Goal: Task Accomplishment & Management: Use online tool/utility

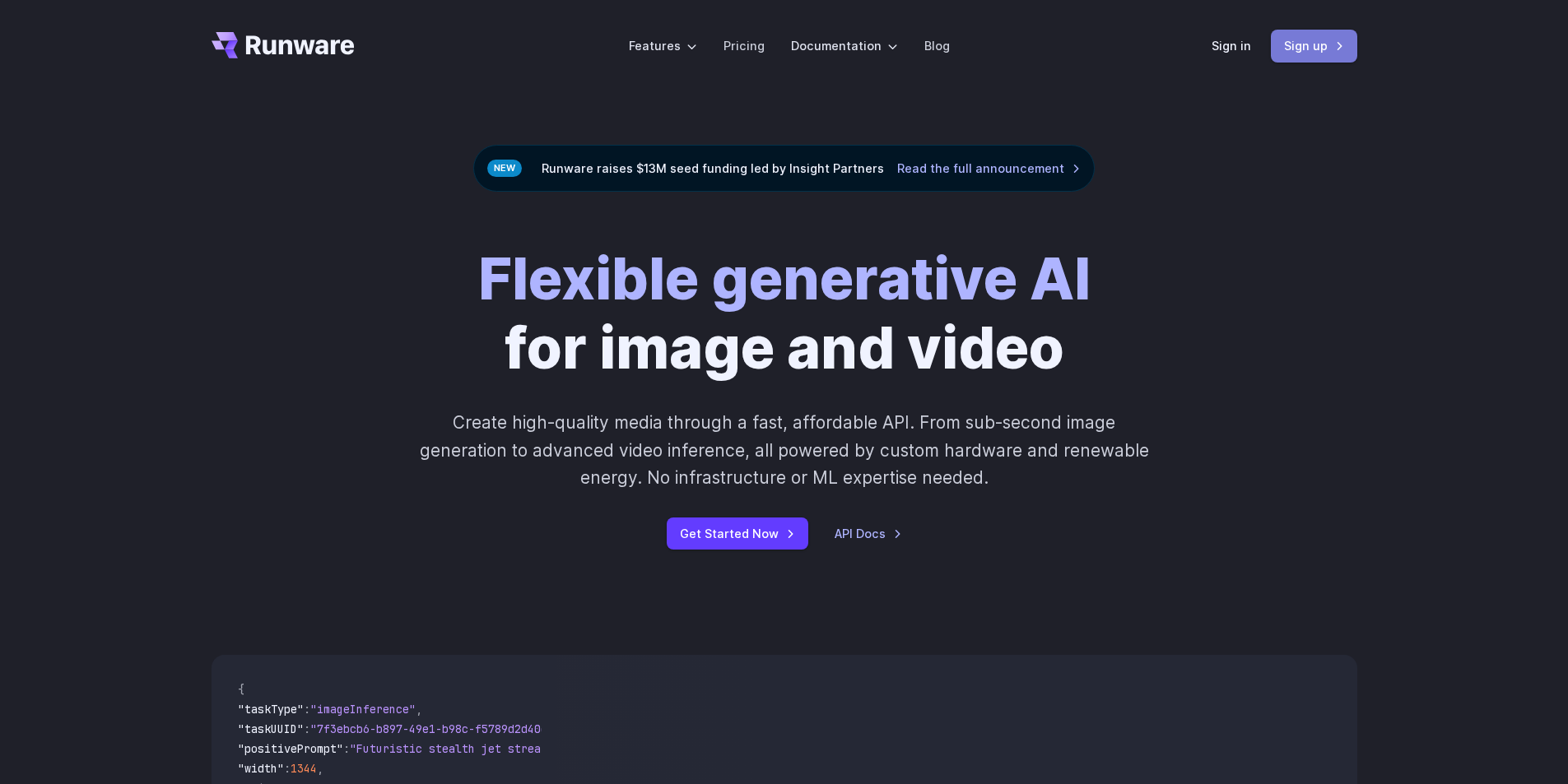
click at [1299, 49] on link "Sign up" at bounding box center [1314, 46] width 86 height 32
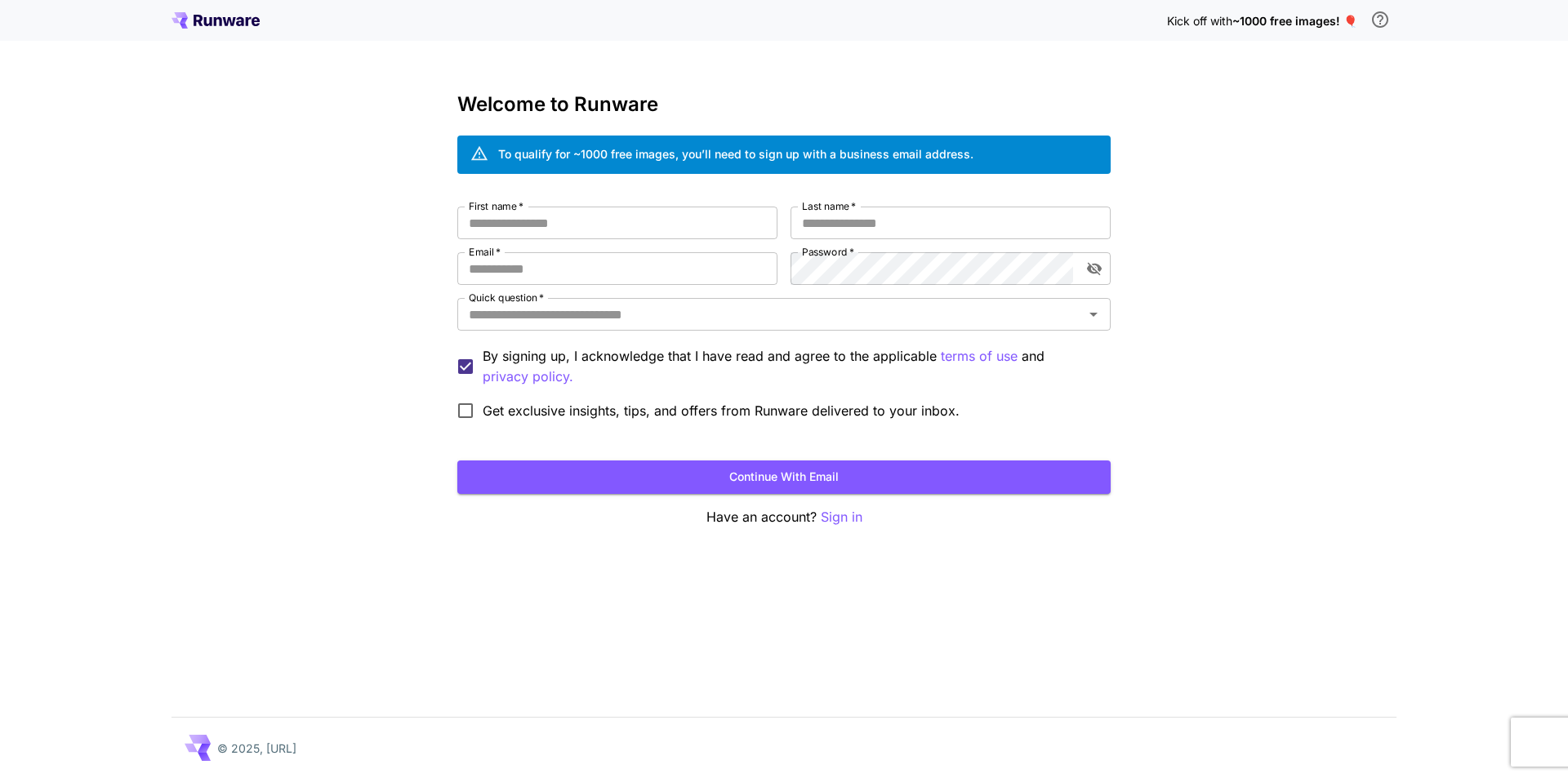
click at [630, 242] on div "First name   * First name   * Last name   * Last name   * Email   * Email   * P…" at bounding box center [784, 317] width 653 height 221
click at [622, 225] on input "First name   *" at bounding box center [617, 223] width 320 height 33
type input "*****"
click at [829, 220] on input "Last name   *" at bounding box center [951, 223] width 320 height 33
type input "****"
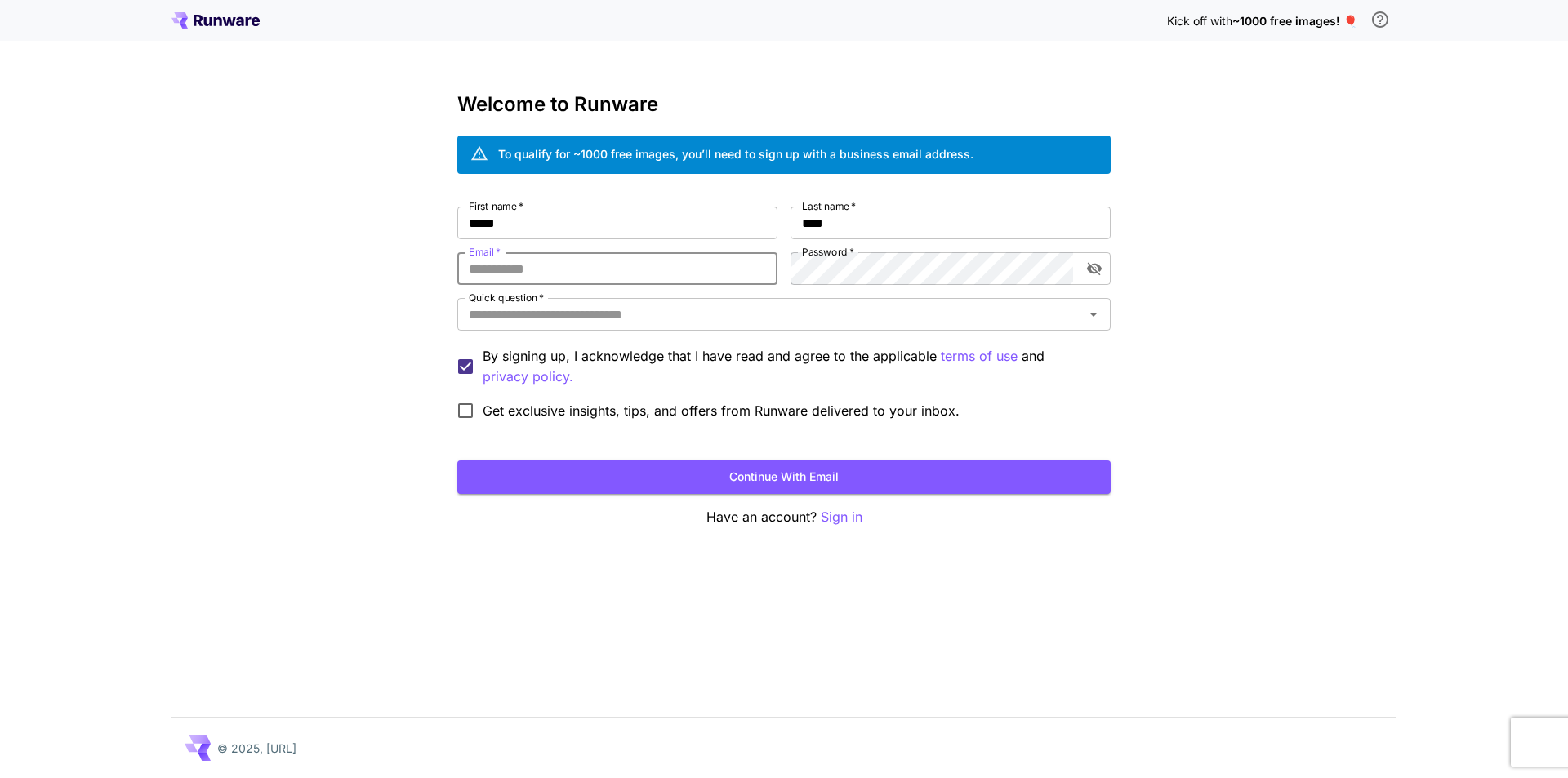
click at [628, 273] on input "Email   *" at bounding box center [617, 268] width 320 height 33
drag, startPoint x: 629, startPoint y: 273, endPoint x: 443, endPoint y: 274, distance: 186.0
click at [443, 274] on div "**********" at bounding box center [784, 389] width 1568 height 778
type input "**********"
click at [1092, 269] on icon "toggle password visibility" at bounding box center [1094, 268] width 16 height 16
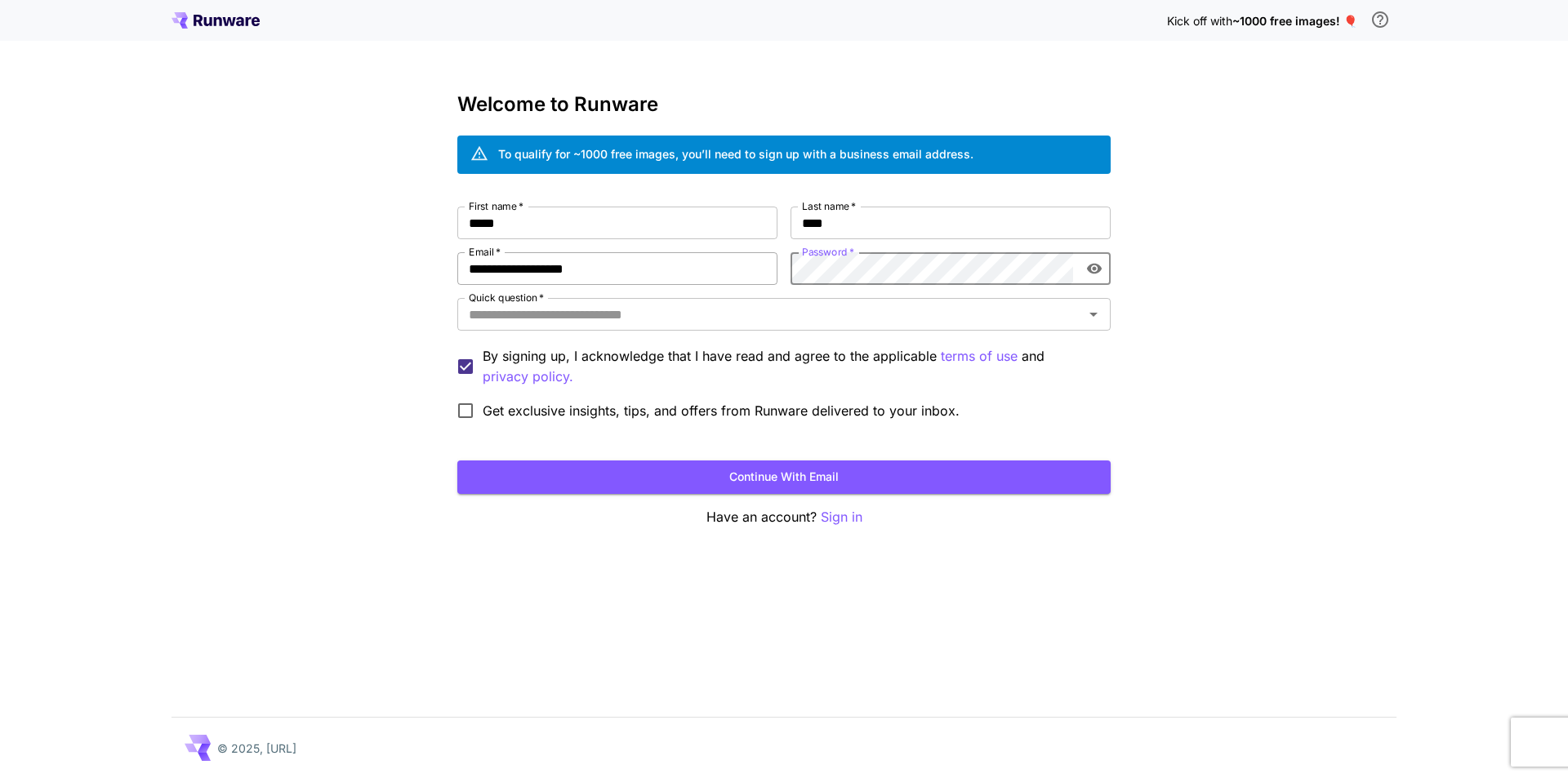
click at [723, 275] on div "**********" at bounding box center [784, 317] width 653 height 221
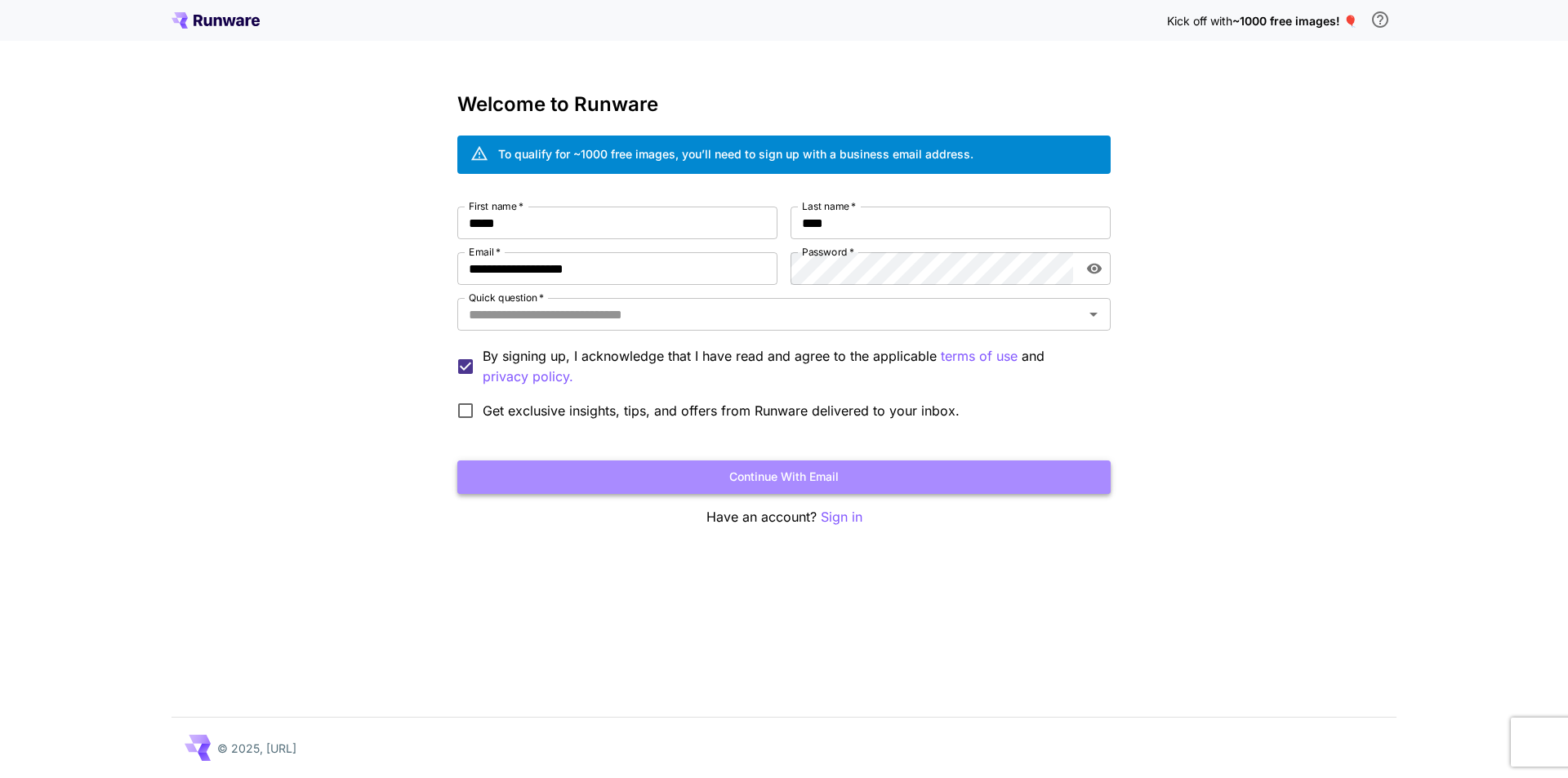
click at [642, 479] on button "Continue with email" at bounding box center [784, 477] width 653 height 34
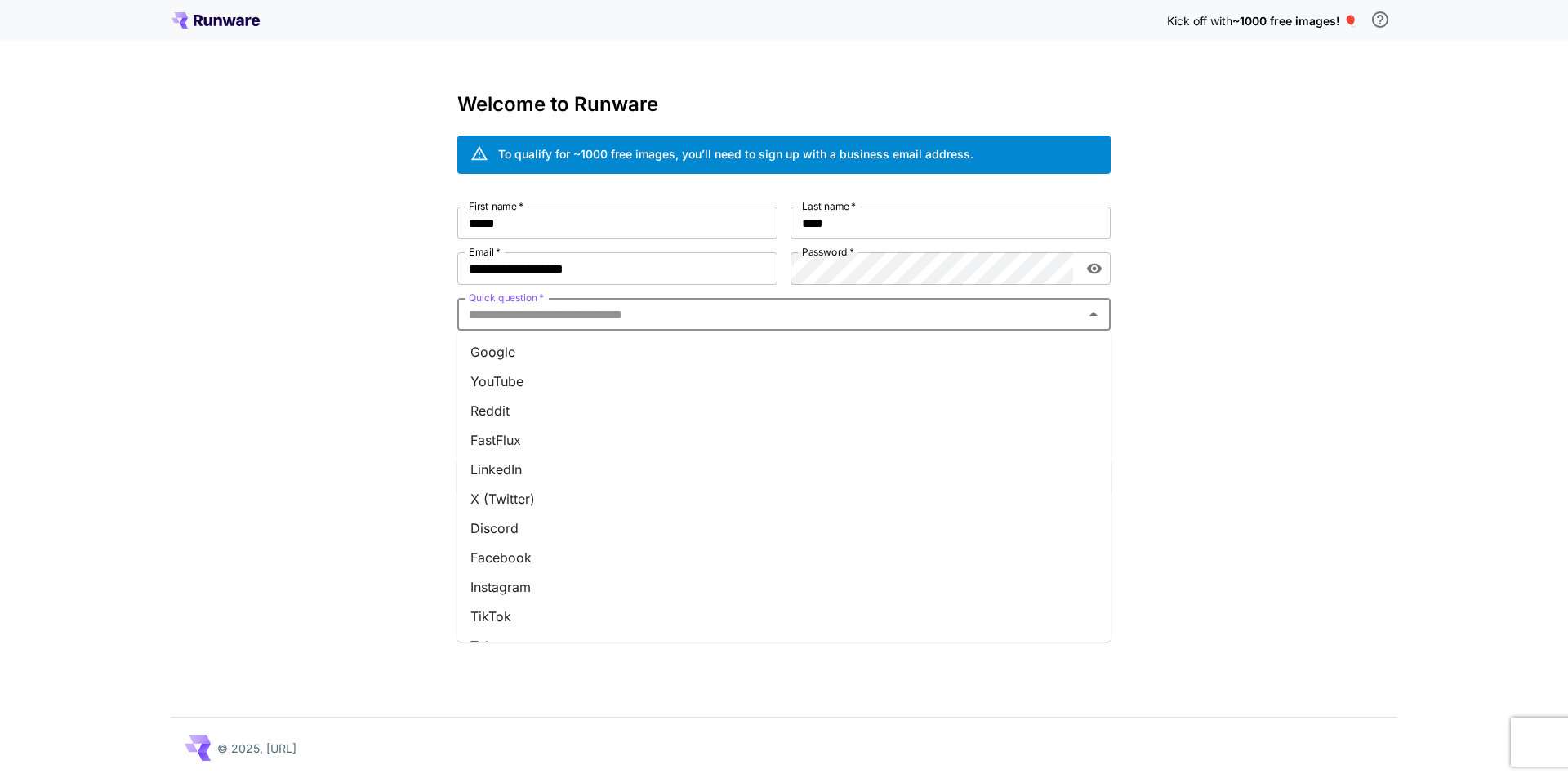
click at [565, 324] on input "Quick question   *" at bounding box center [770, 314] width 616 height 23
click at [540, 387] on li "YouTube" at bounding box center [784, 381] width 653 height 29
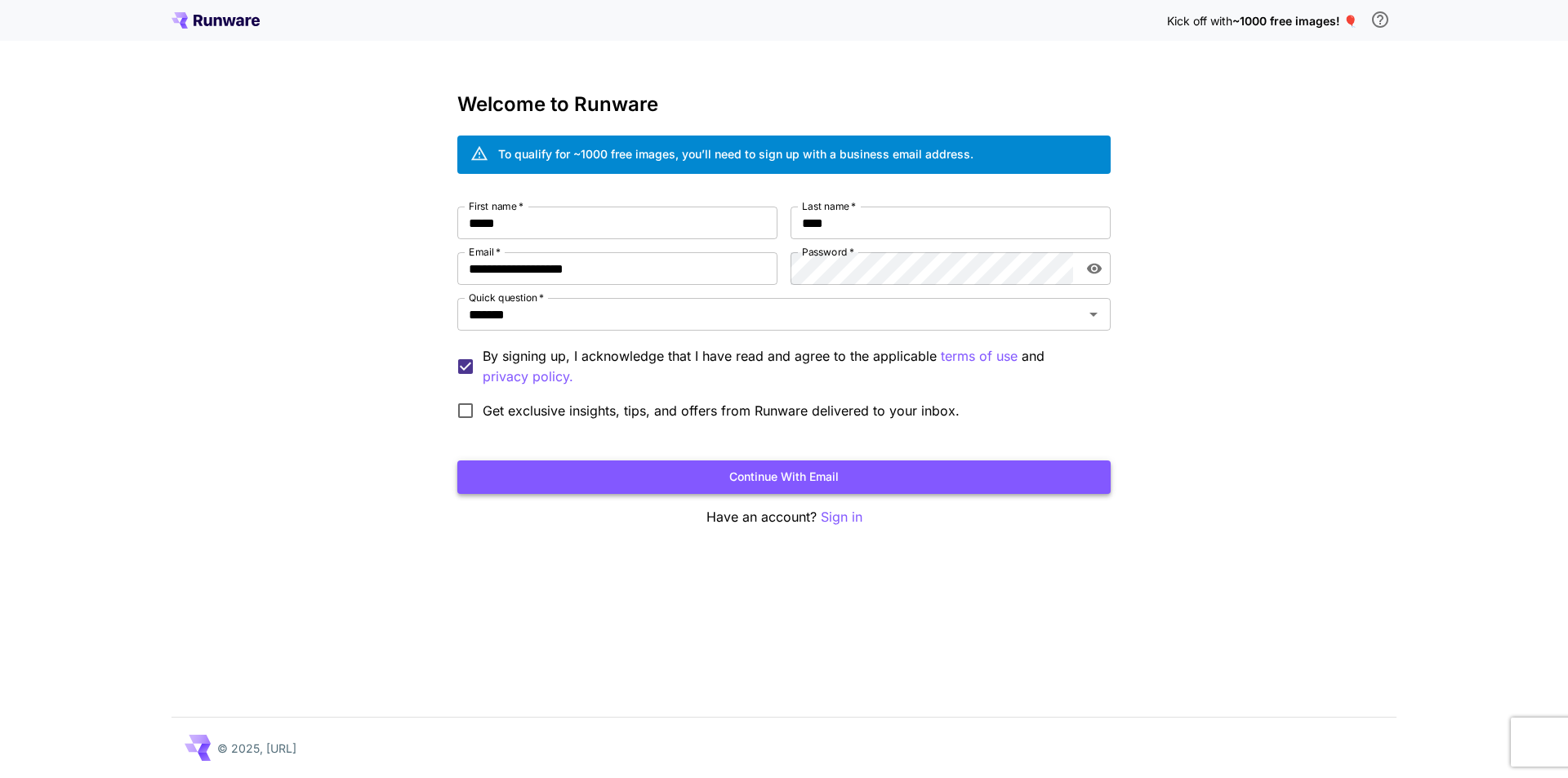
click at [614, 484] on button "Continue with email" at bounding box center [784, 477] width 653 height 34
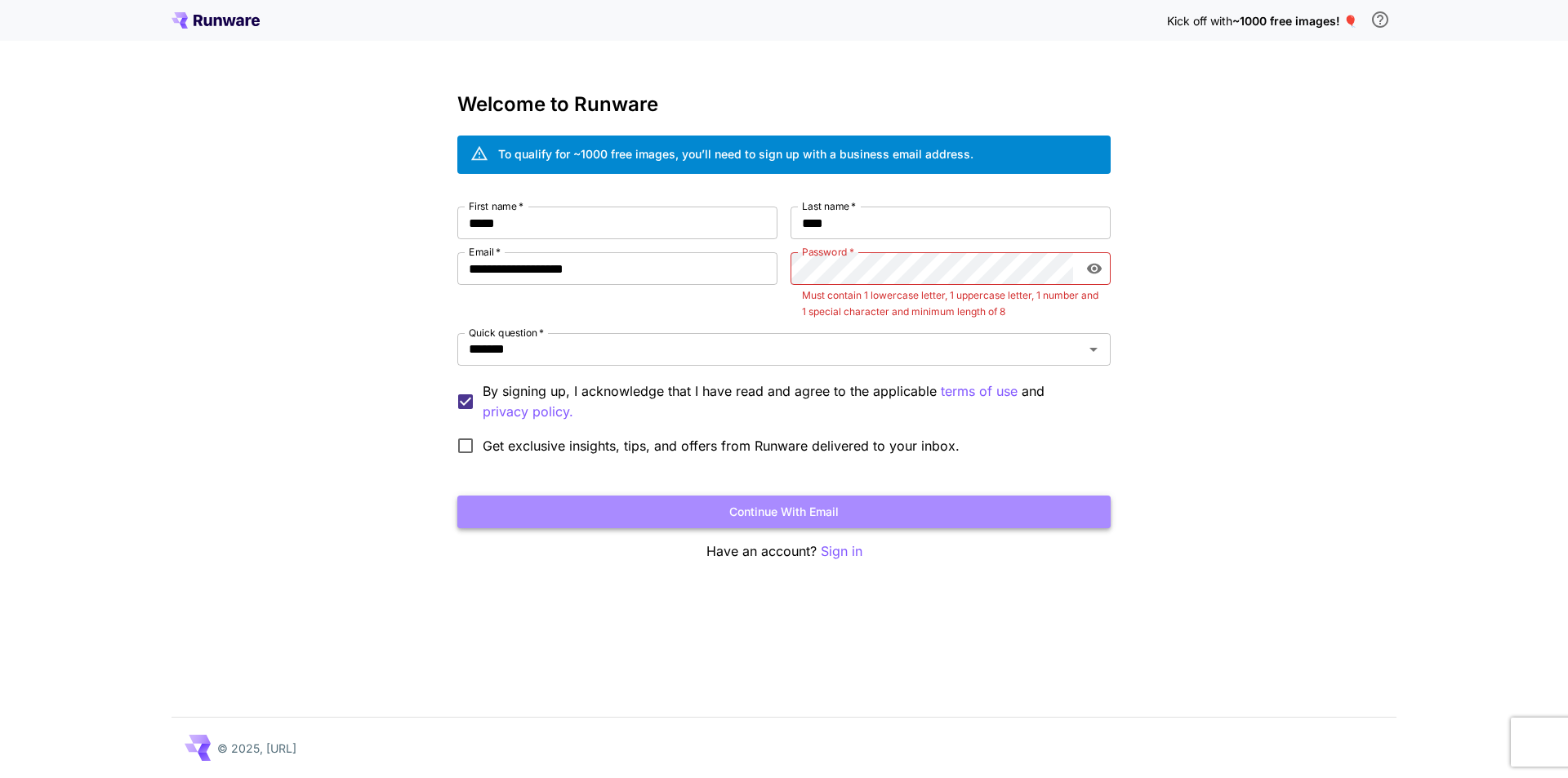
click at [919, 505] on button "Continue with email" at bounding box center [784, 513] width 653 height 34
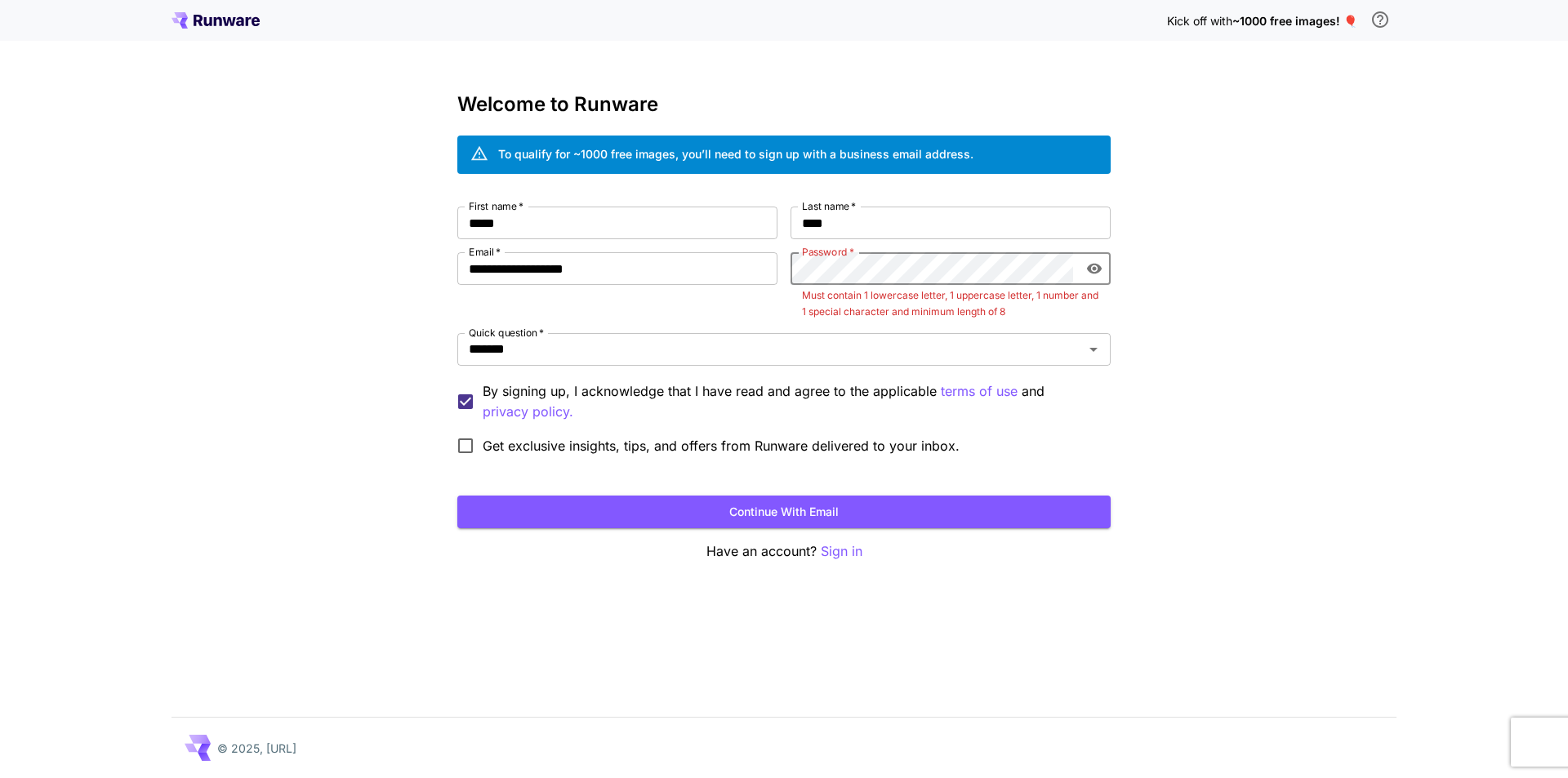
click at [1211, 437] on div "**********" at bounding box center [784, 389] width 1568 height 778
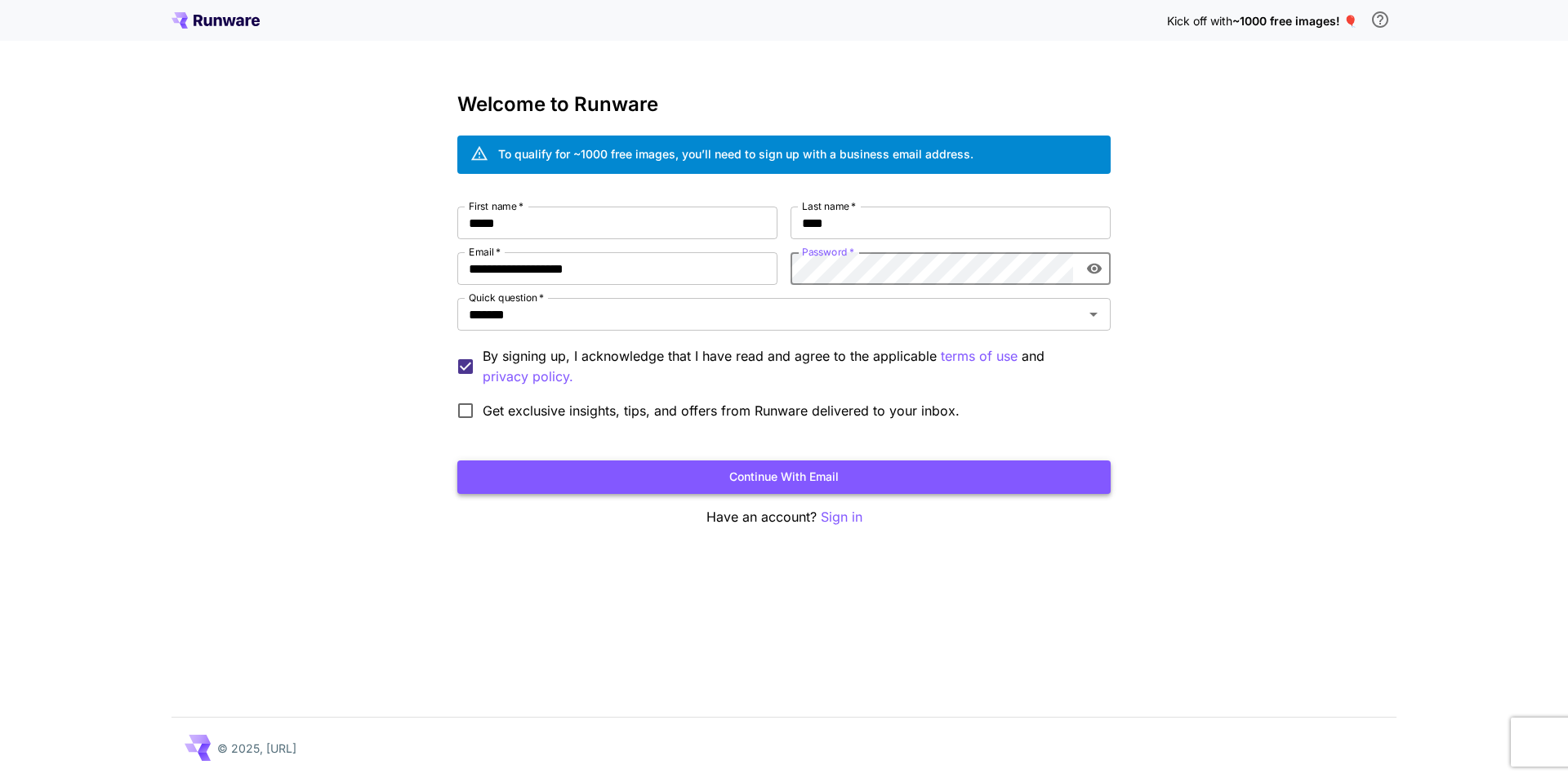
click at [760, 473] on button "Continue with email" at bounding box center [784, 477] width 653 height 34
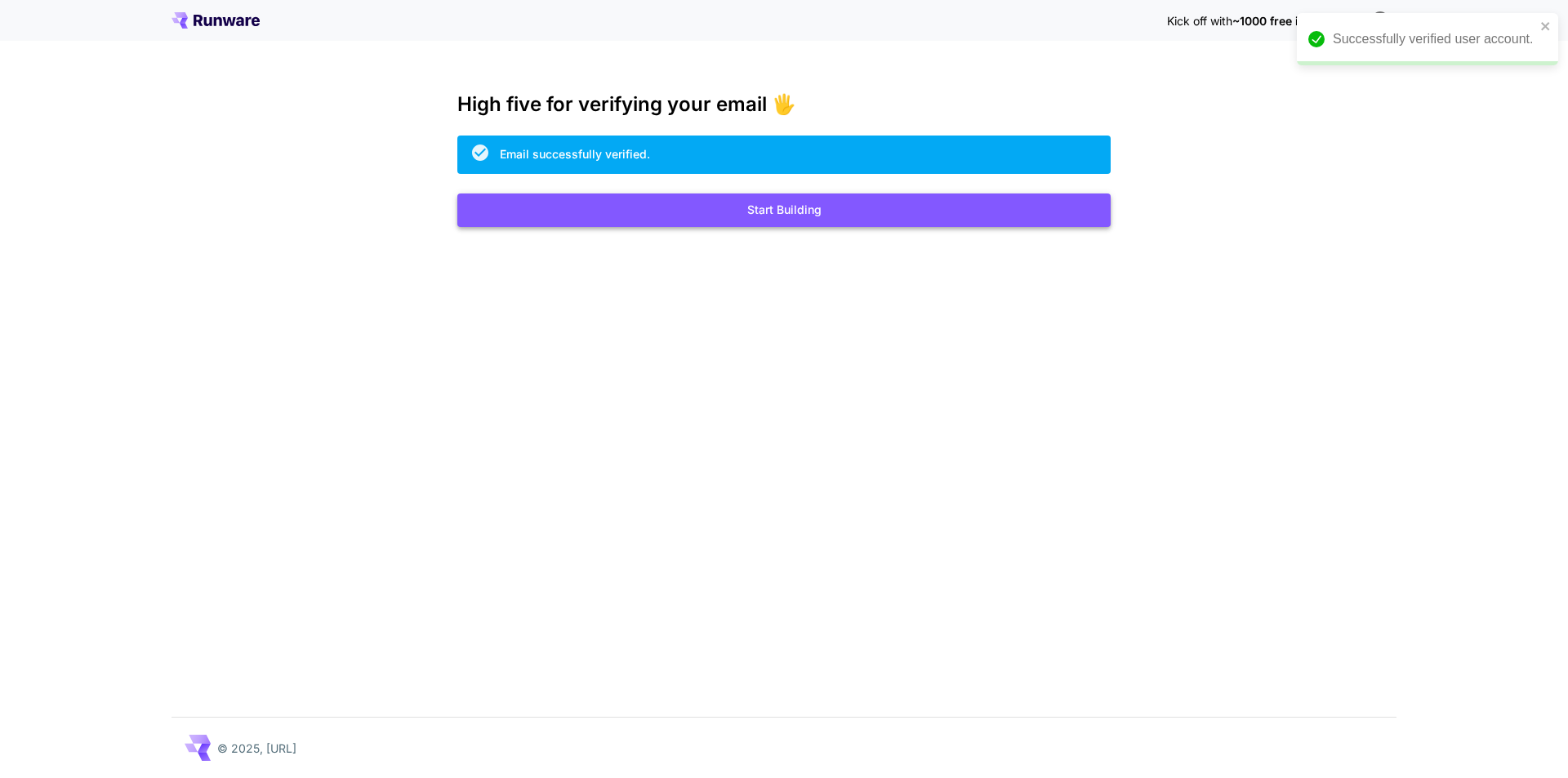
click at [704, 214] on button "Start Building" at bounding box center [784, 211] width 653 height 34
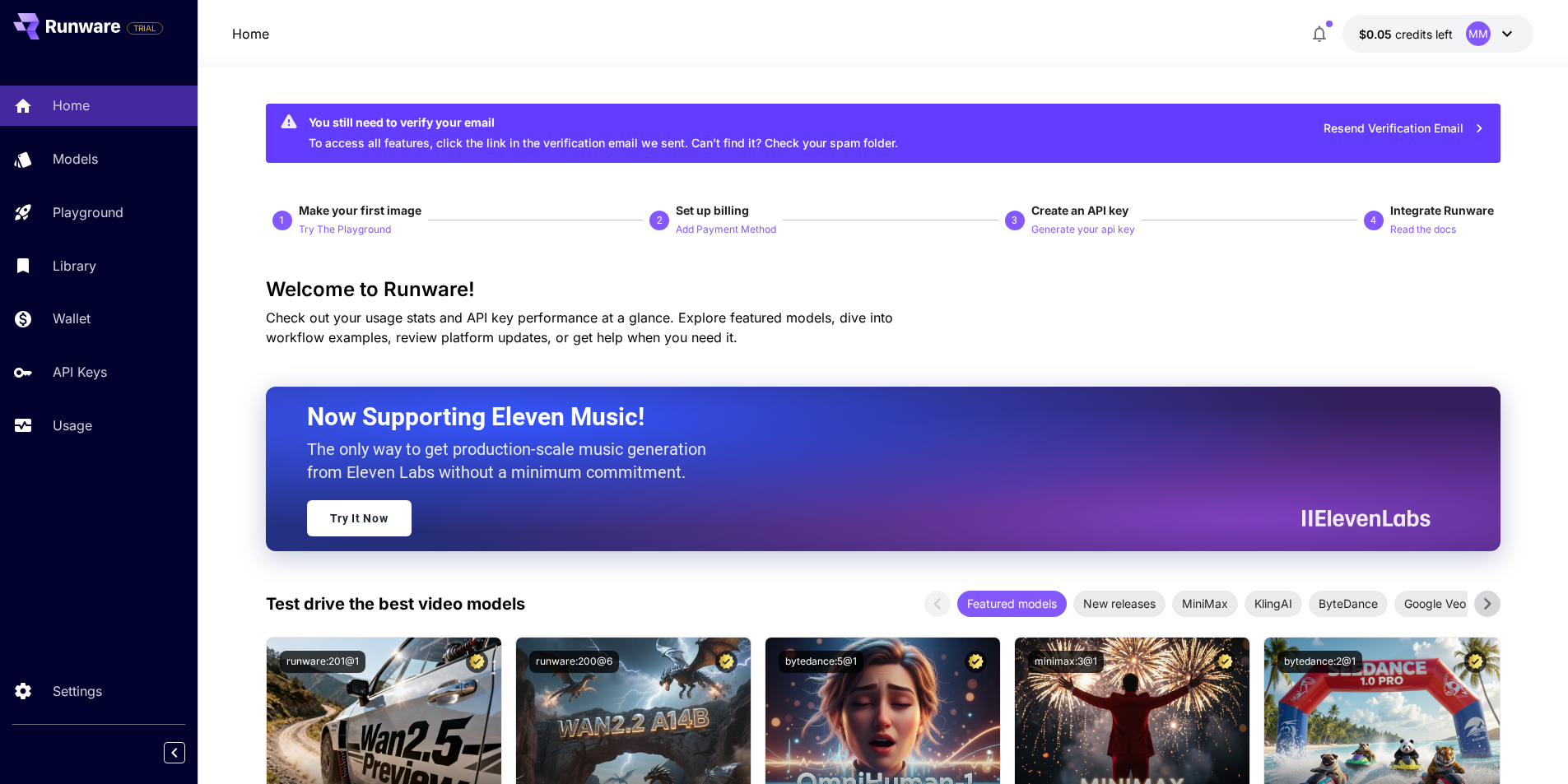
click at [1509, 35] on icon at bounding box center [1506, 33] width 20 height 20
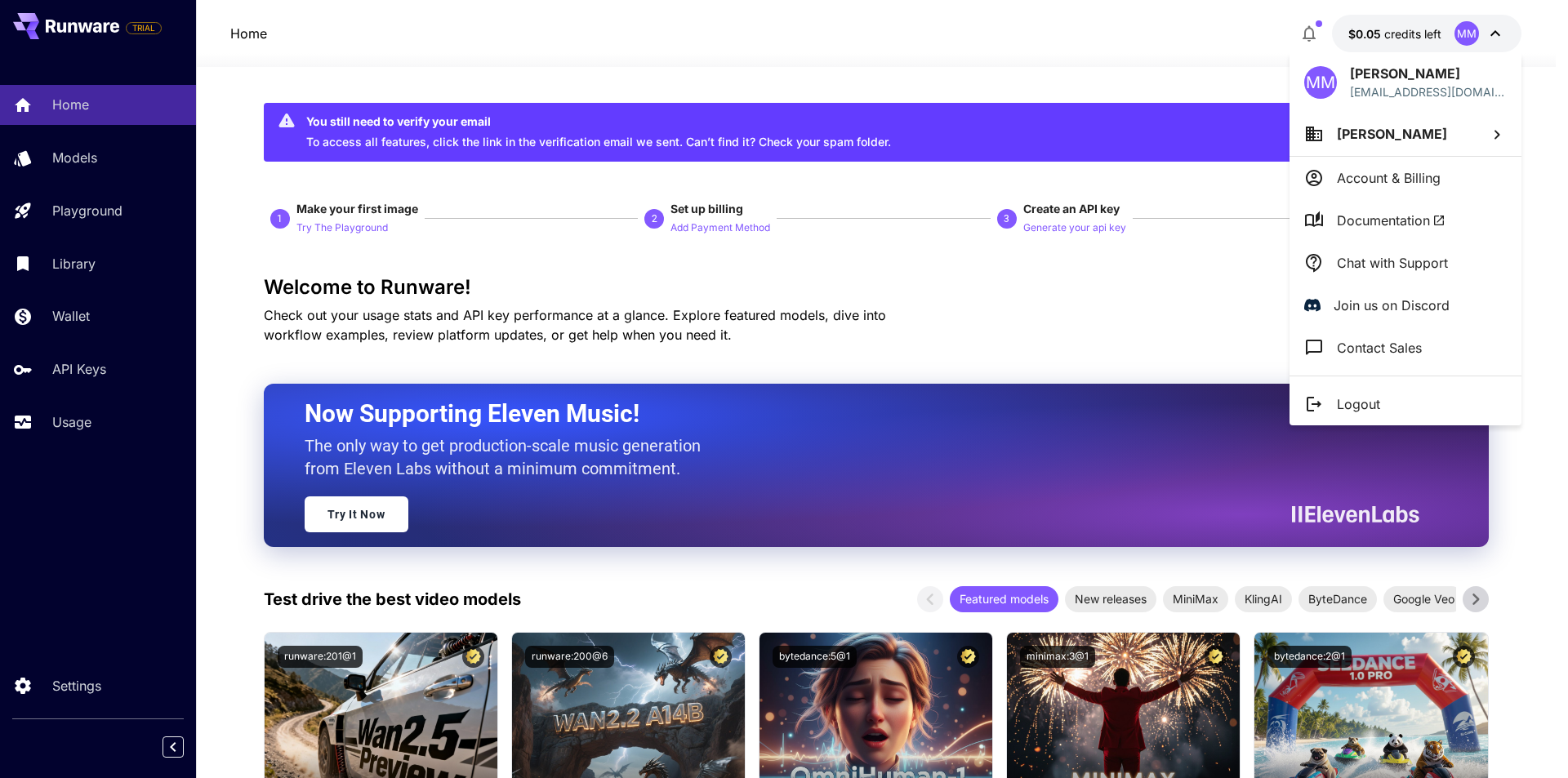
click at [1495, 29] on div at bounding box center [784, 389] width 1568 height 778
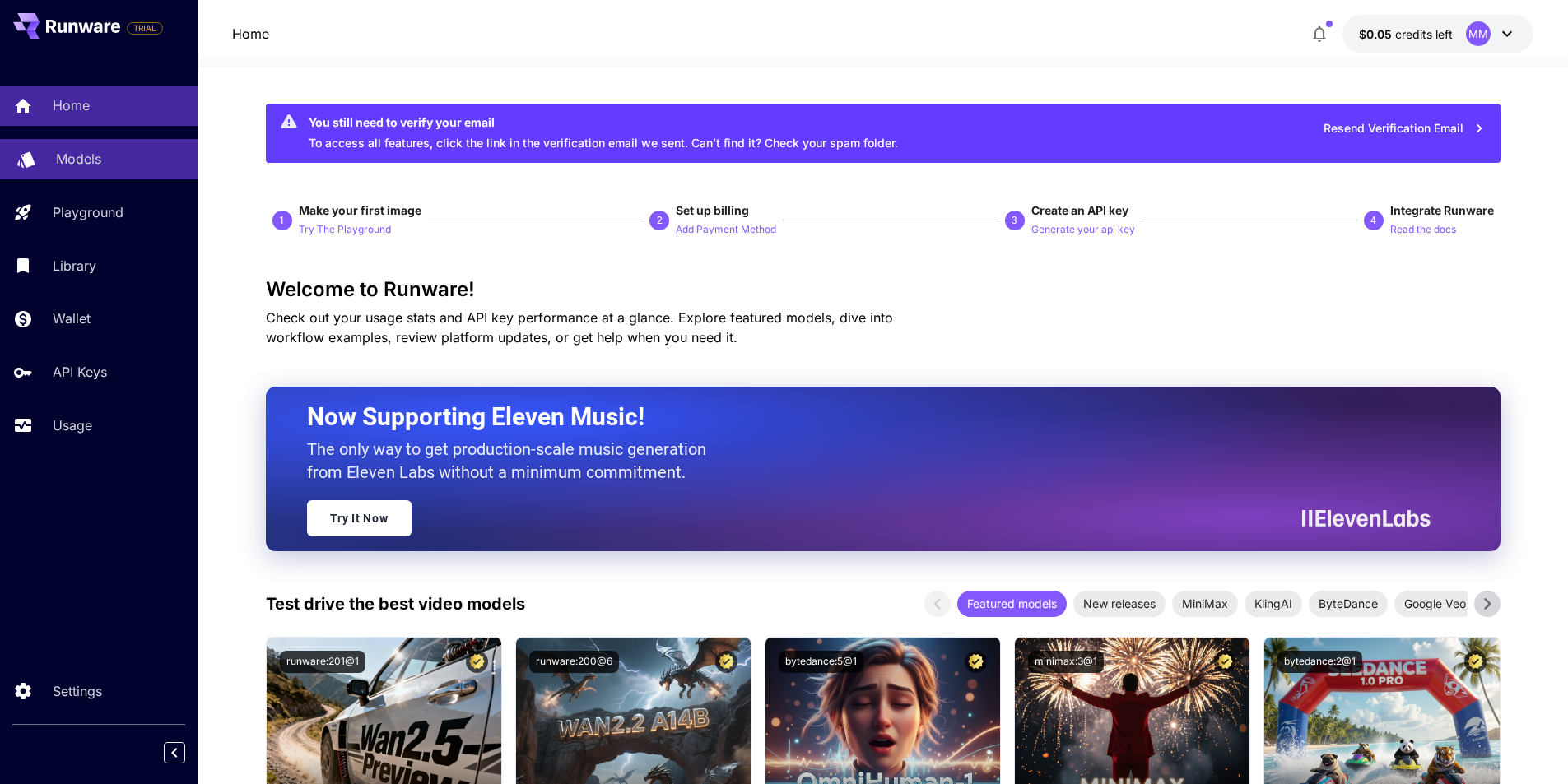
click at [84, 141] on link "Models" at bounding box center [99, 159] width 197 height 41
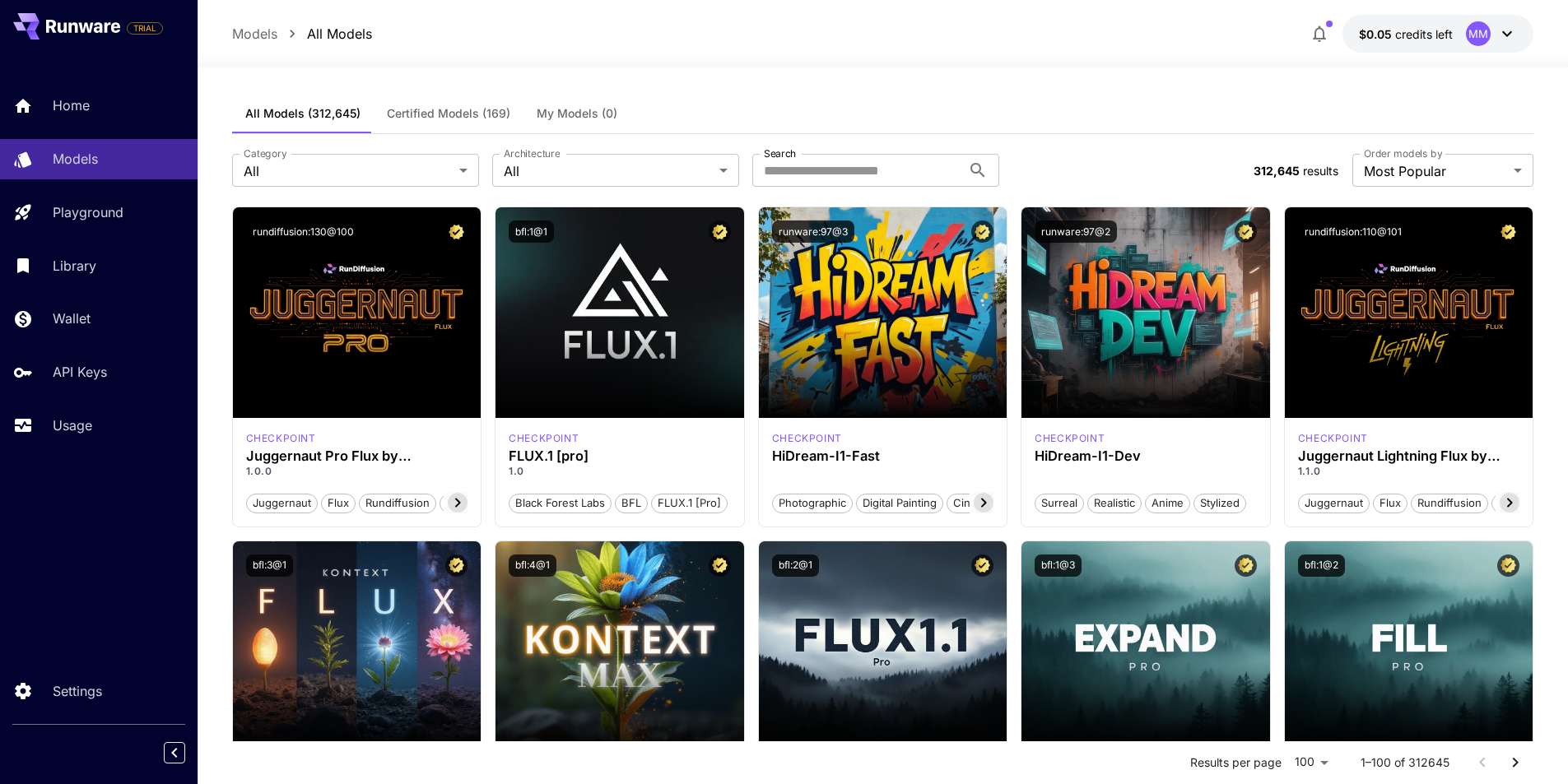
click at [639, 59] on div at bounding box center [882, 57] width 1371 height 20
click at [1455, 31] on button "$0.05 credits left MM" at bounding box center [1437, 34] width 191 height 38
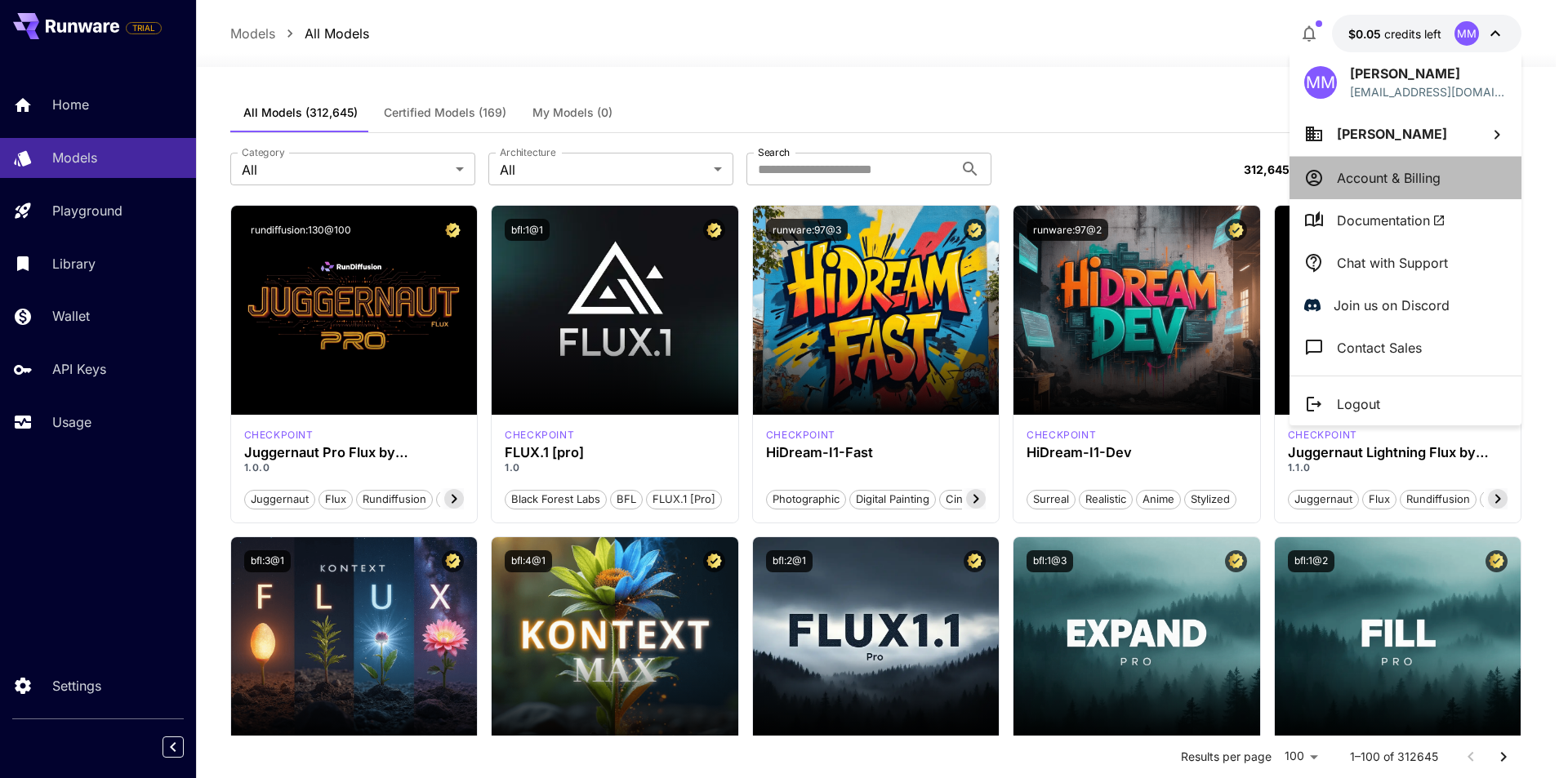
click at [1411, 174] on p "Account & Billing" at bounding box center [1388, 178] width 104 height 20
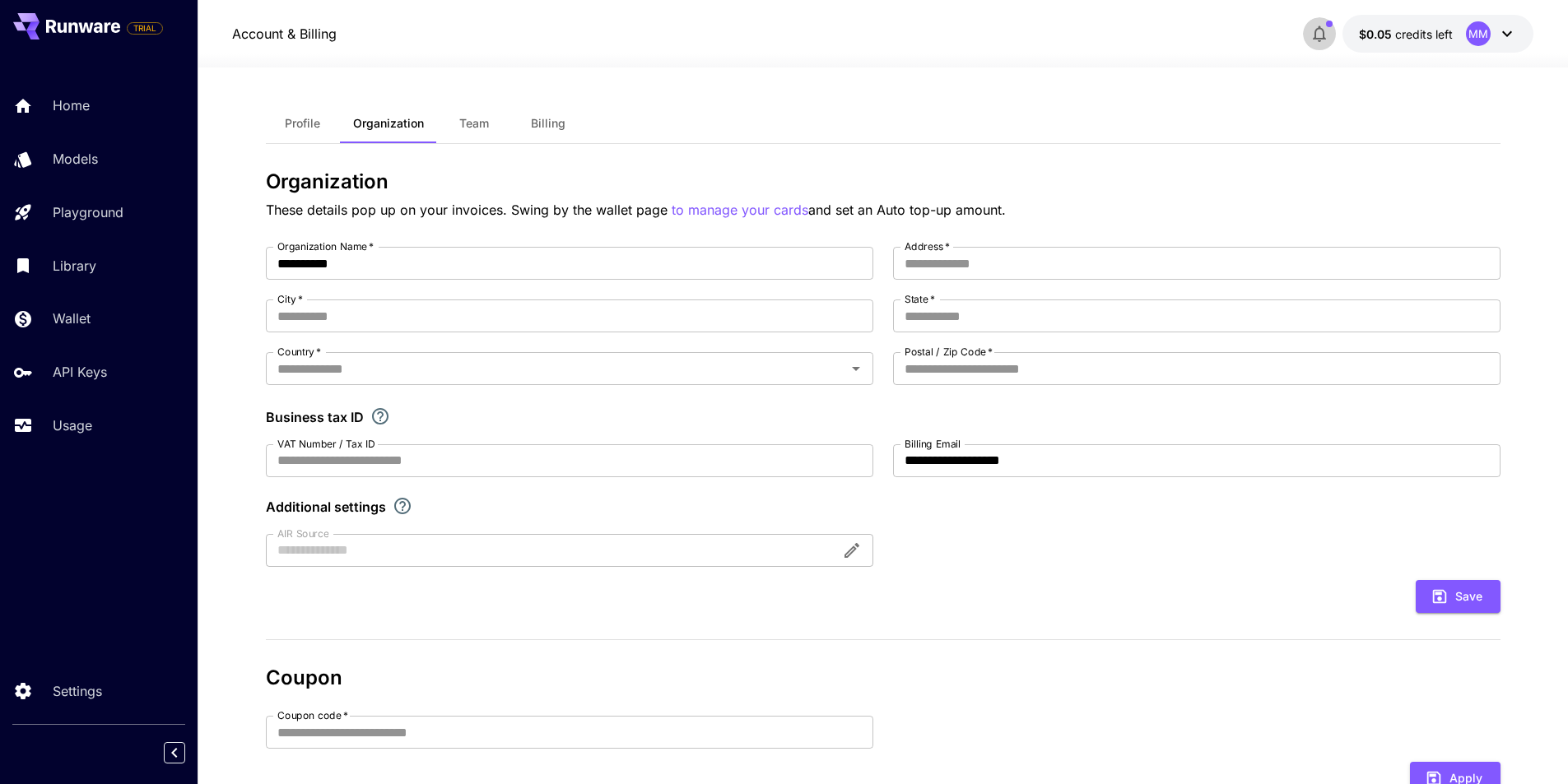
click at [1312, 37] on icon "button" at bounding box center [1319, 33] width 20 height 20
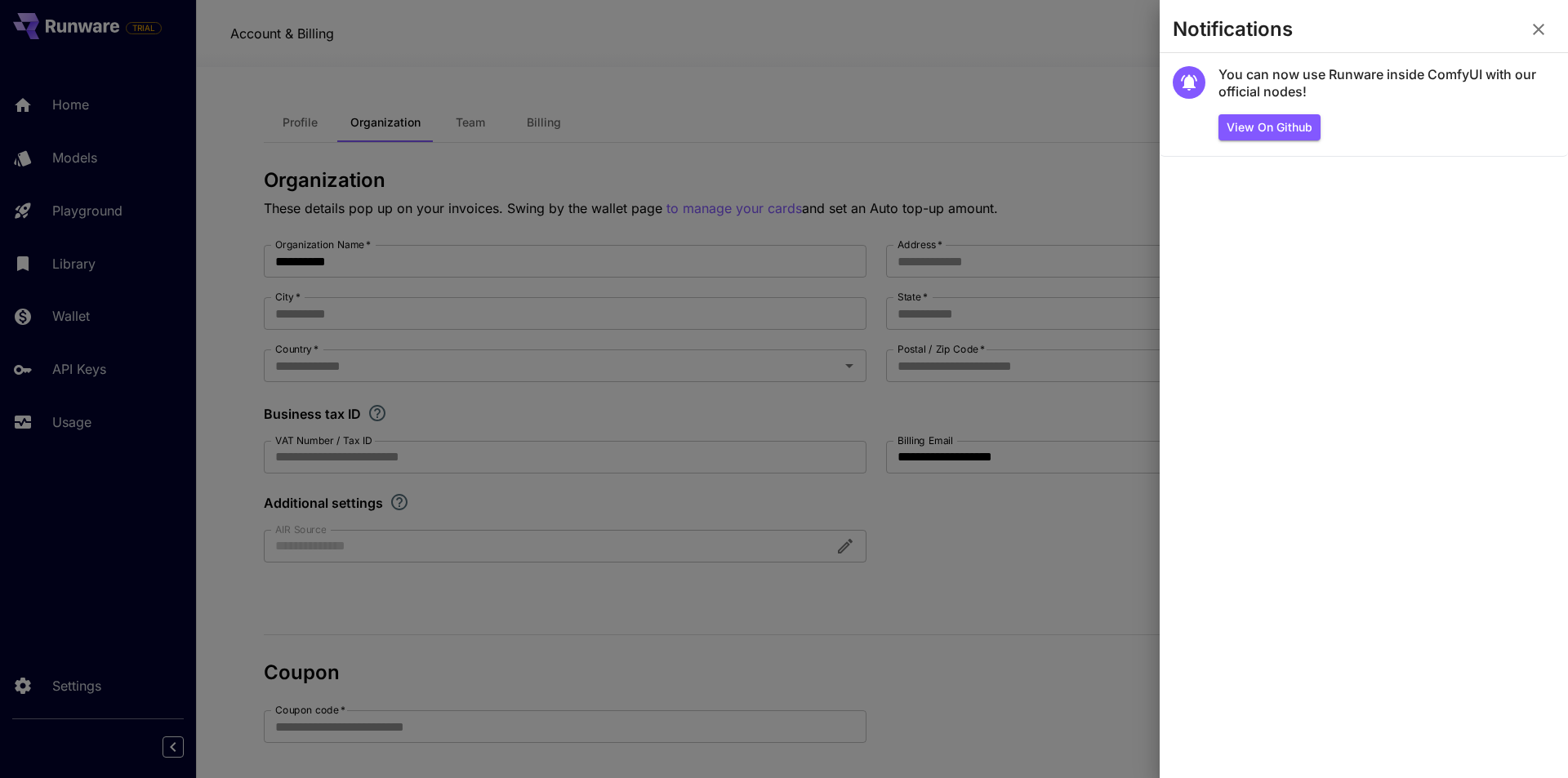
click at [1526, 33] on button "button" at bounding box center [1538, 29] width 33 height 33
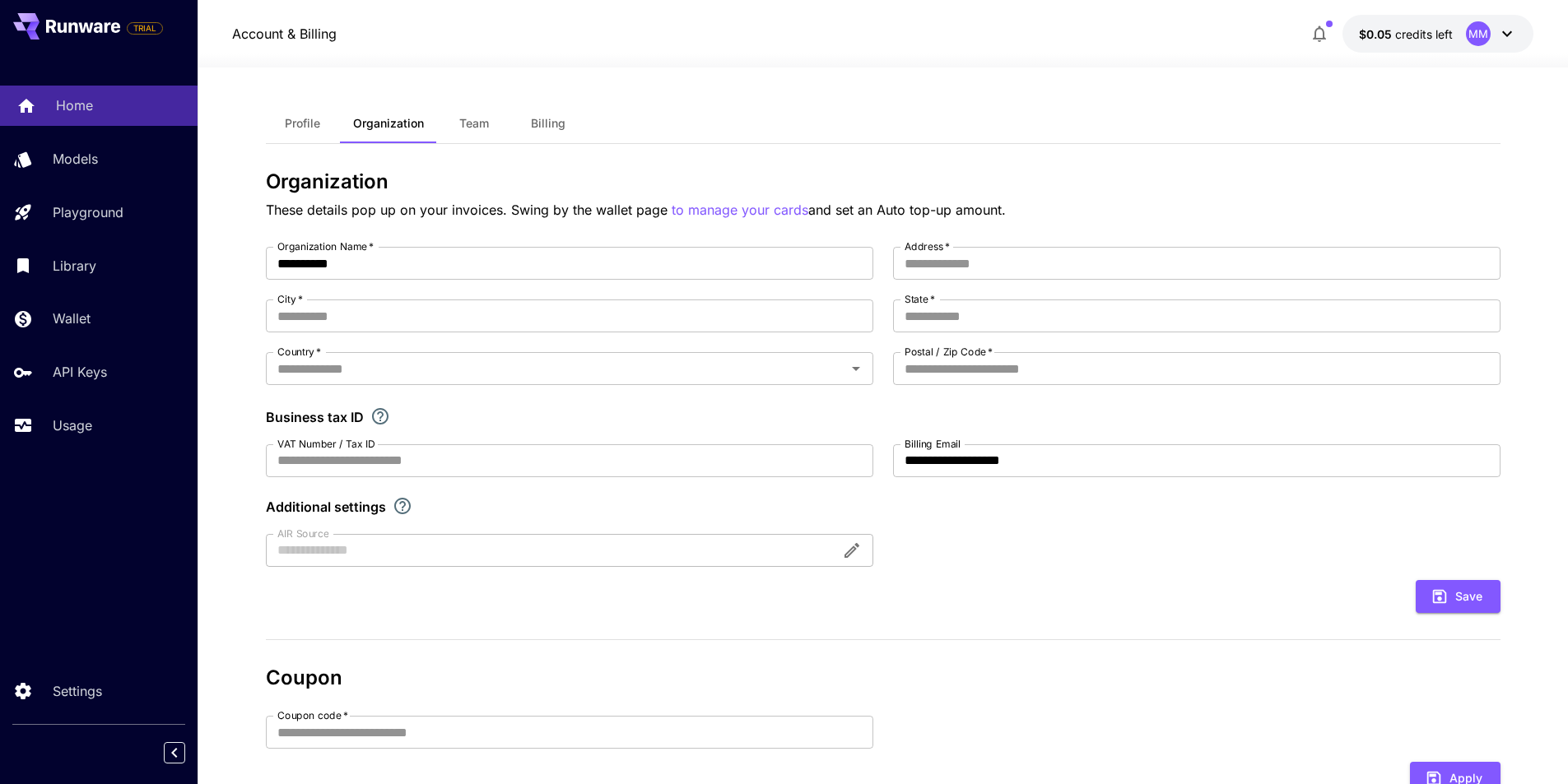
click at [76, 95] on link "Home" at bounding box center [99, 105] width 197 height 41
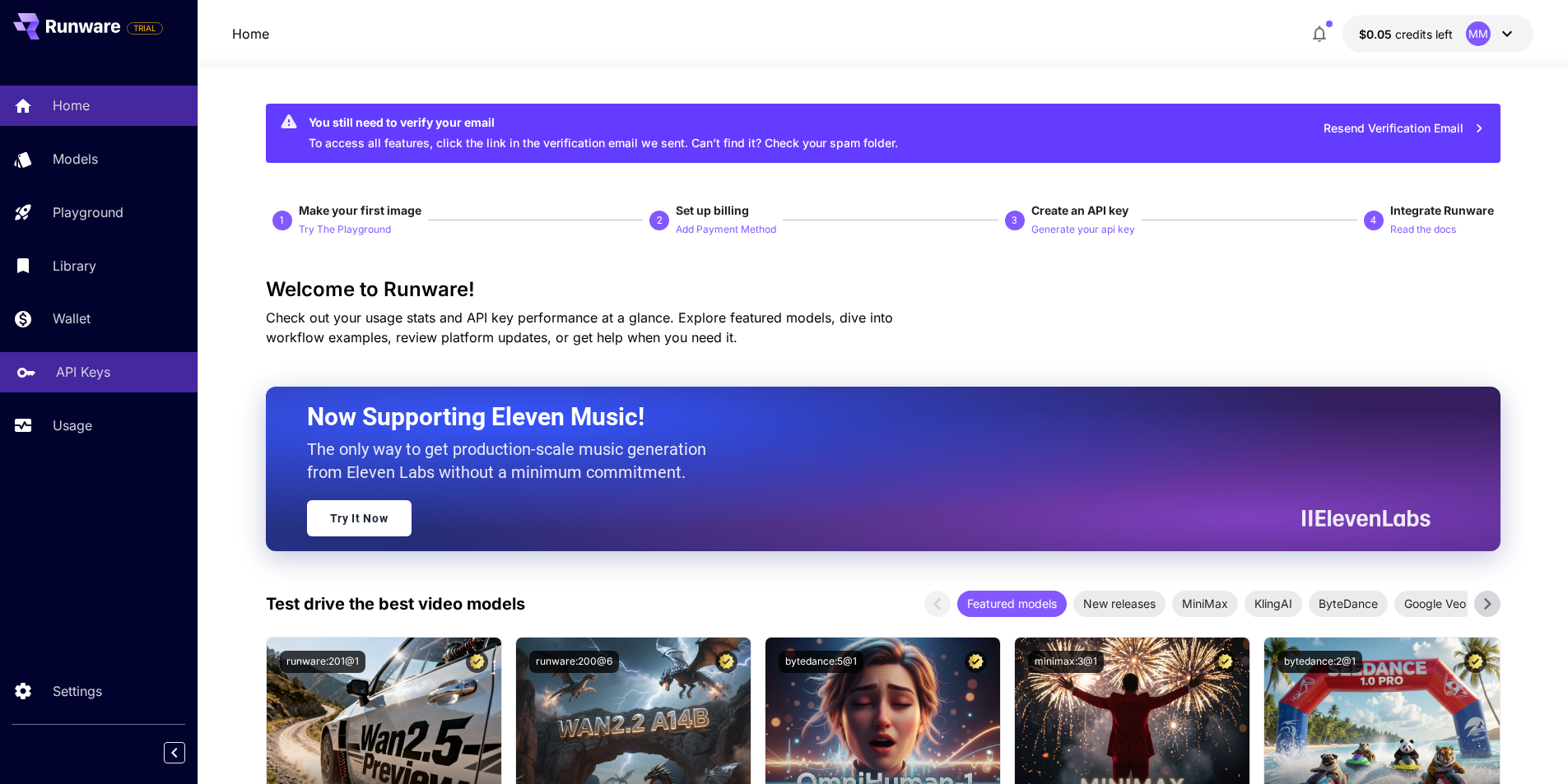
click at [110, 365] on div "API Keys" at bounding box center [120, 372] width 128 height 20
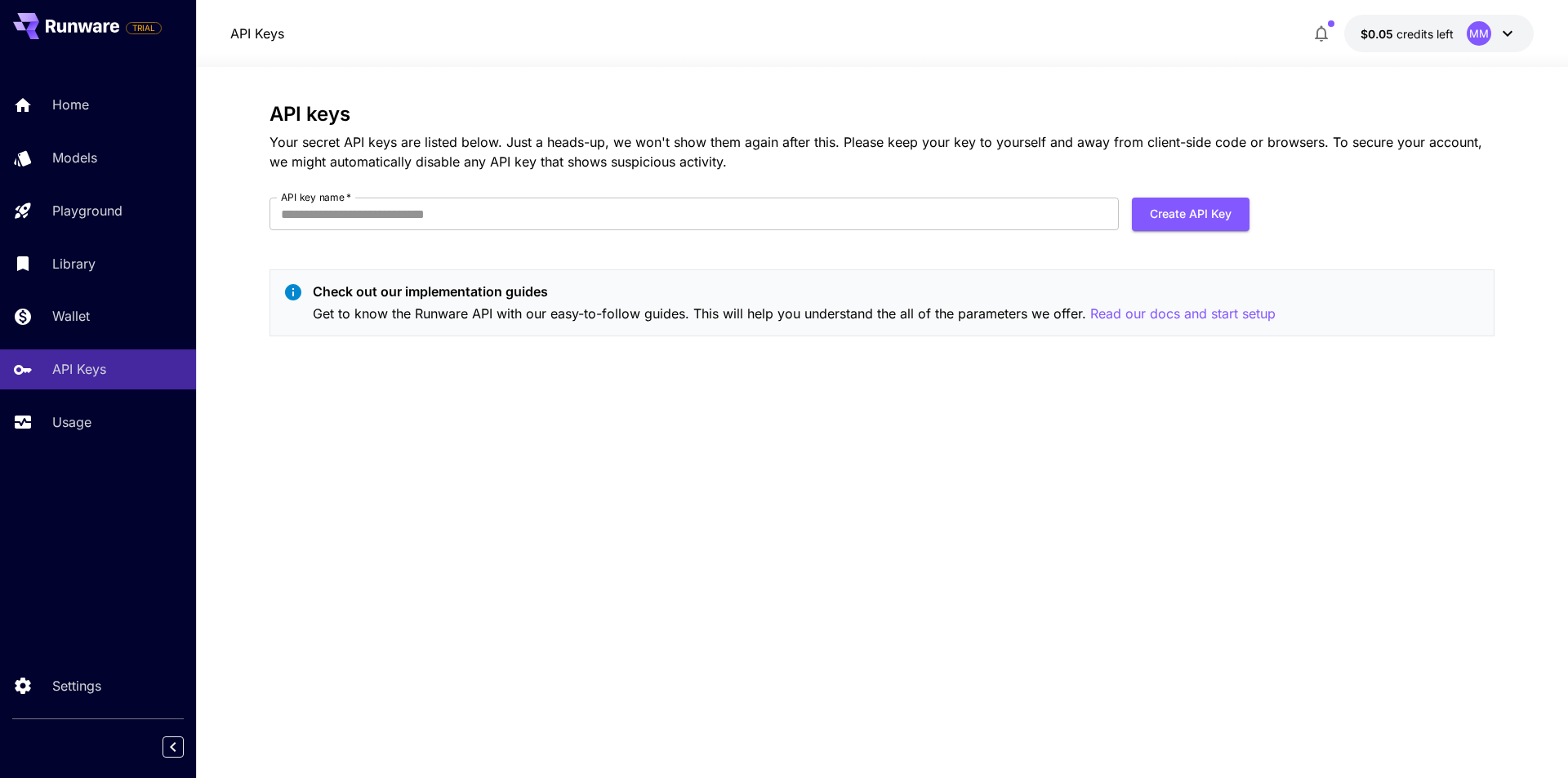
click at [53, 84] on div "Home Models Playground Library Wallet API Keys Usage" at bounding box center [98, 263] width 196 height 422
click at [62, 133] on div "Home Models Playground Library Wallet API Keys Usage" at bounding box center [98, 262] width 196 height 357
click at [84, 160] on p "Models" at bounding box center [78, 157] width 45 height 20
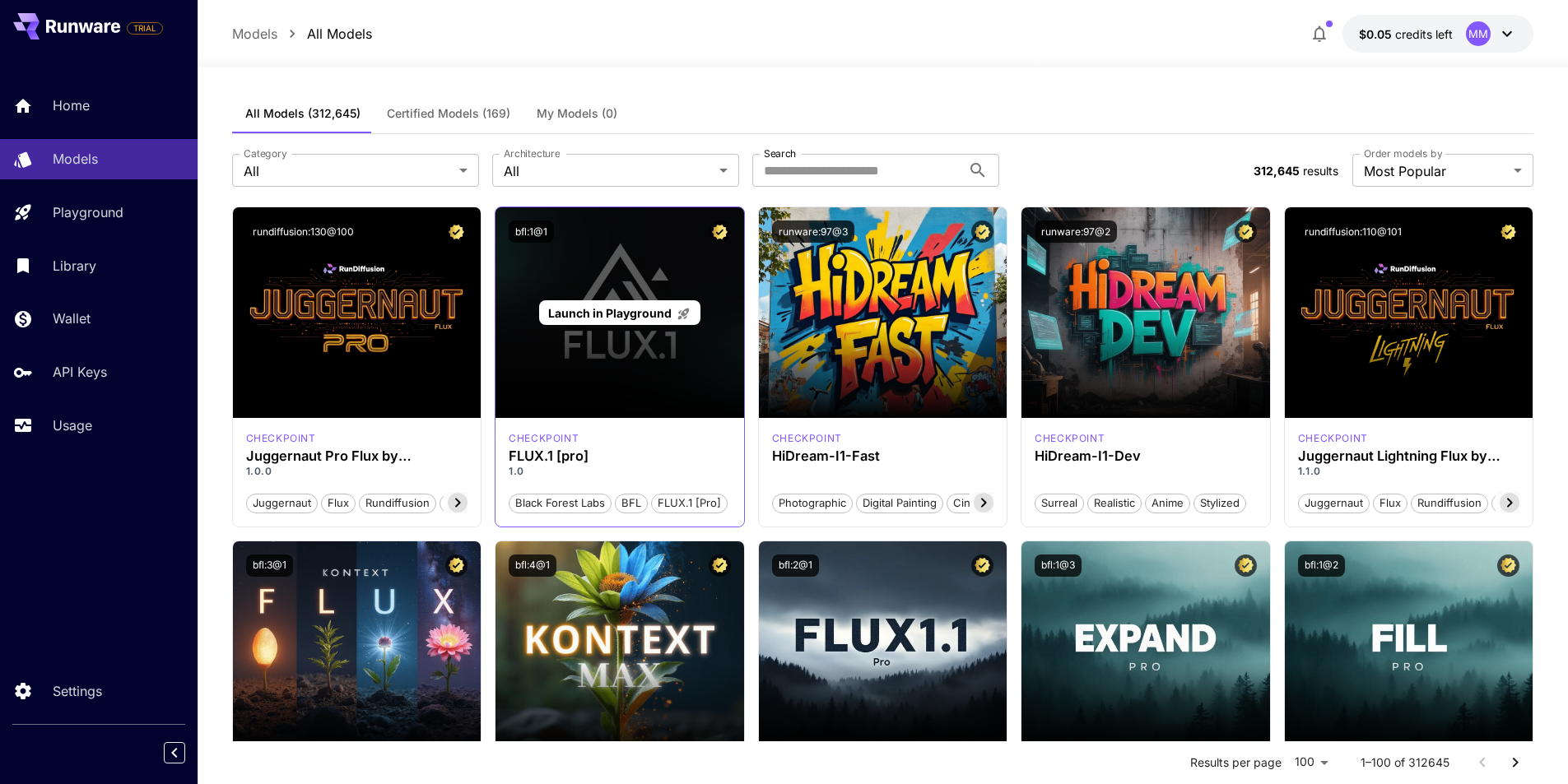
click at [663, 385] on div "Launch in Playground" at bounding box center [619, 313] width 249 height 210
click at [600, 376] on div "Launch in Playground" at bounding box center [619, 313] width 249 height 210
click at [606, 400] on div "Launch in Playground" at bounding box center [619, 313] width 249 height 210
click at [636, 314] on span "Launch in Playground" at bounding box center [610, 313] width 123 height 14
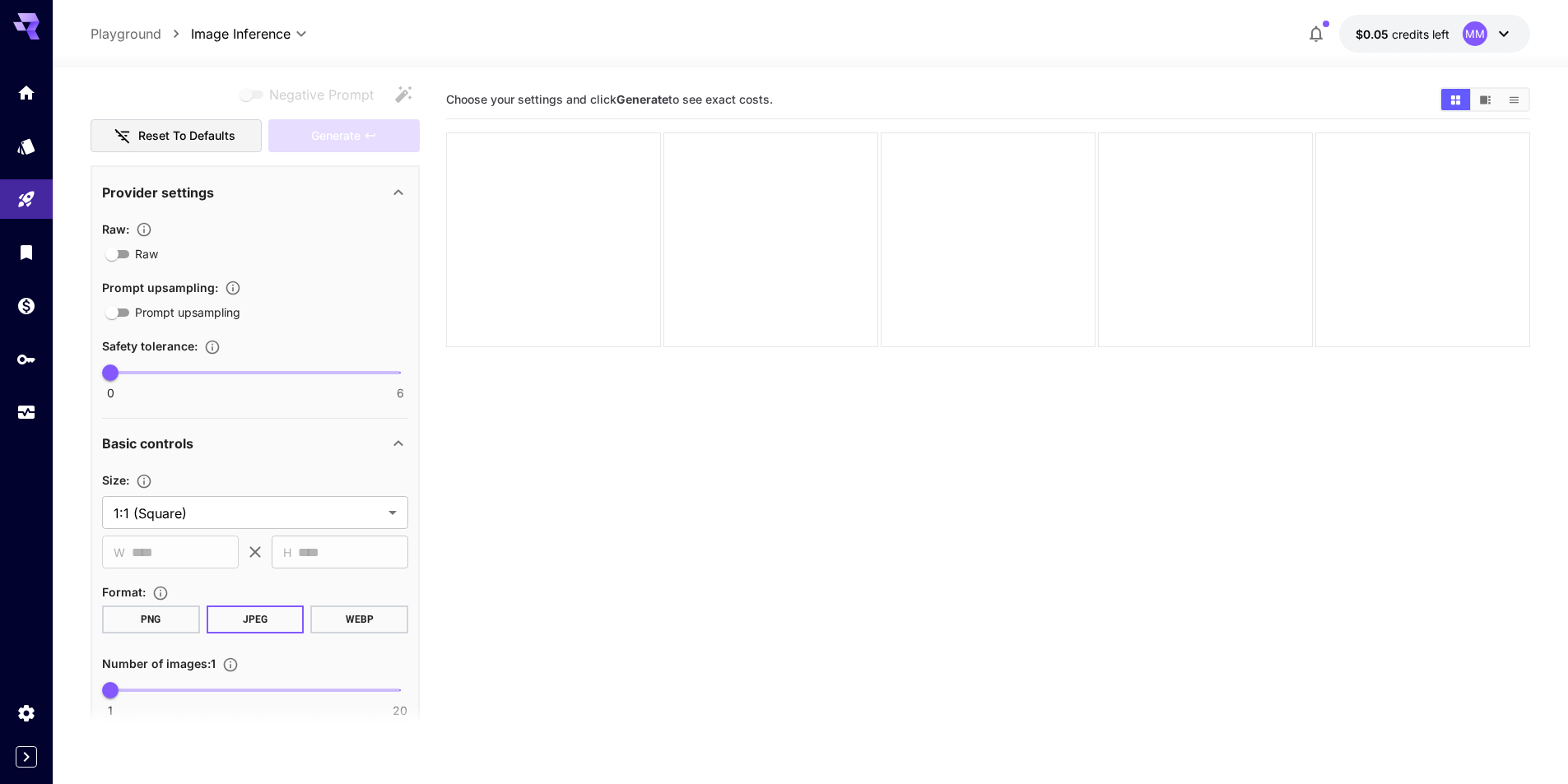
scroll to position [326, 0]
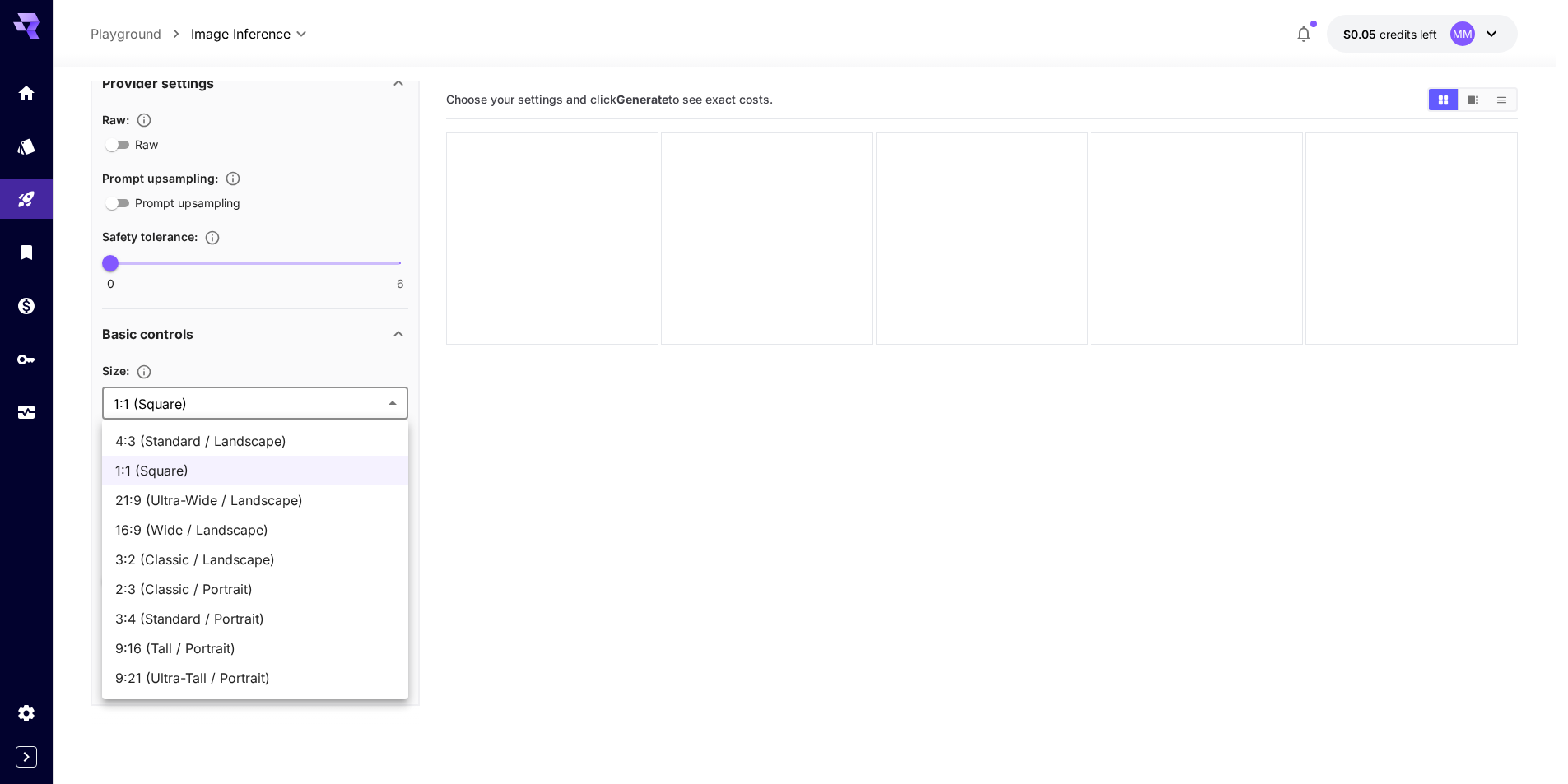
click at [225, 403] on body "**********" at bounding box center [784, 457] width 1568 height 914
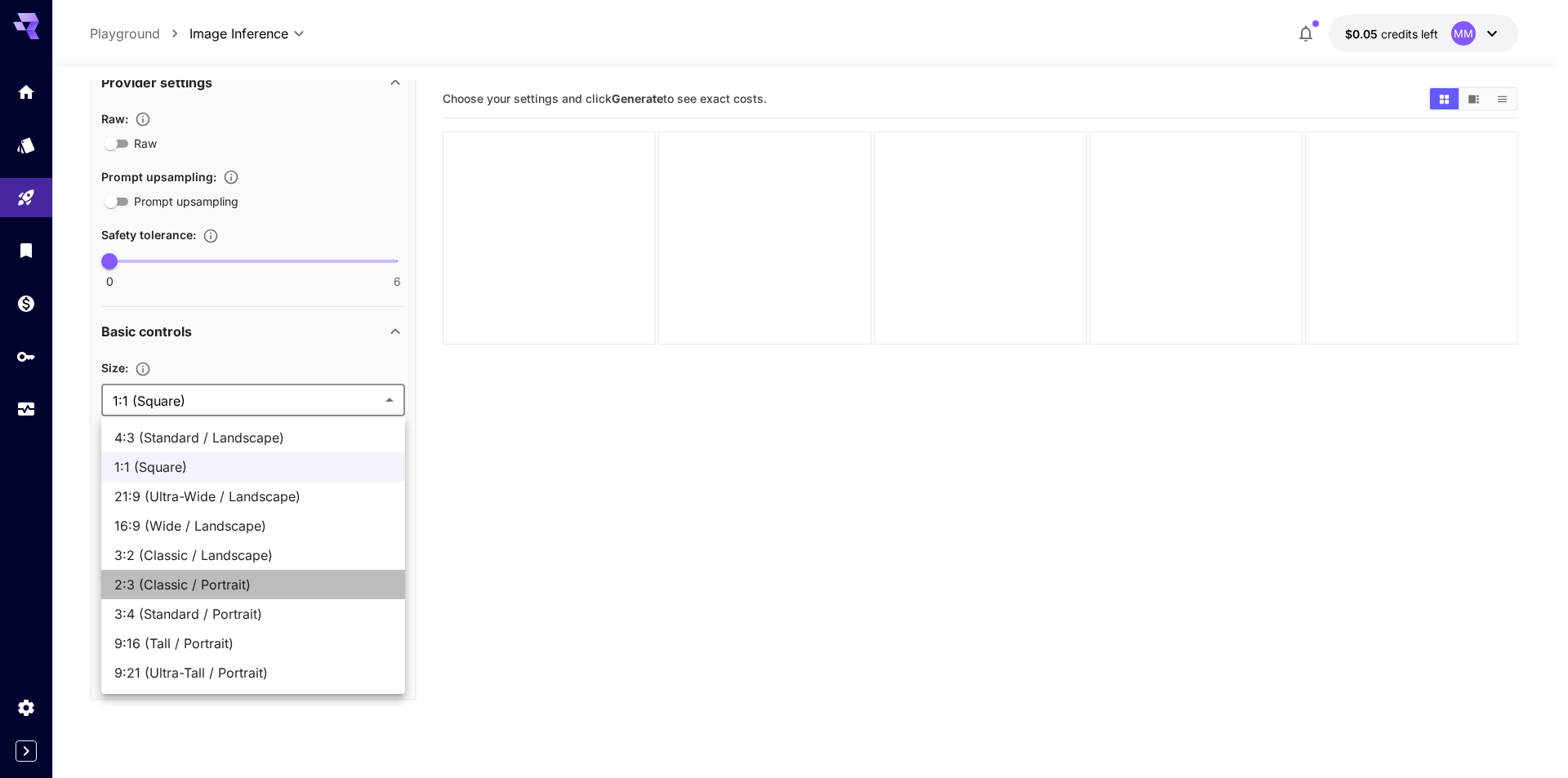
click at [203, 589] on span "2:3 (Classic / Portrait)" at bounding box center [252, 584] width 278 height 20
type input "**********"
type input "***"
type input "****"
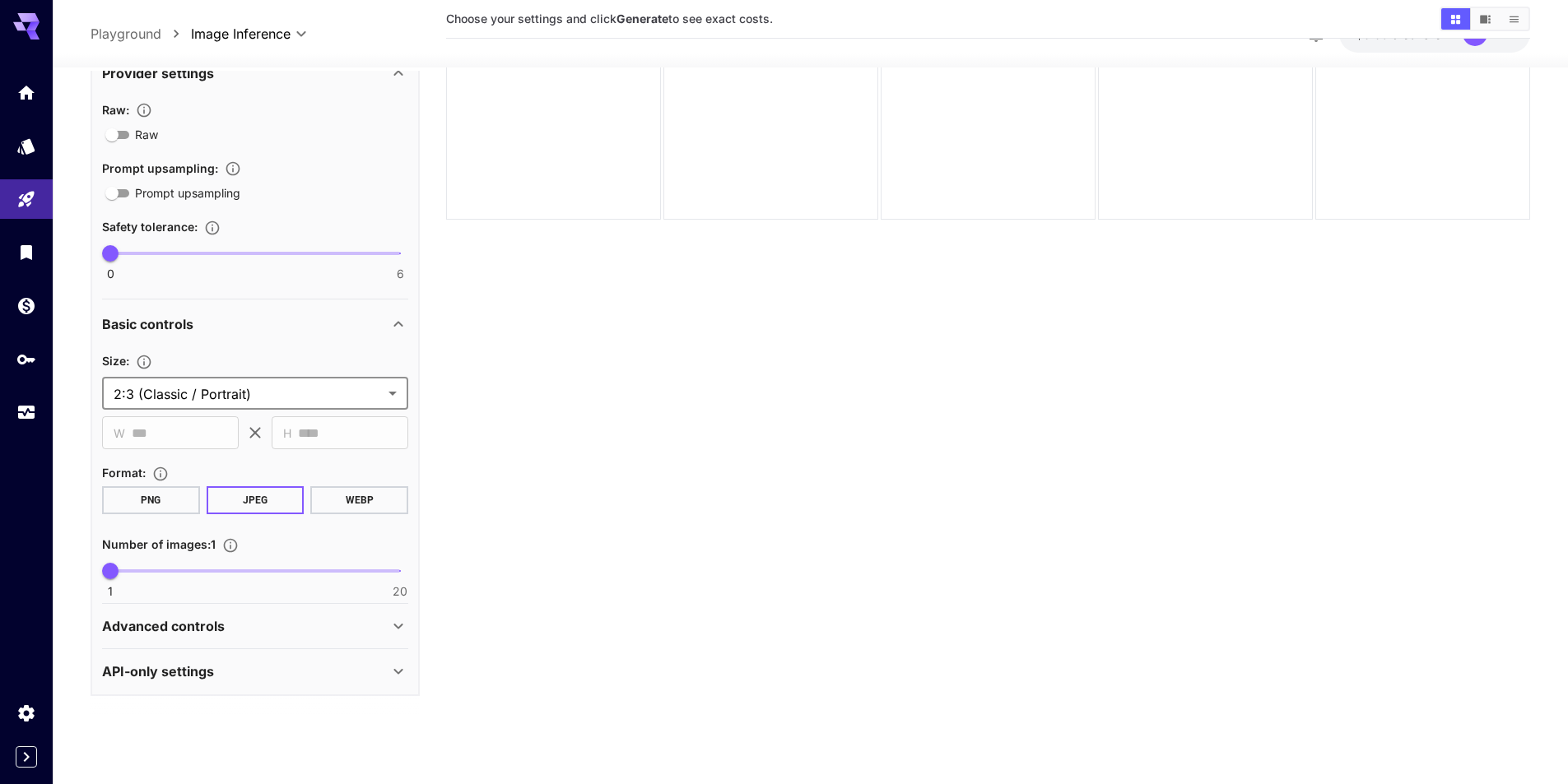
scroll to position [130, 0]
click at [261, 670] on div "API-only settings" at bounding box center [246, 668] width 286 height 20
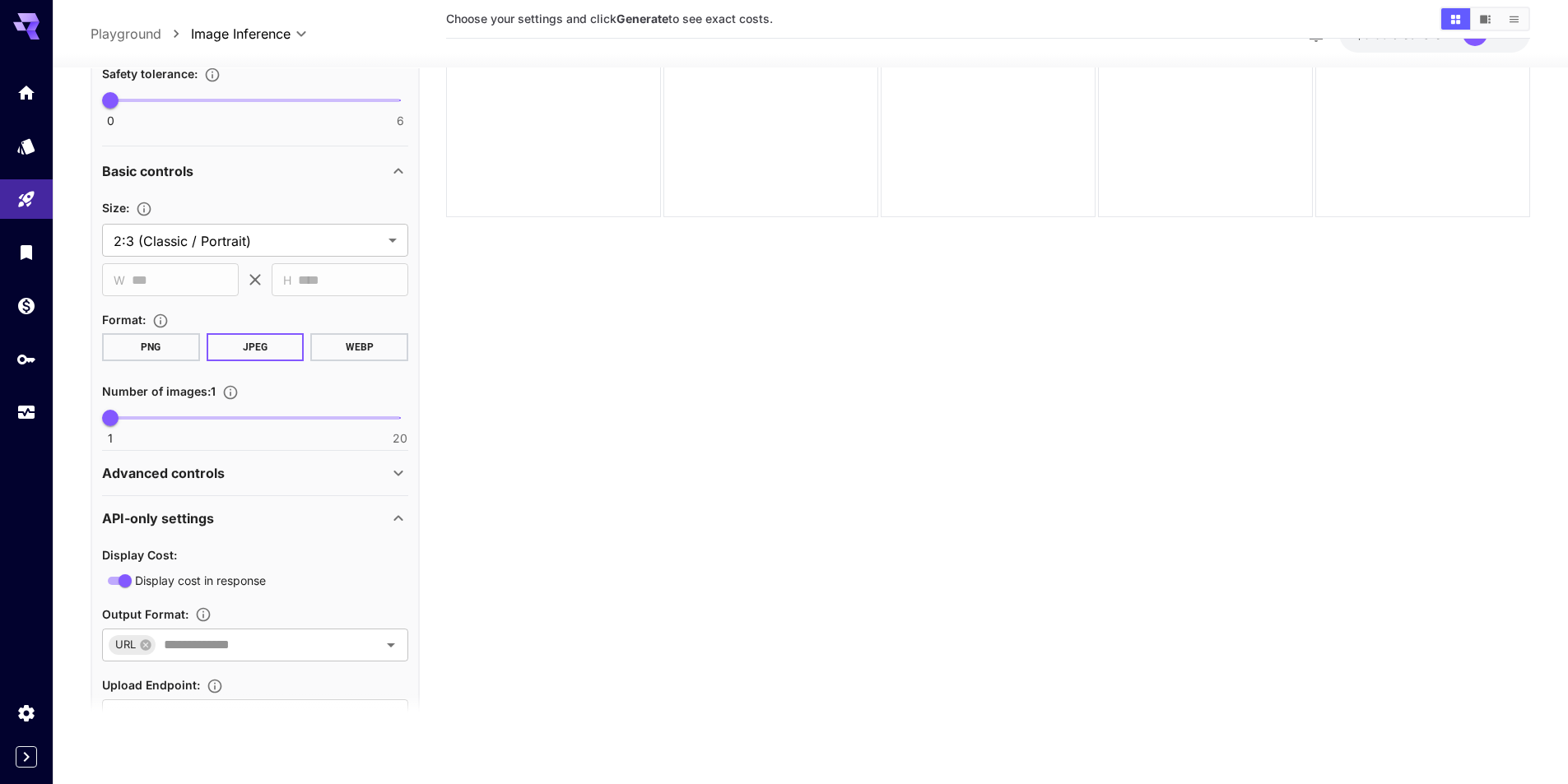
scroll to position [545, 0]
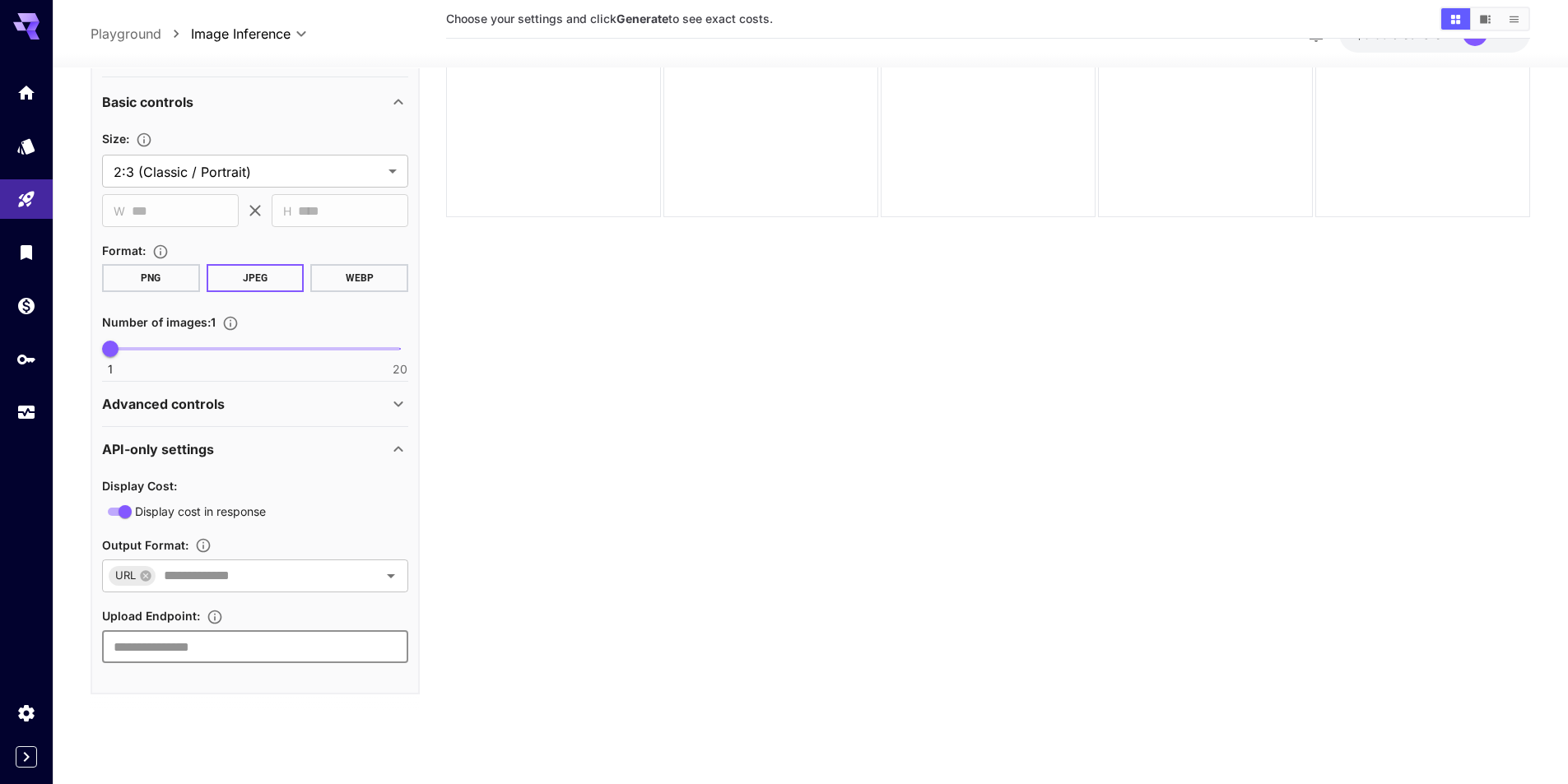
click at [290, 652] on input "text" at bounding box center [255, 647] width 306 height 33
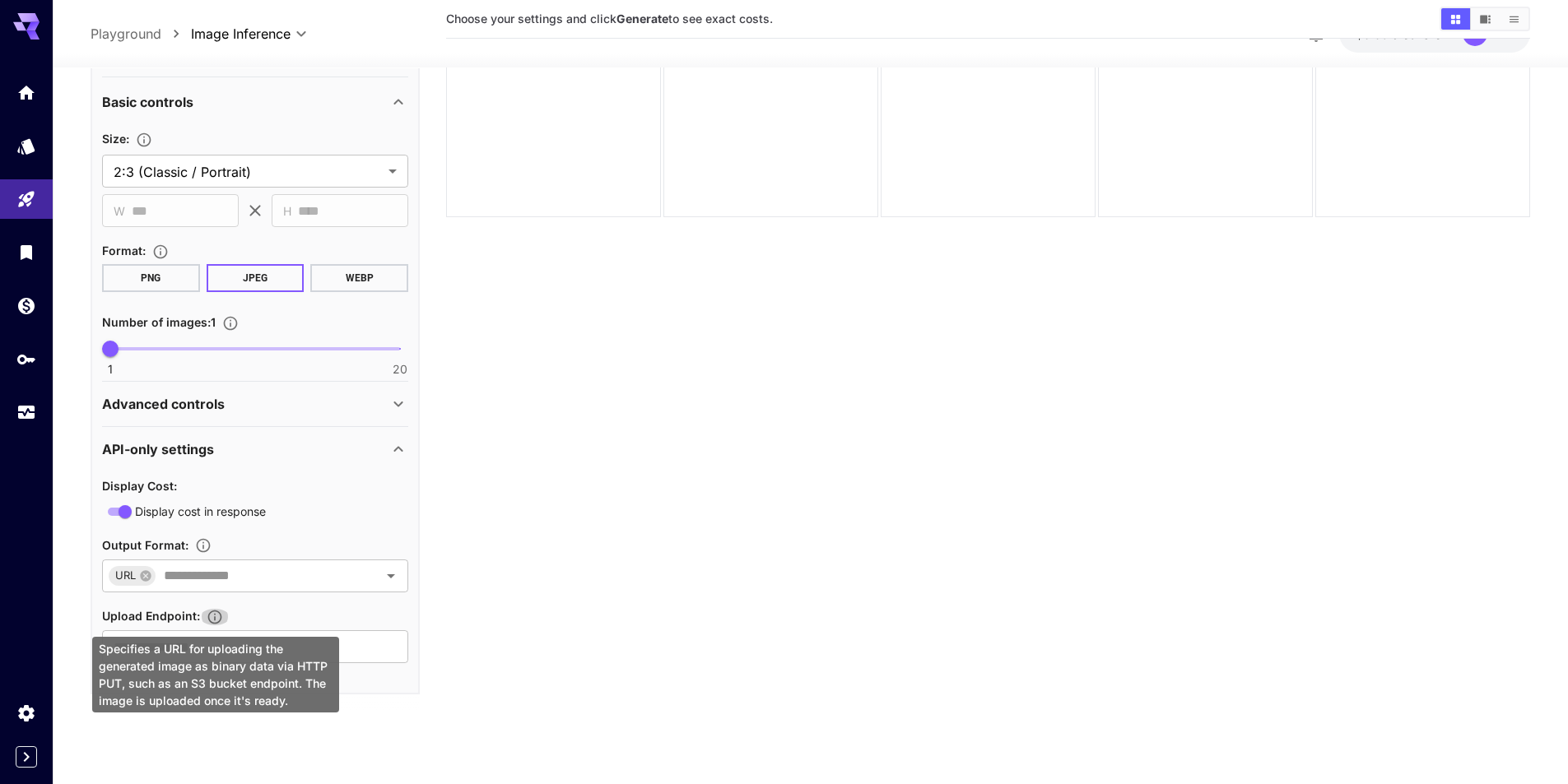
click at [221, 620] on icon "Specifies a URL for uploading the generated image as binary data via HTTP PUT, …" at bounding box center [214, 616] width 16 height 16
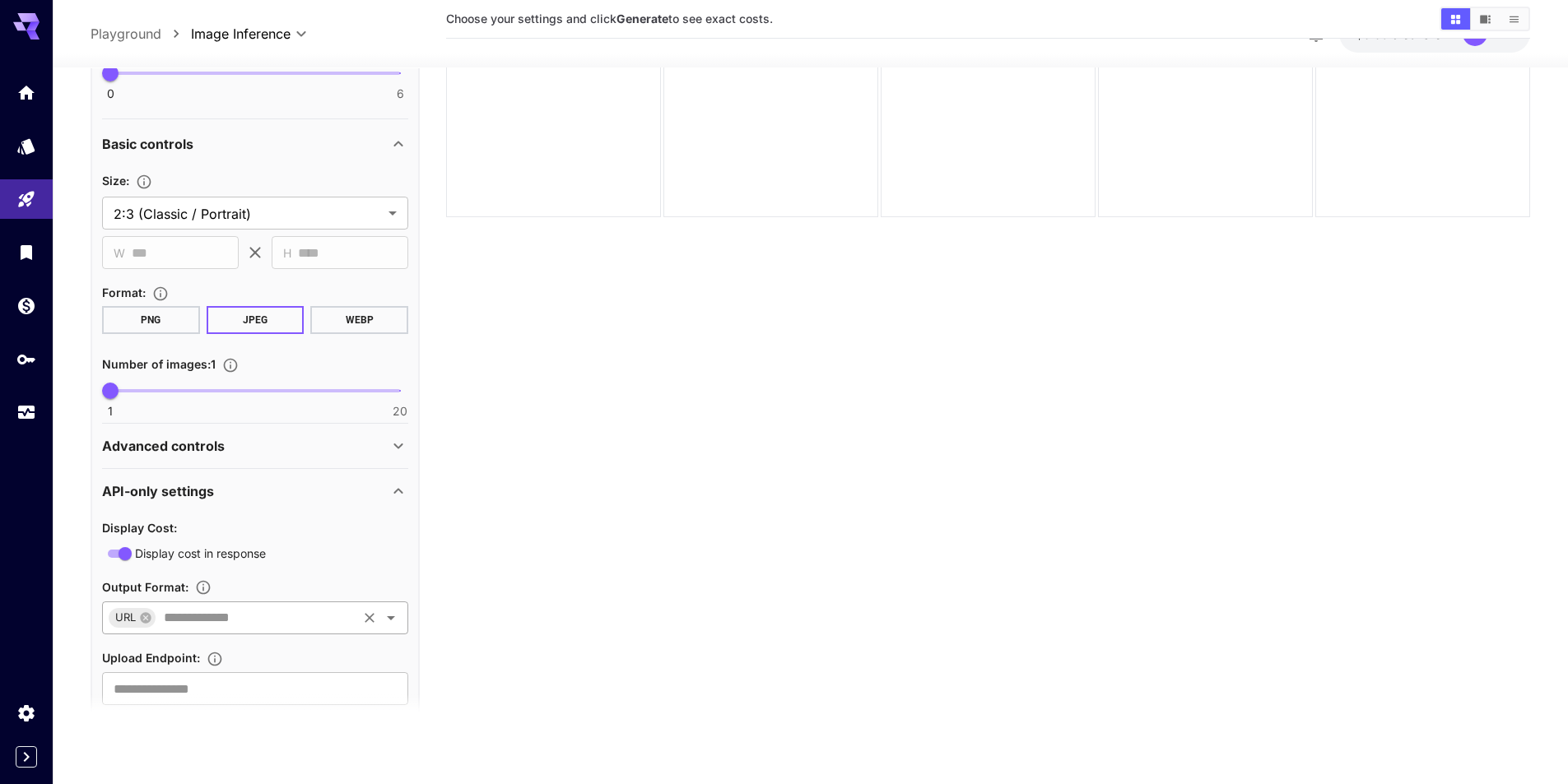
scroll to position [464, 0]
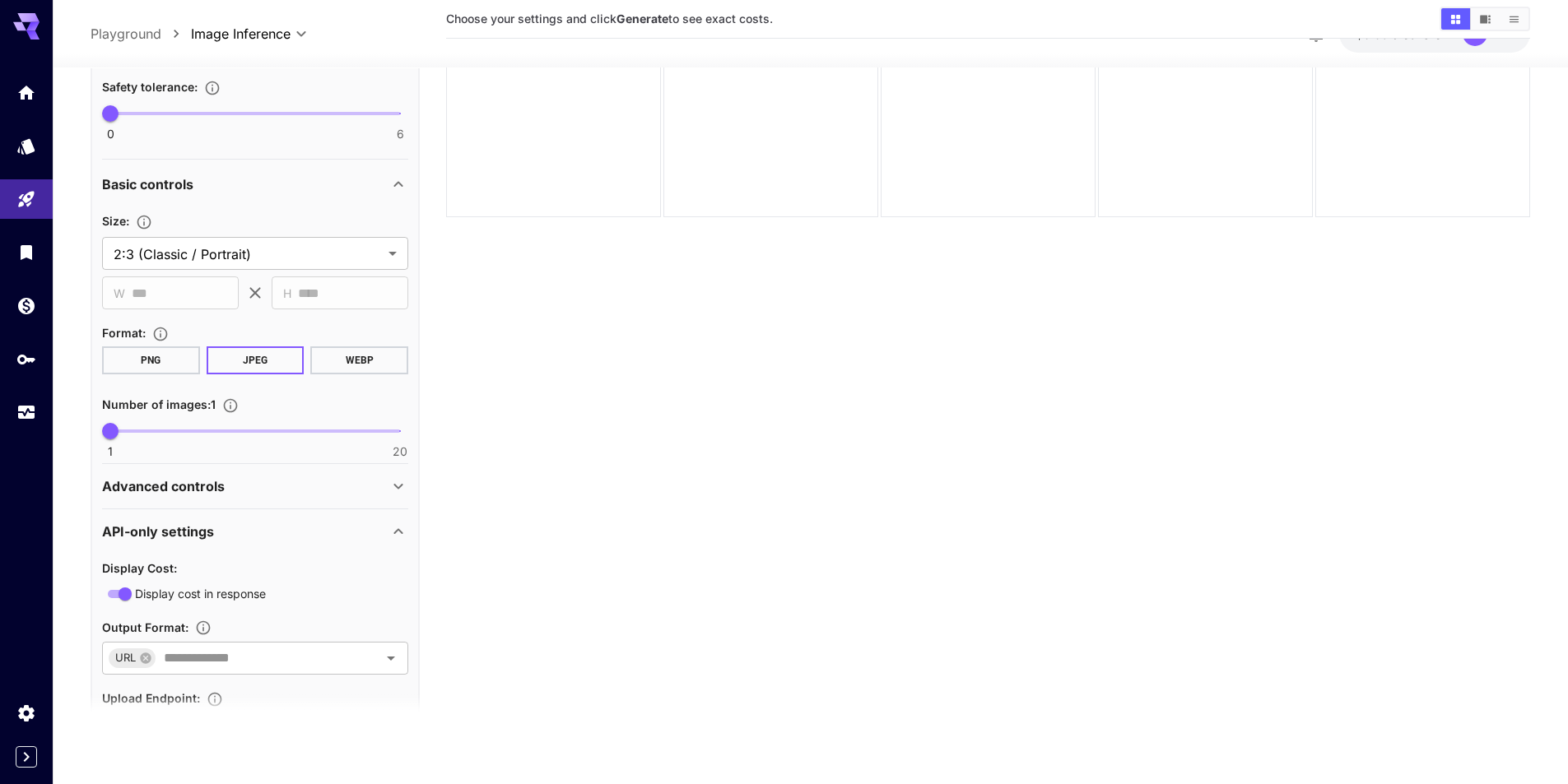
click at [276, 494] on div "Advanced controls" at bounding box center [246, 485] width 286 height 20
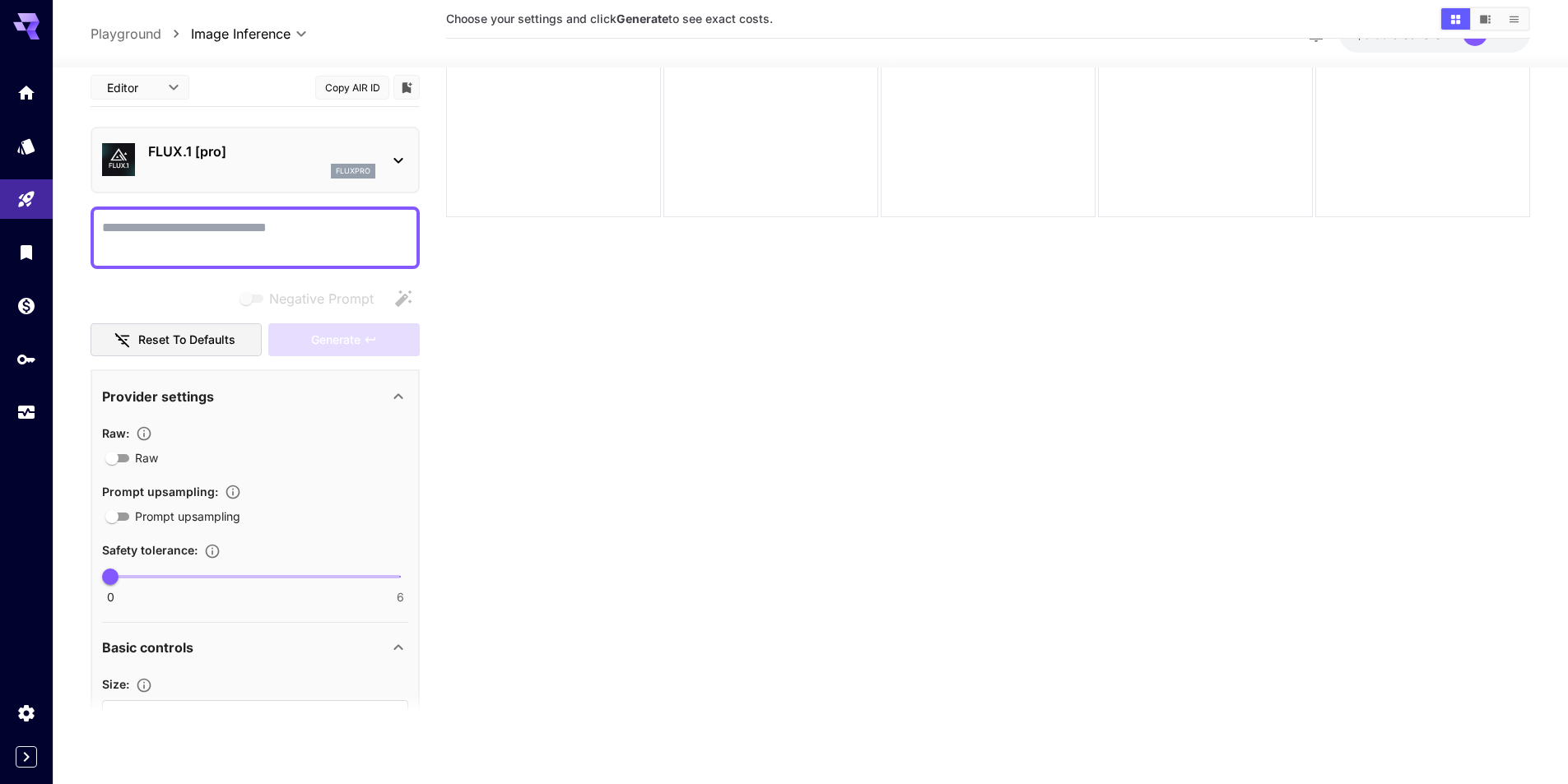
scroll to position [0, 0]
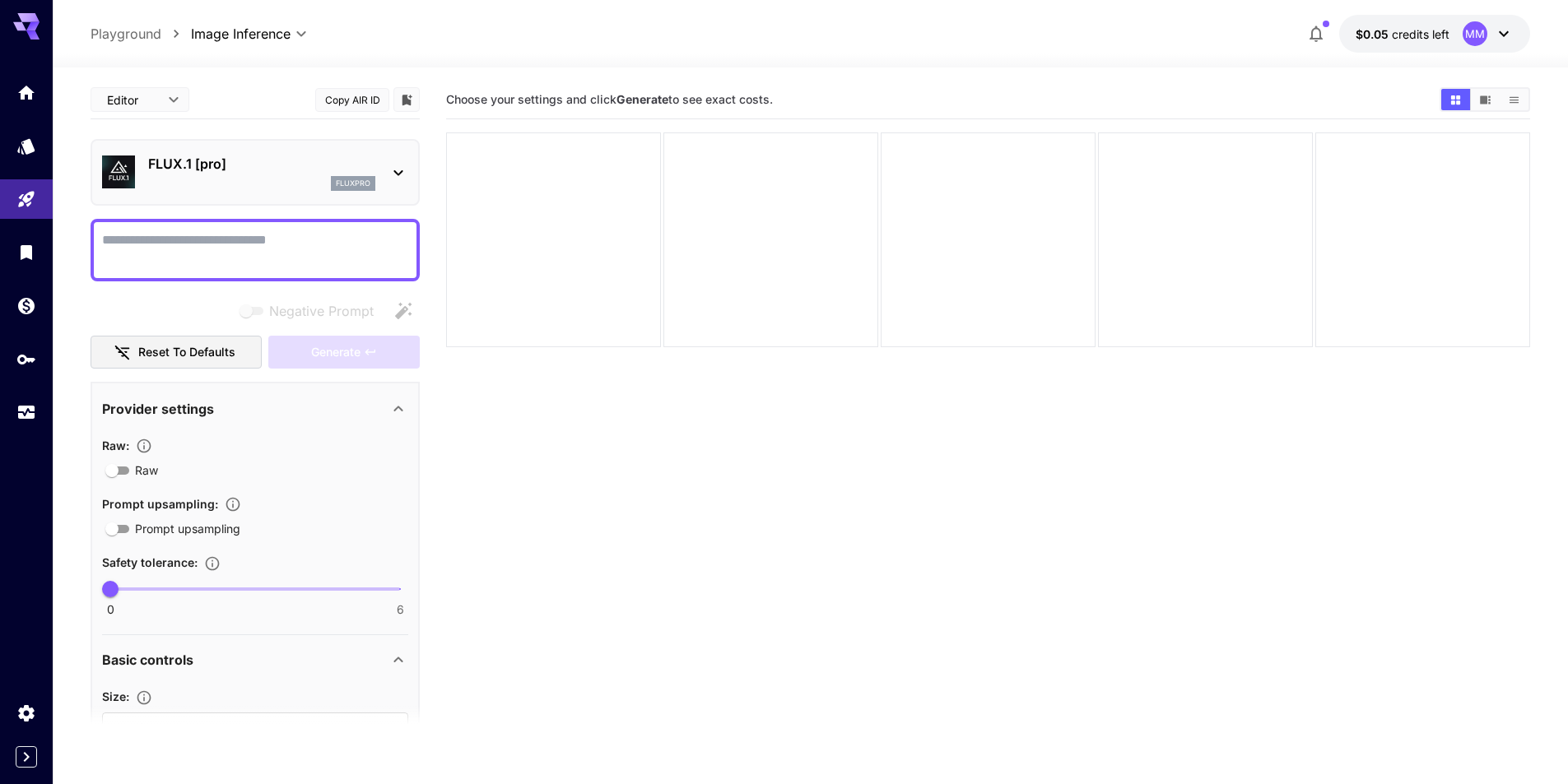
click at [120, 9] on div "**********" at bounding box center [810, 33] width 1515 height 67
click at [114, 39] on p "Playground" at bounding box center [125, 33] width 71 height 20
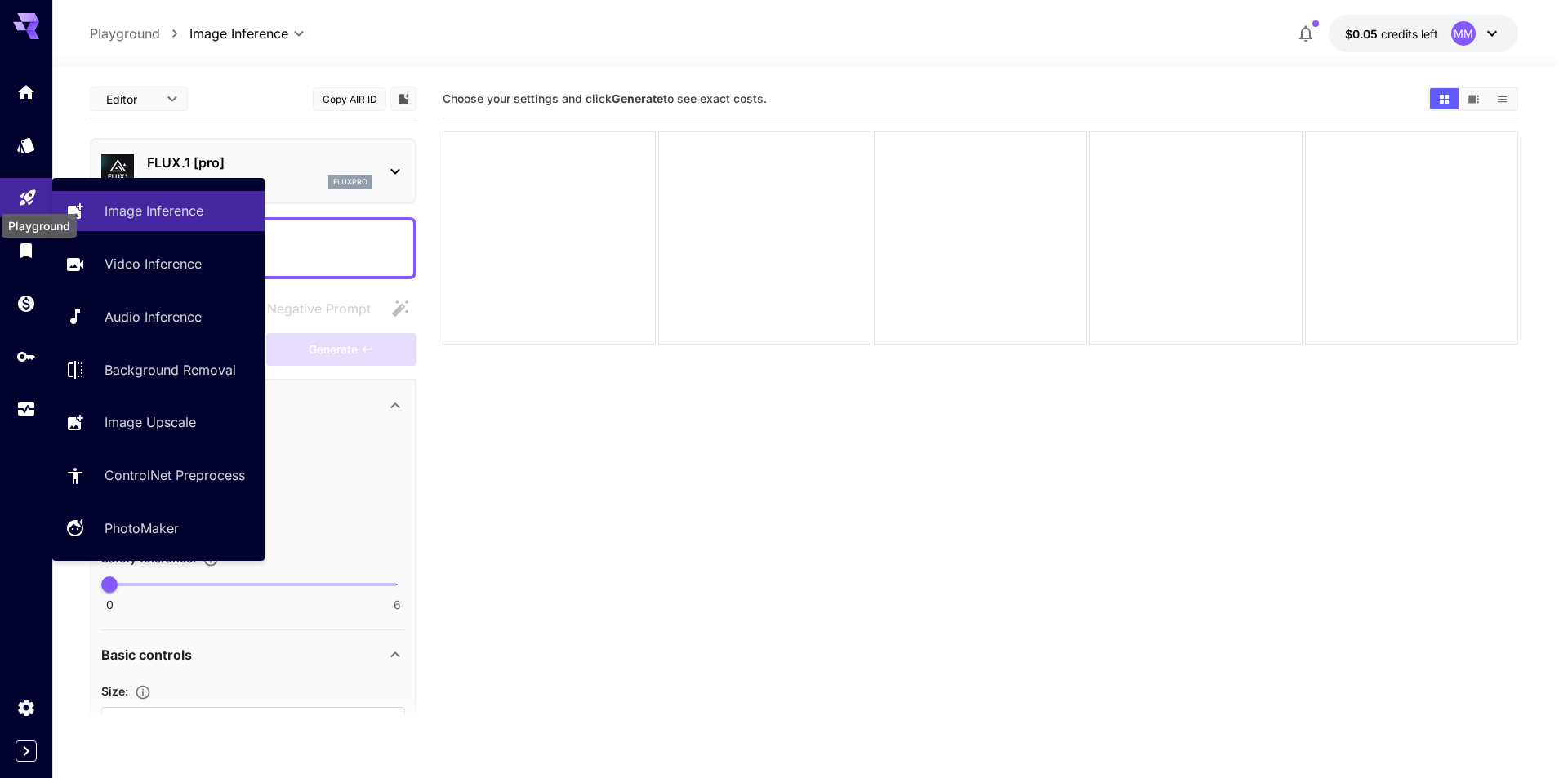
click at [18, 195] on icon "Playground" at bounding box center [27, 192] width 20 height 20
click at [139, 214] on p "Image Inference" at bounding box center [157, 210] width 99 height 20
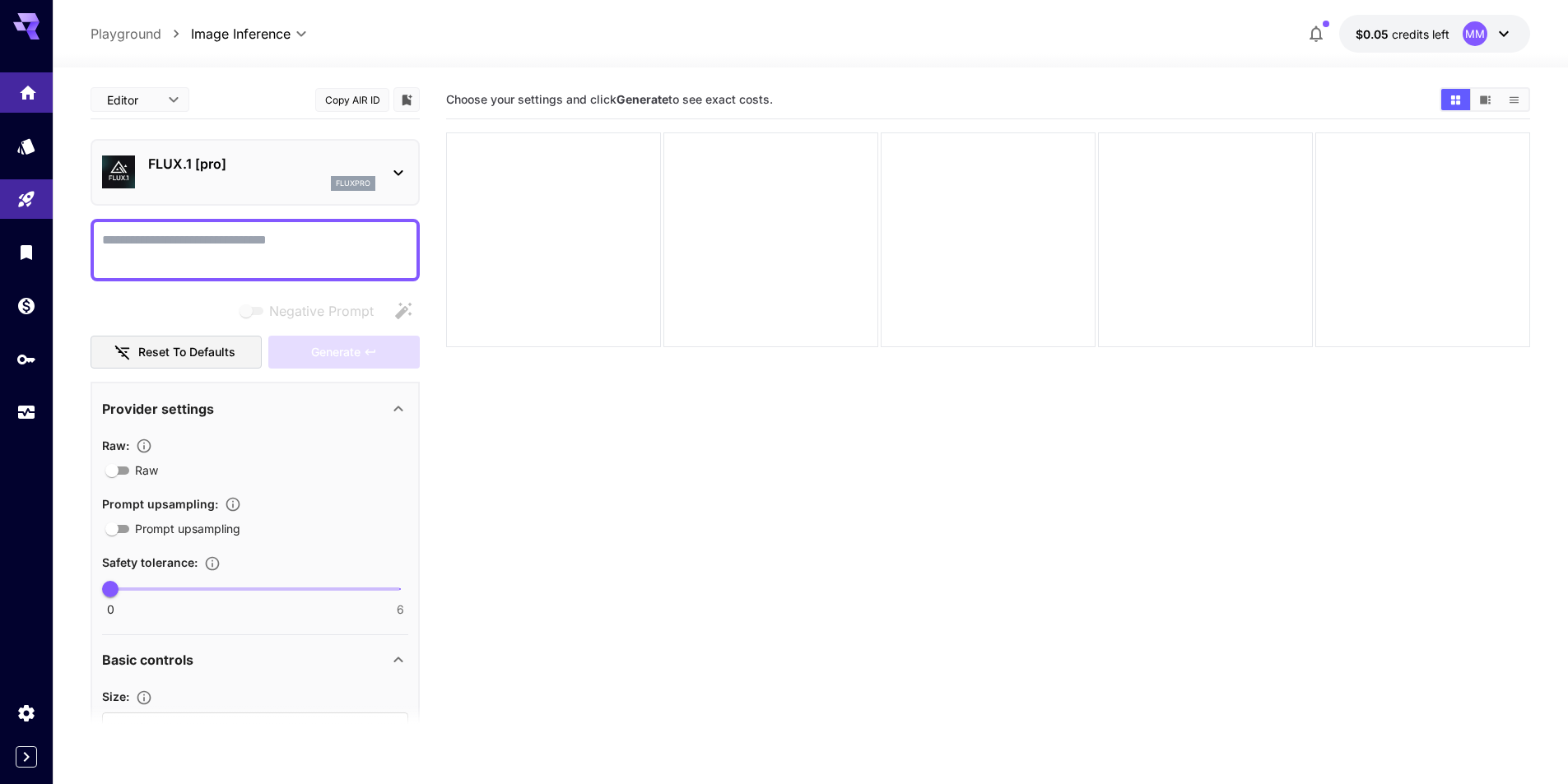
click at [46, 96] on link at bounding box center [27, 92] width 53 height 41
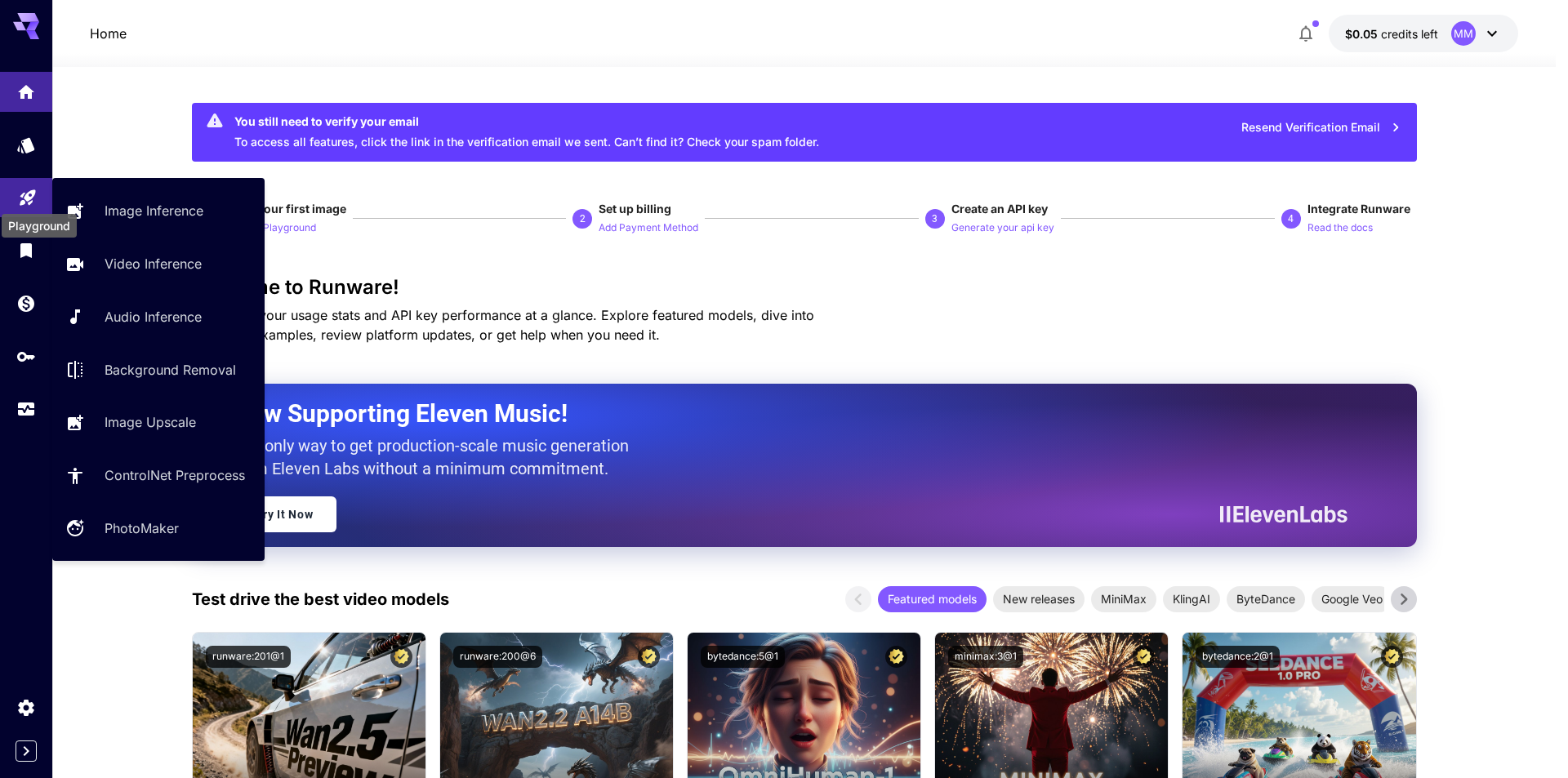
click at [25, 193] on icon "Playground" at bounding box center [27, 193] width 15 height 15
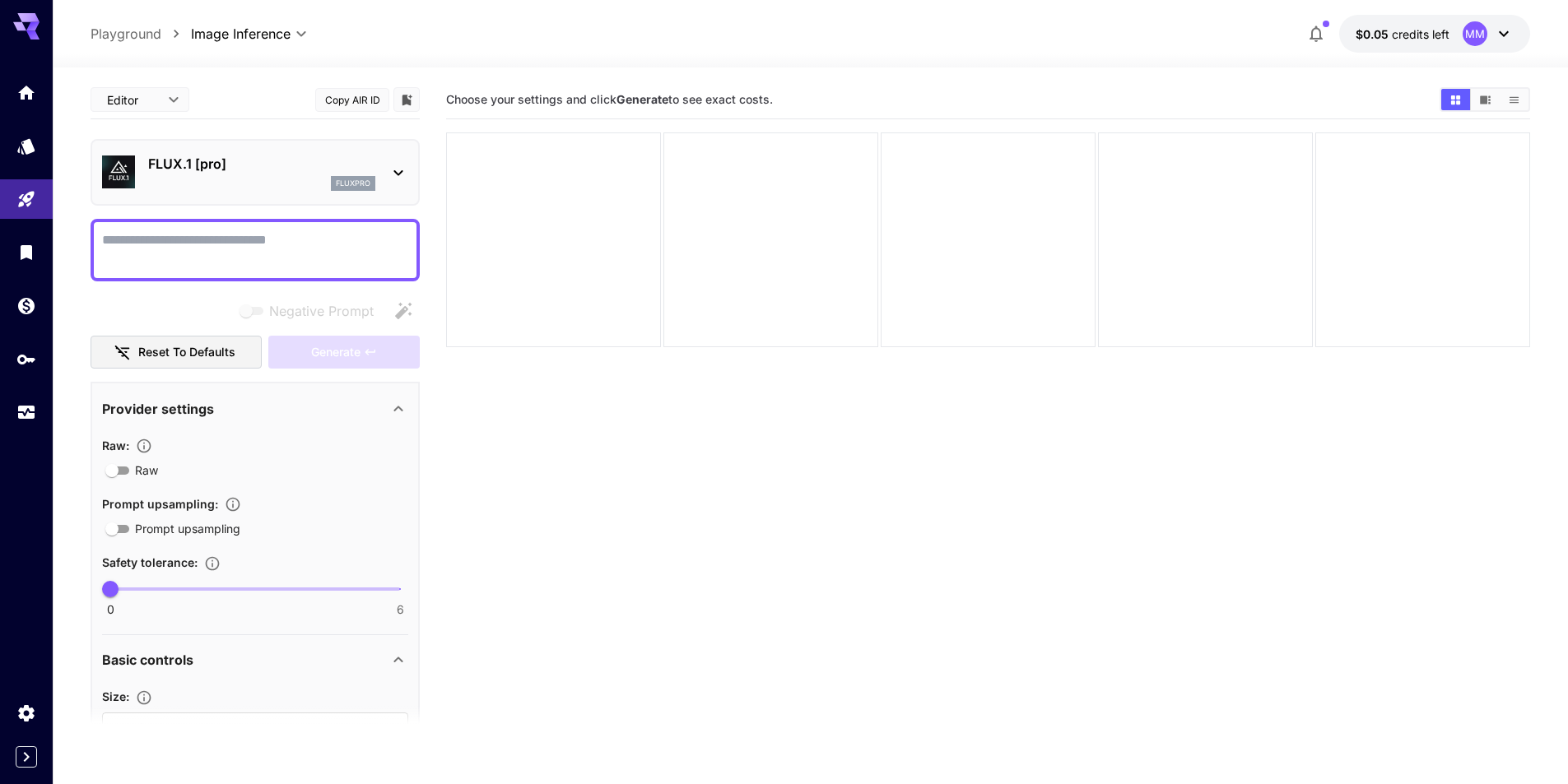
drag, startPoint x: 170, startPoint y: 41, endPoint x: 146, endPoint y: 39, distance: 24.1
click at [161, 41] on ol "Playground Playground" at bounding box center [140, 33] width 101 height 20
click at [146, 39] on p "Playground" at bounding box center [125, 33] width 71 height 20
click at [215, 32] on body "**********" at bounding box center [790, 457] width 1580 height 914
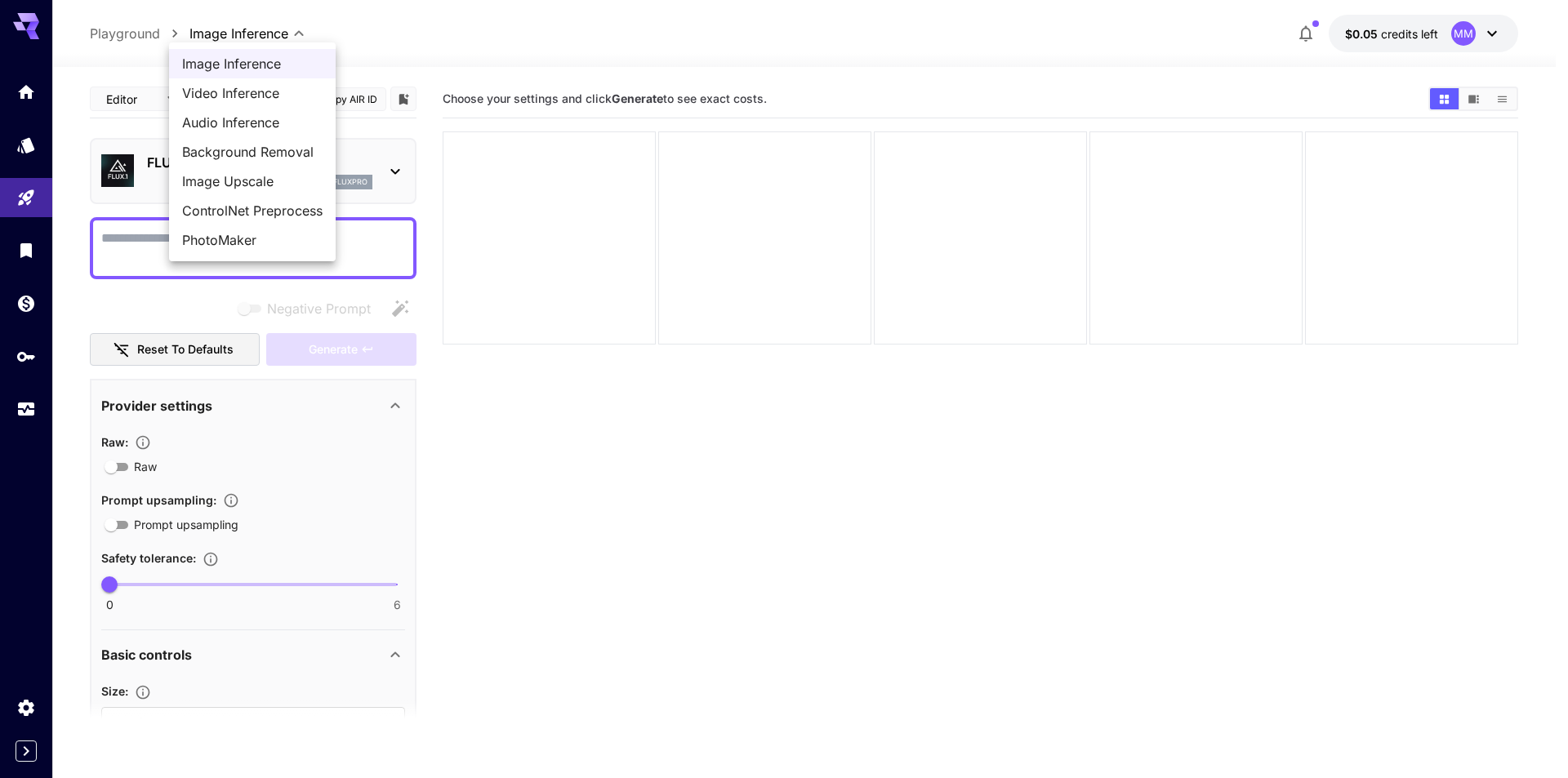
click at [156, 33] on div at bounding box center [784, 389] width 1568 height 778
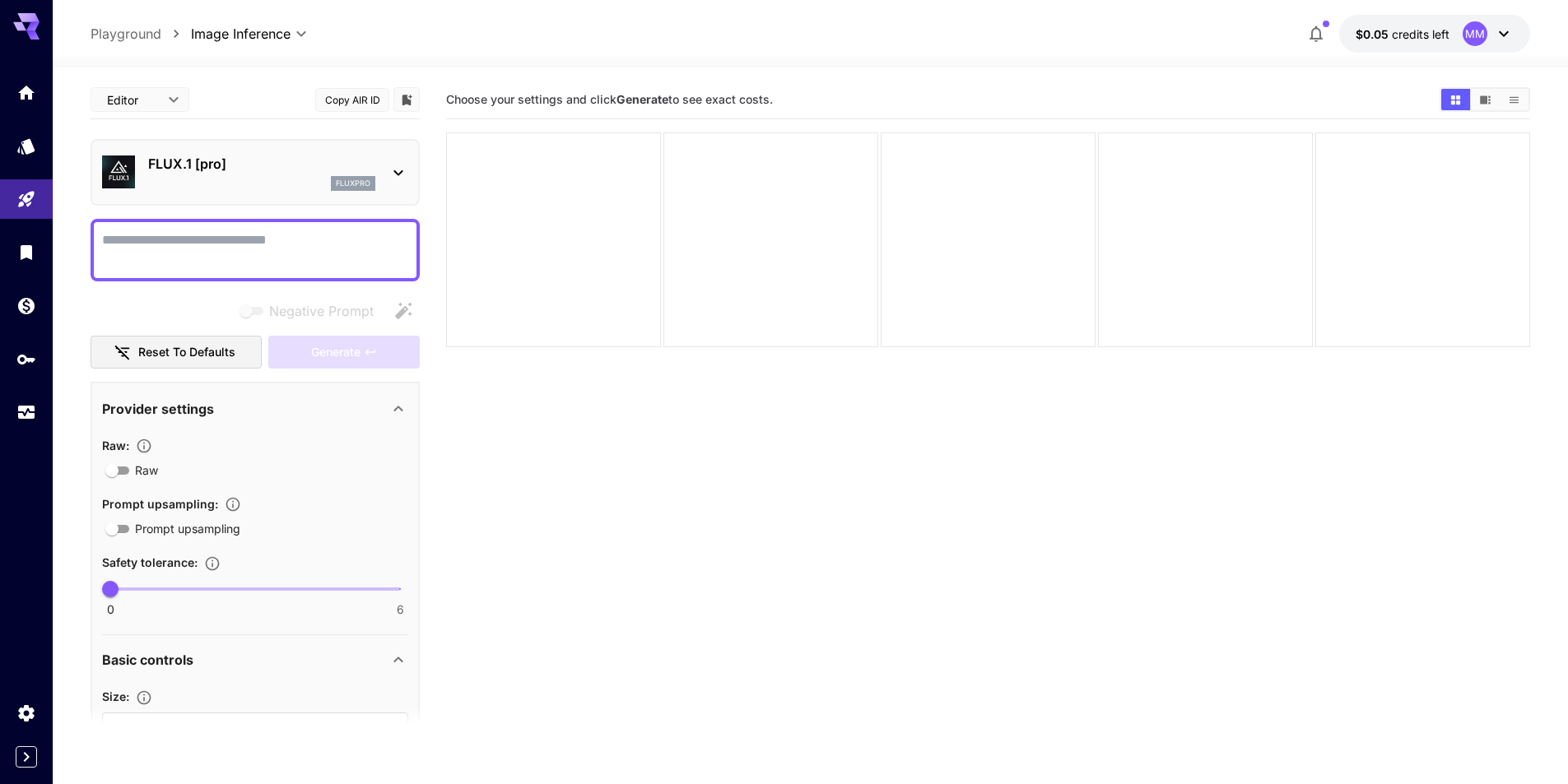
click at [29, 22] on icon at bounding box center [27, 27] width 27 height 27
click at [16, 36] on icon at bounding box center [27, 27] width 27 height 27
click at [28, 93] on icon "Home" at bounding box center [28, 87] width 20 height 20
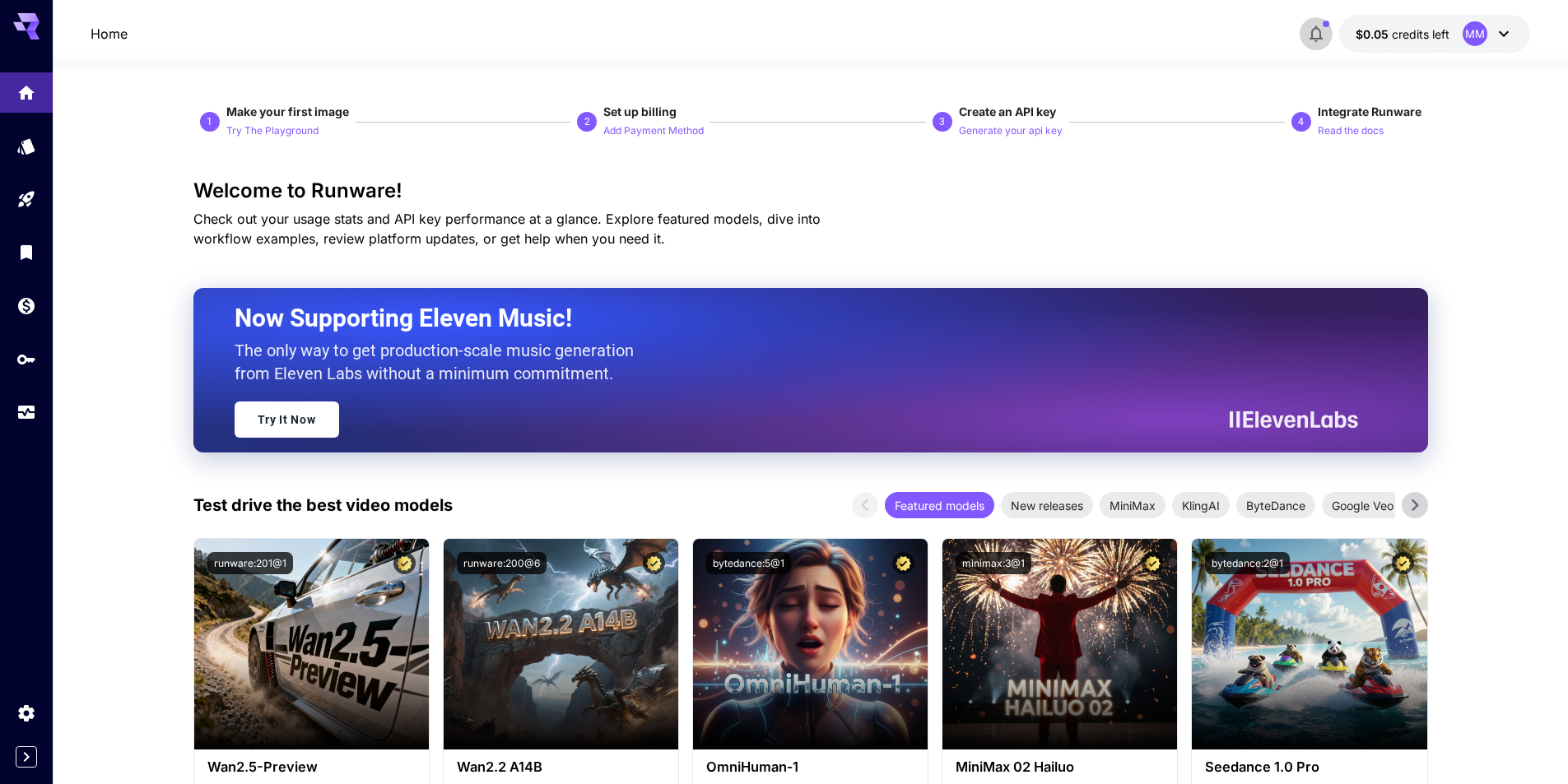
click at [1305, 40] on button "button" at bounding box center [1316, 33] width 33 height 33
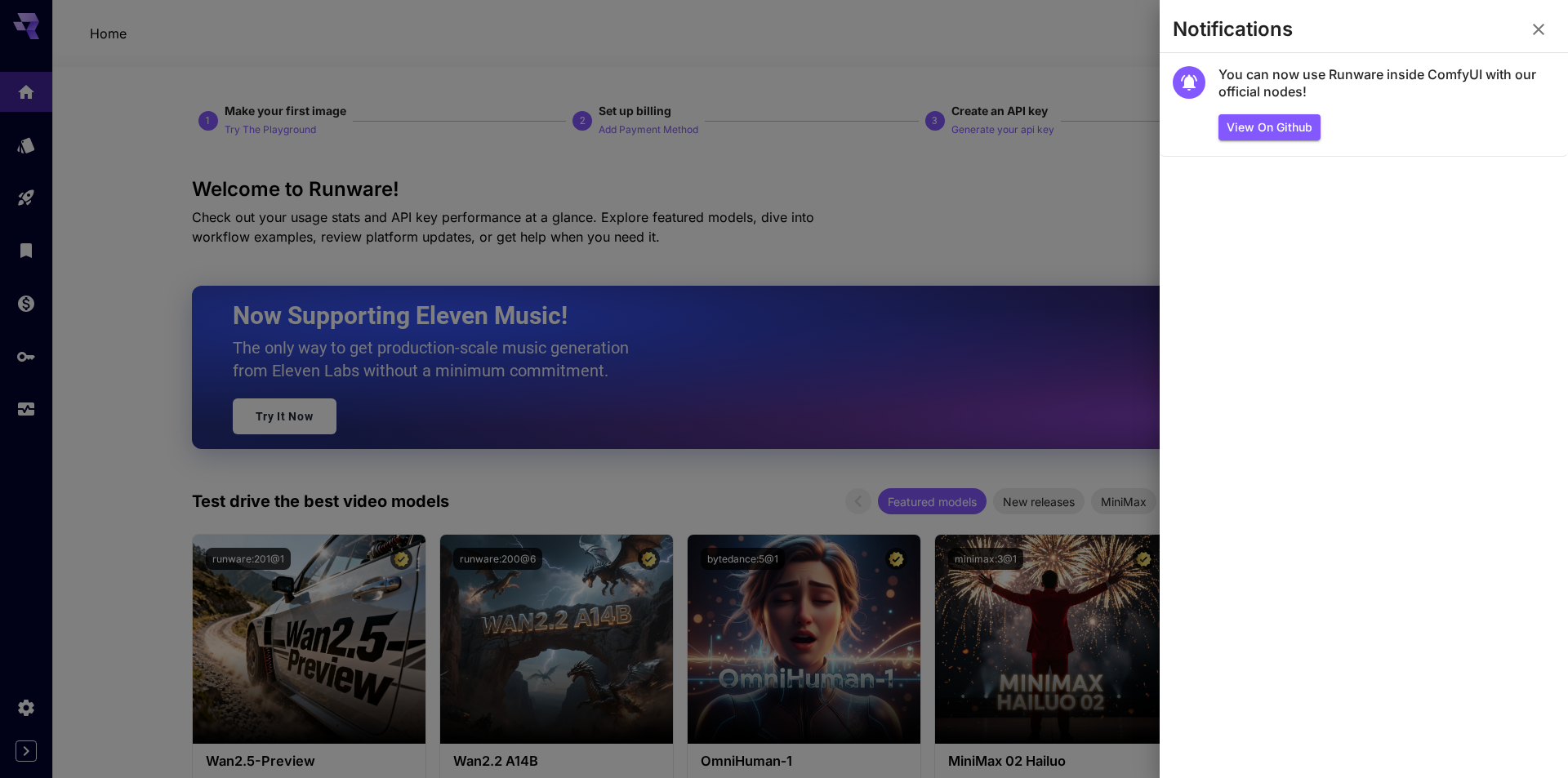
click at [1532, 32] on icon "button" at bounding box center [1538, 29] width 20 height 20
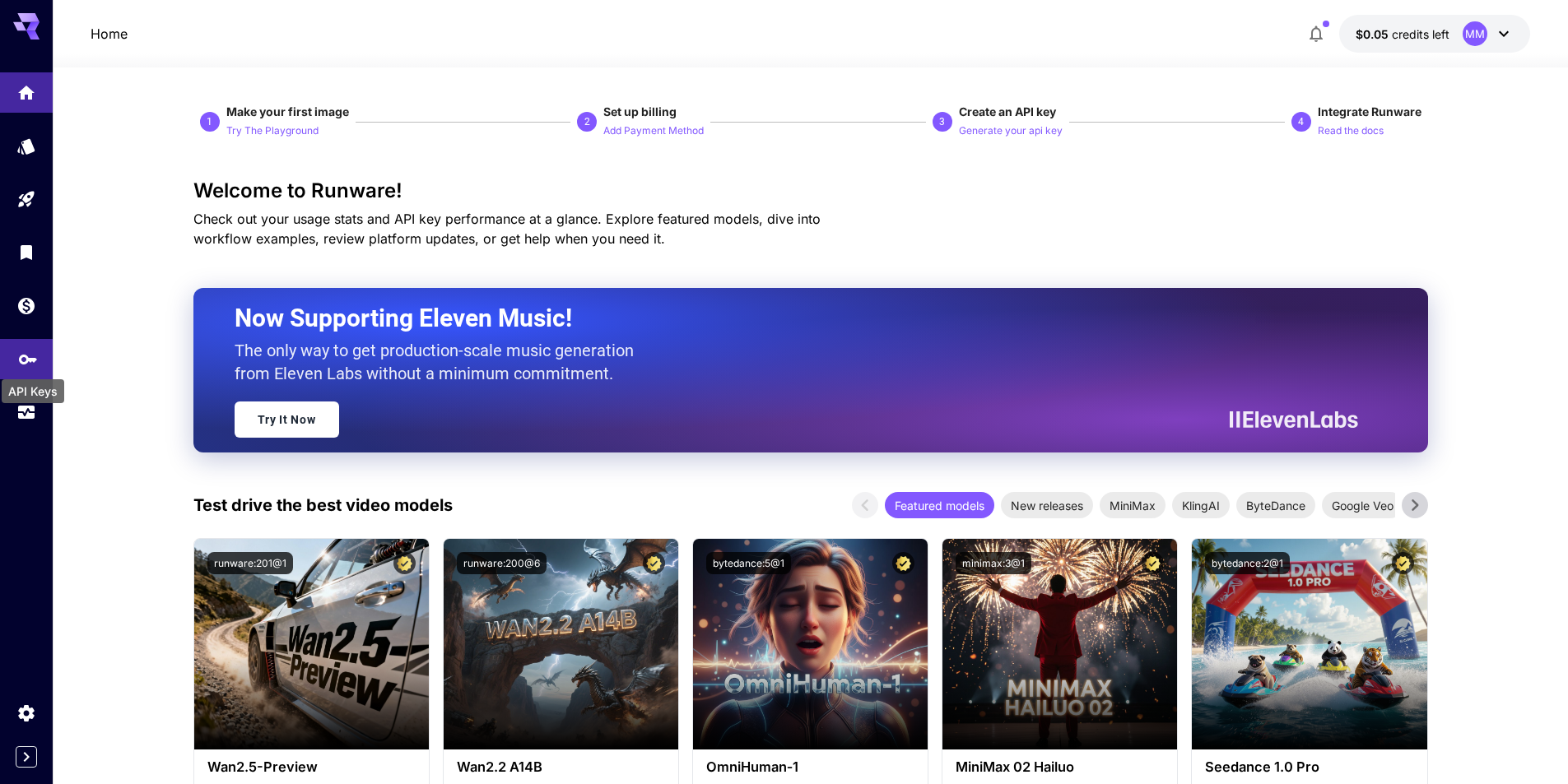
click at [22, 352] on icon "API Keys" at bounding box center [28, 354] width 18 height 9
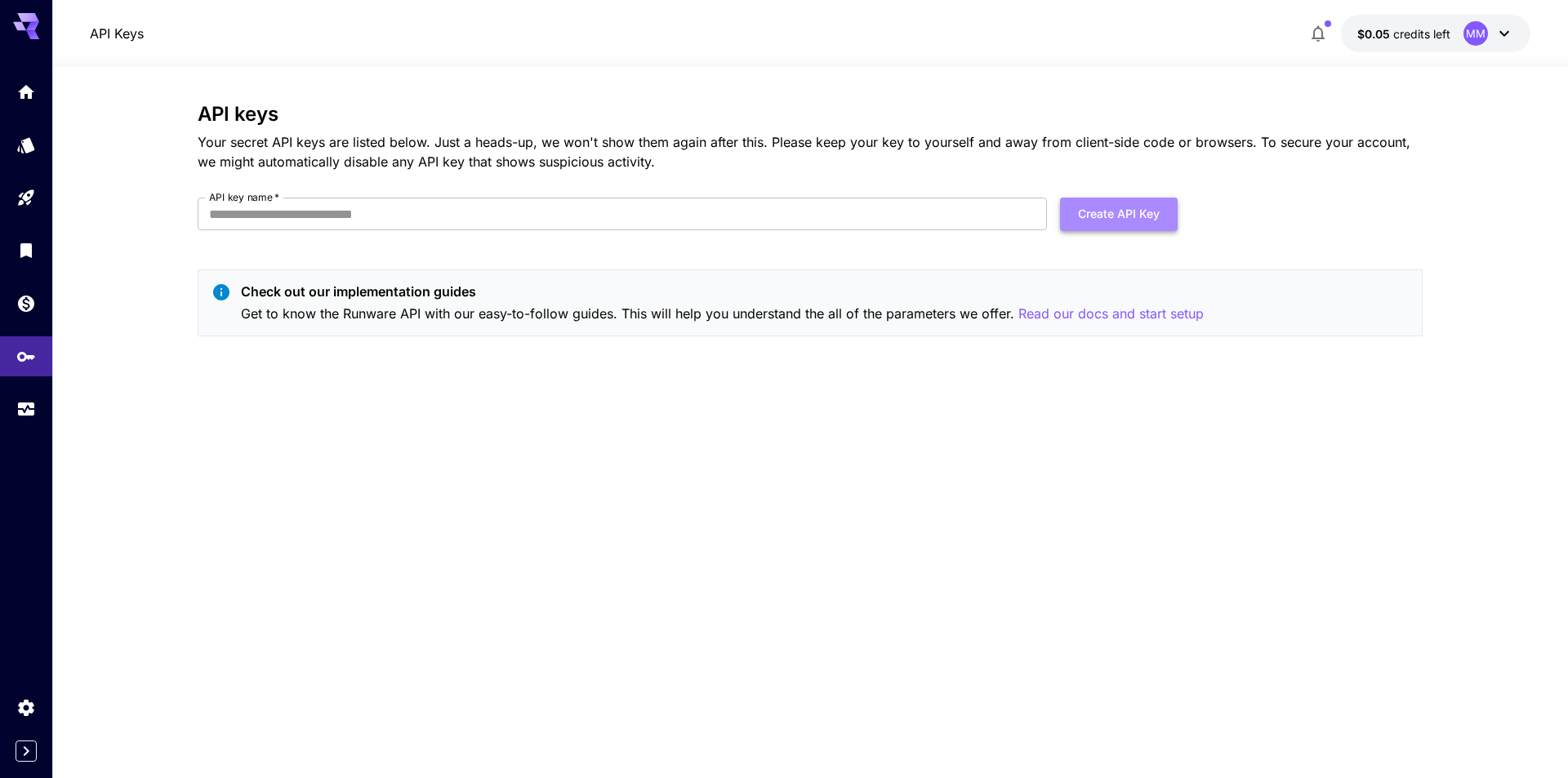
click at [1144, 203] on button "Create API Key" at bounding box center [1118, 214] width 118 height 34
click at [536, 209] on input "API key name   *" at bounding box center [622, 214] width 849 height 33
type input "**********"
click at [1131, 219] on button "Create API Key" at bounding box center [1118, 214] width 118 height 34
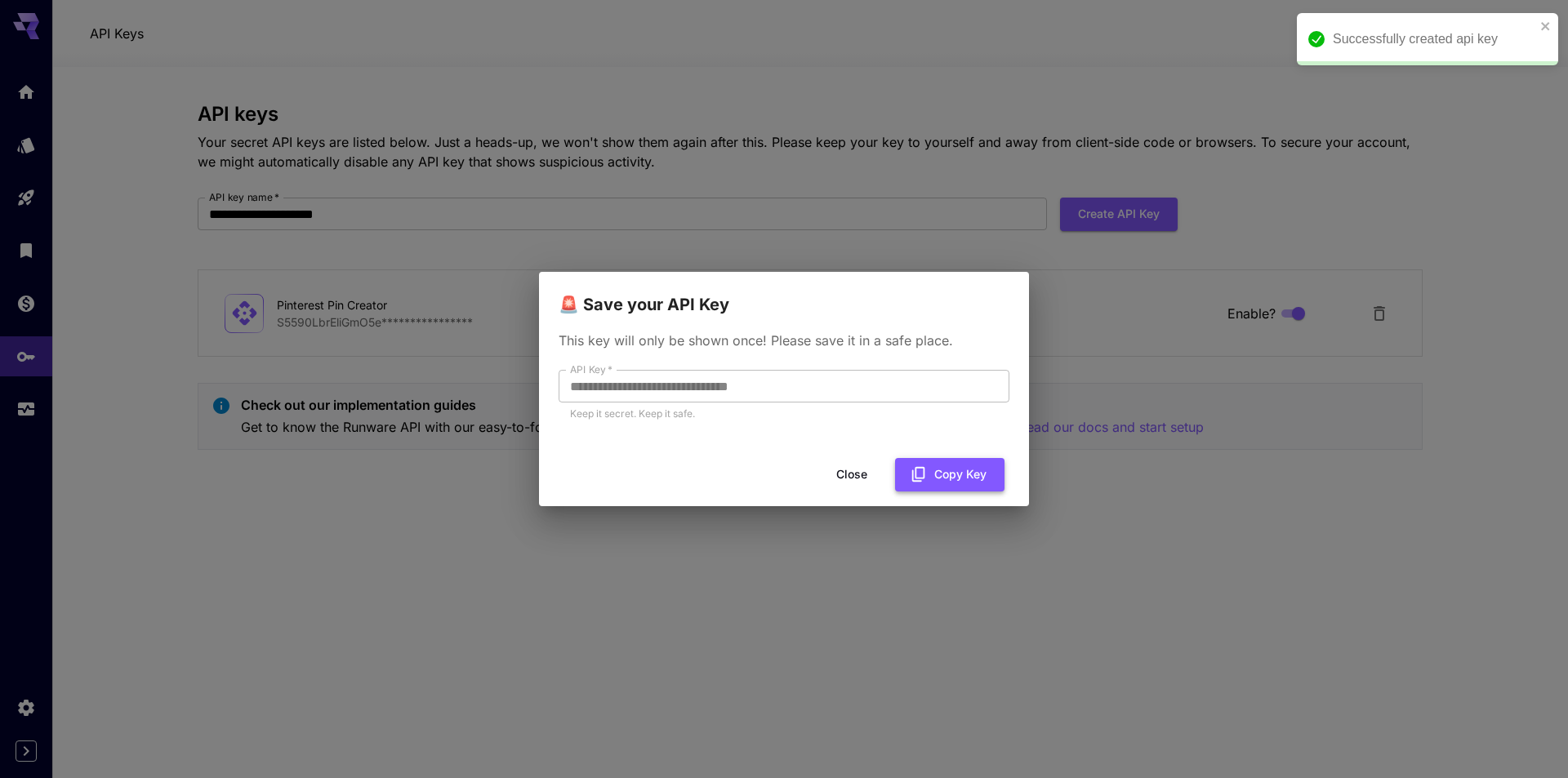
click at [957, 480] on button "Copy Key" at bounding box center [950, 475] width 109 height 34
click at [845, 481] on button "Close" at bounding box center [852, 475] width 73 height 34
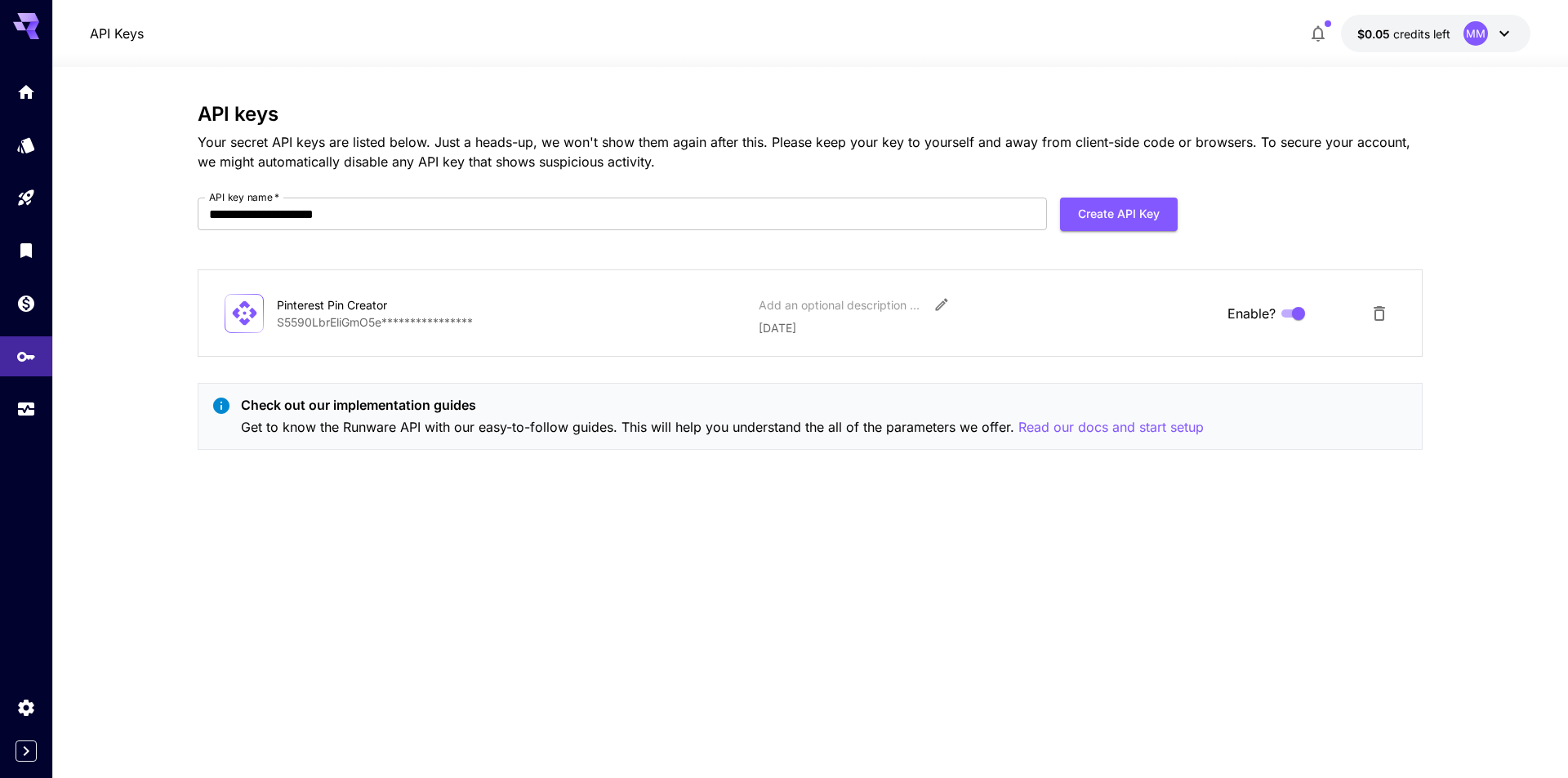
click at [435, 325] on p "**********" at bounding box center [511, 322] width 469 height 17
click at [307, 299] on div "Pinterest Pin Creator" at bounding box center [359, 305] width 164 height 17
click at [941, 306] on icon "Edit" at bounding box center [941, 304] width 16 height 16
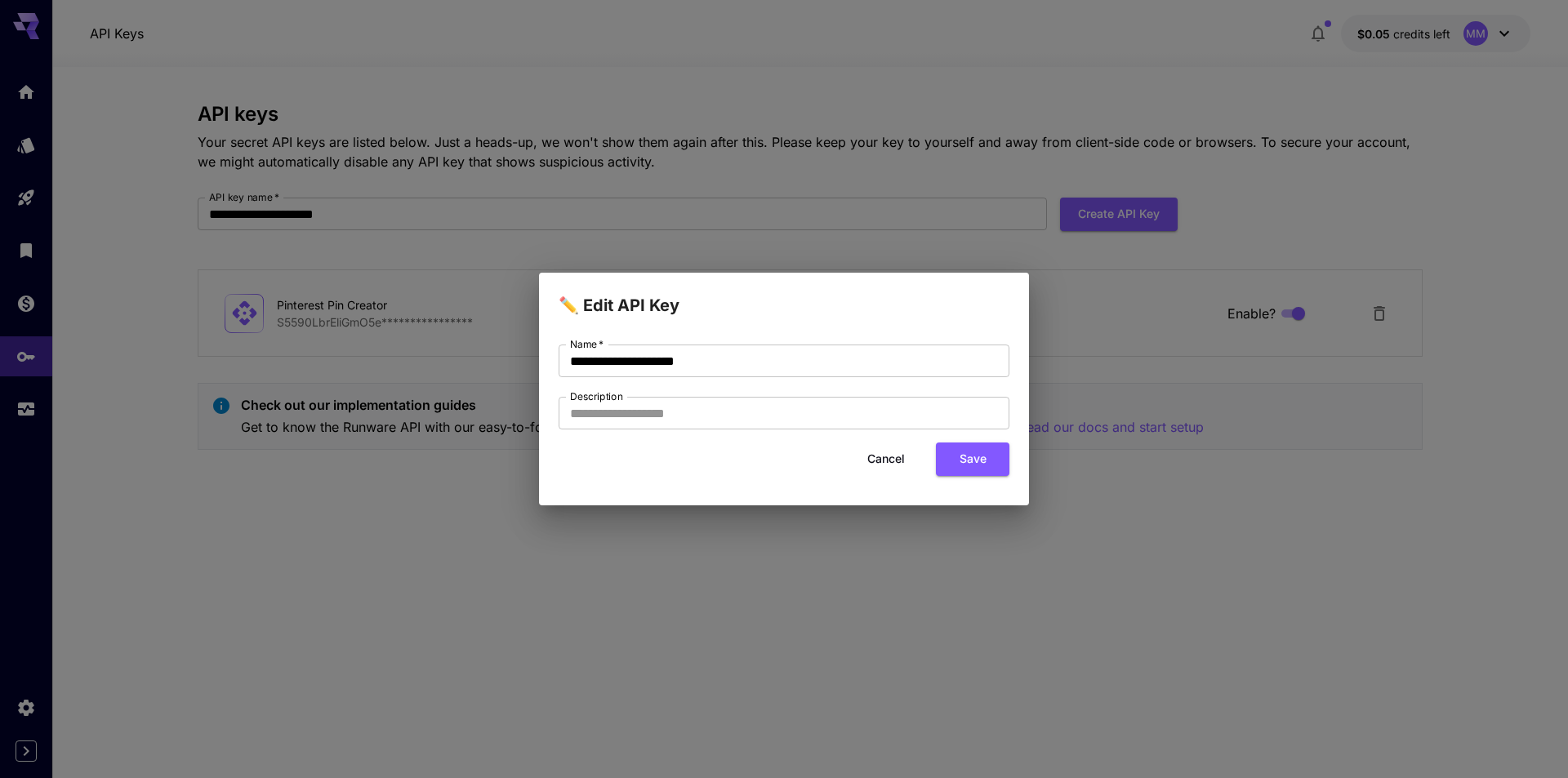
click at [889, 466] on button "Cancel" at bounding box center [886, 459] width 73 height 34
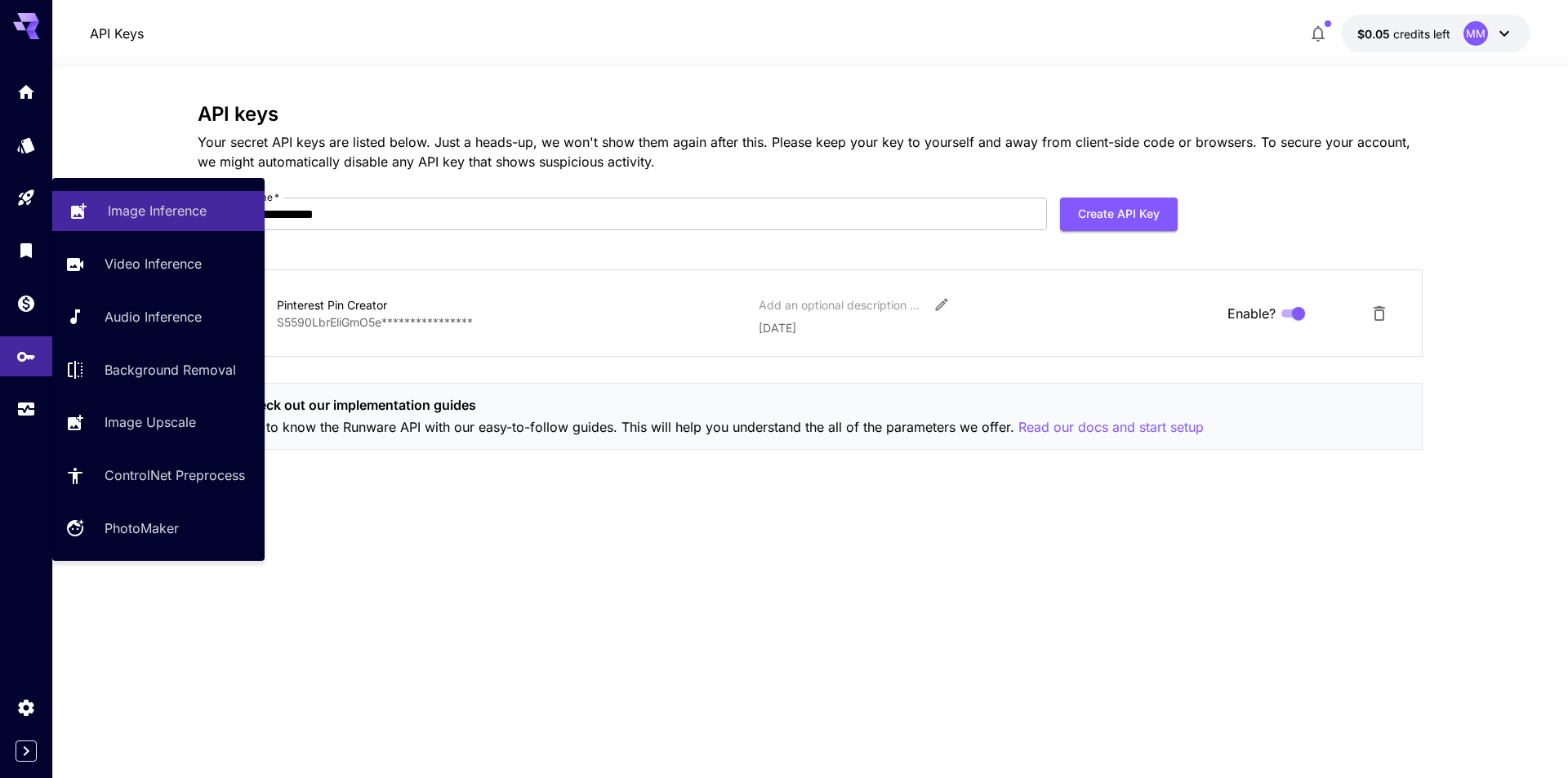
click at [95, 198] on link "Image Inference" at bounding box center [159, 211] width 213 height 40
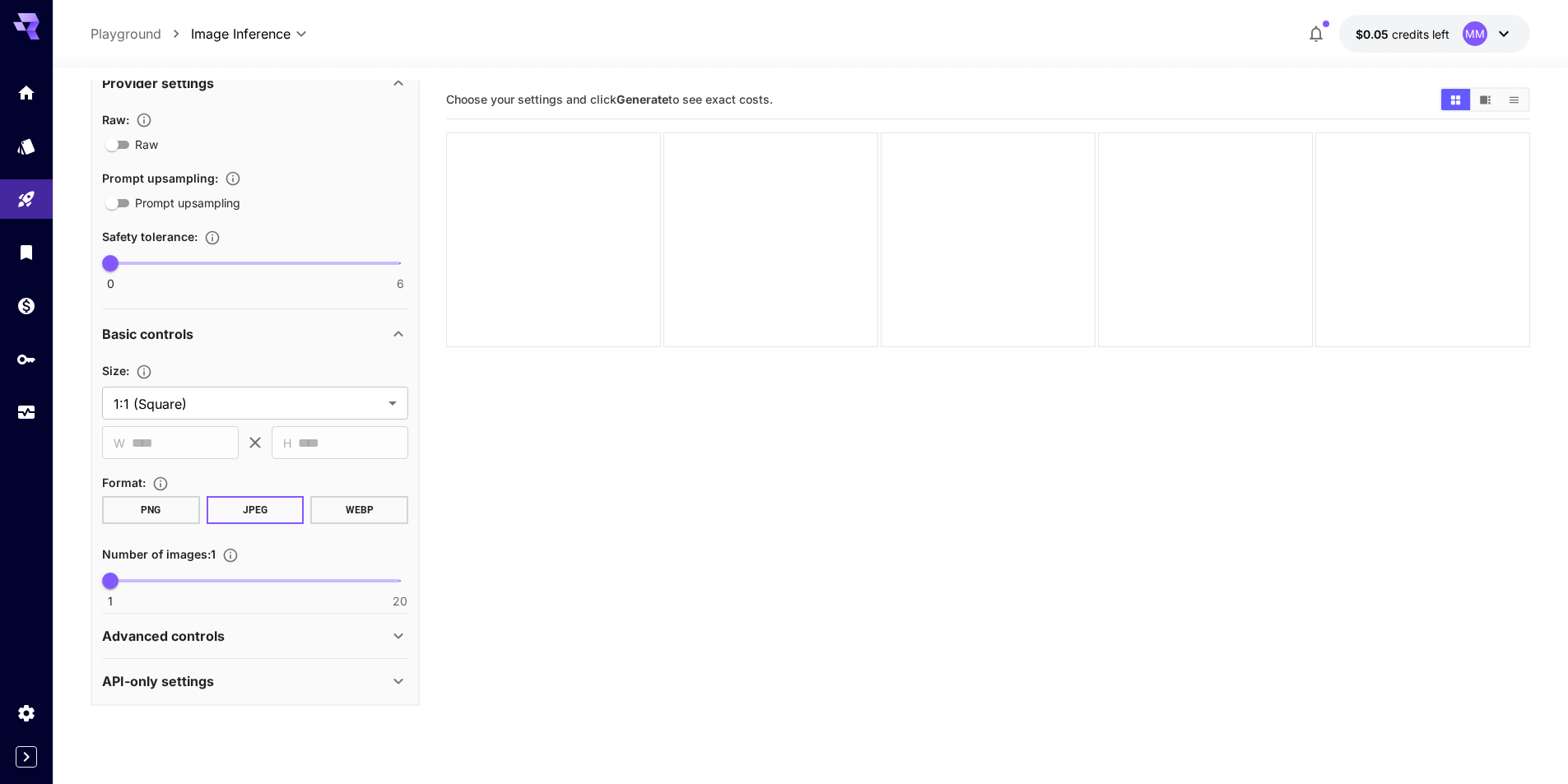
scroll to position [130, 0]
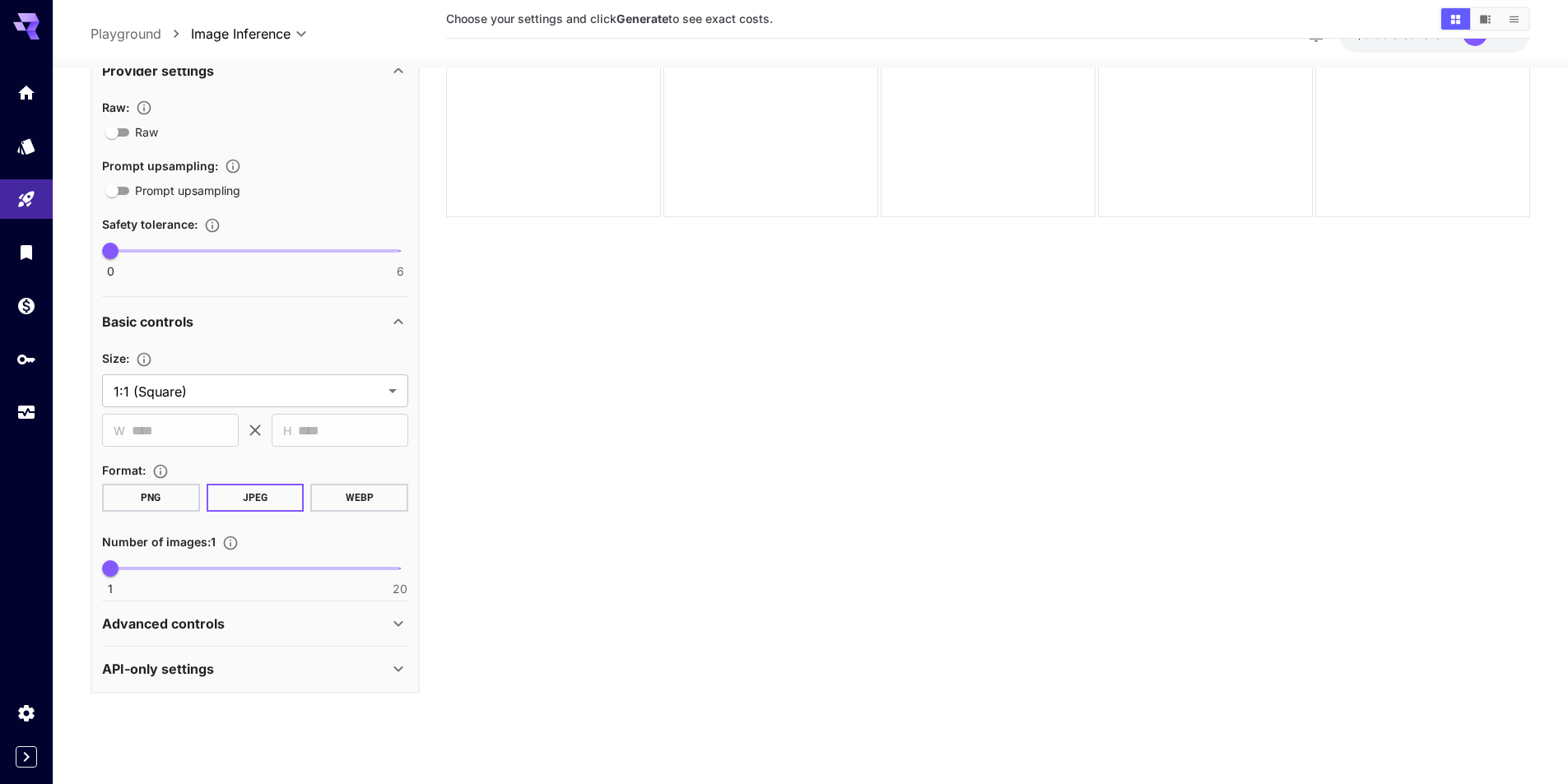
click at [269, 654] on div "API-only settings" at bounding box center [255, 669] width 306 height 40
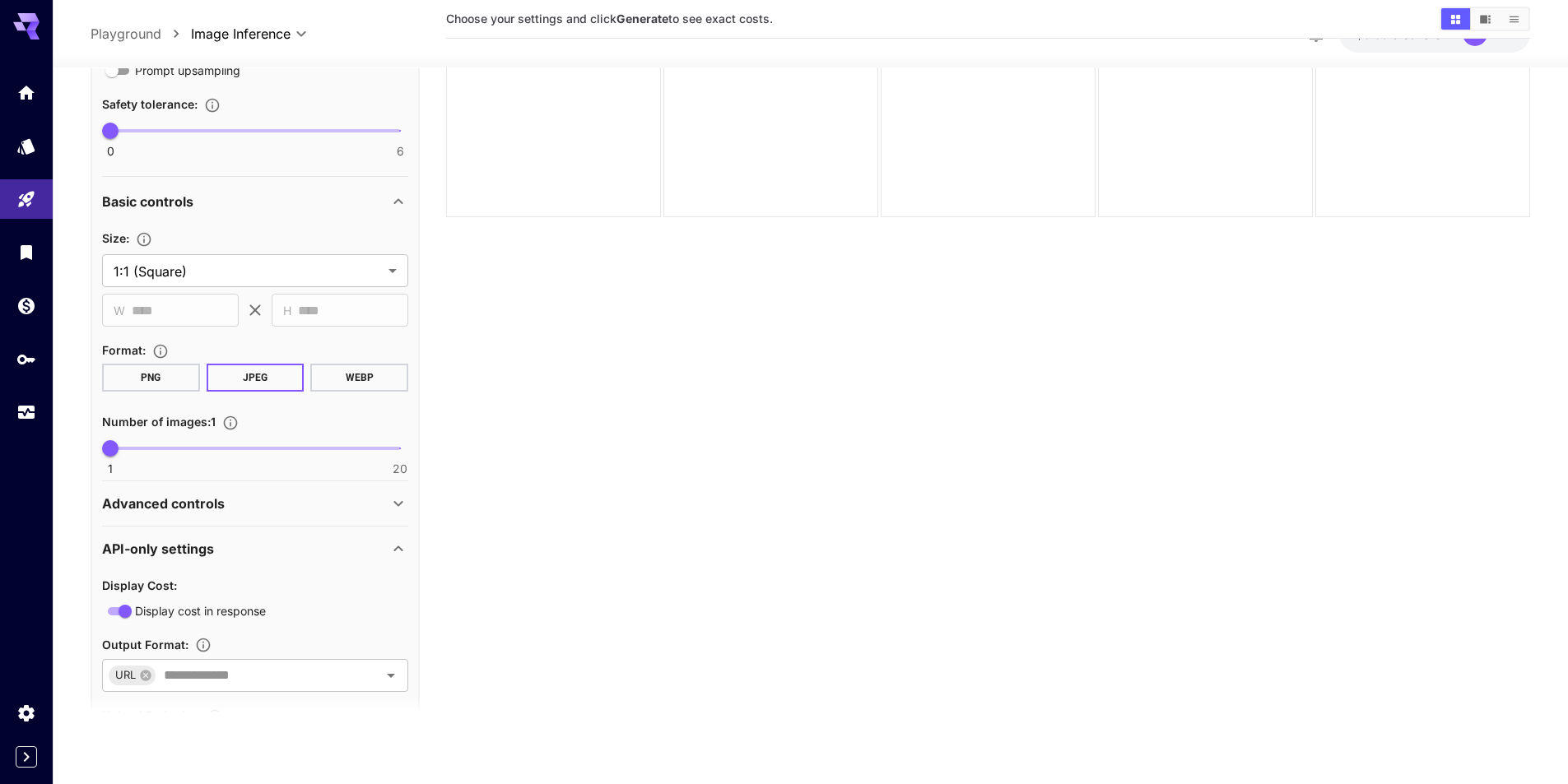
scroll to position [545, 0]
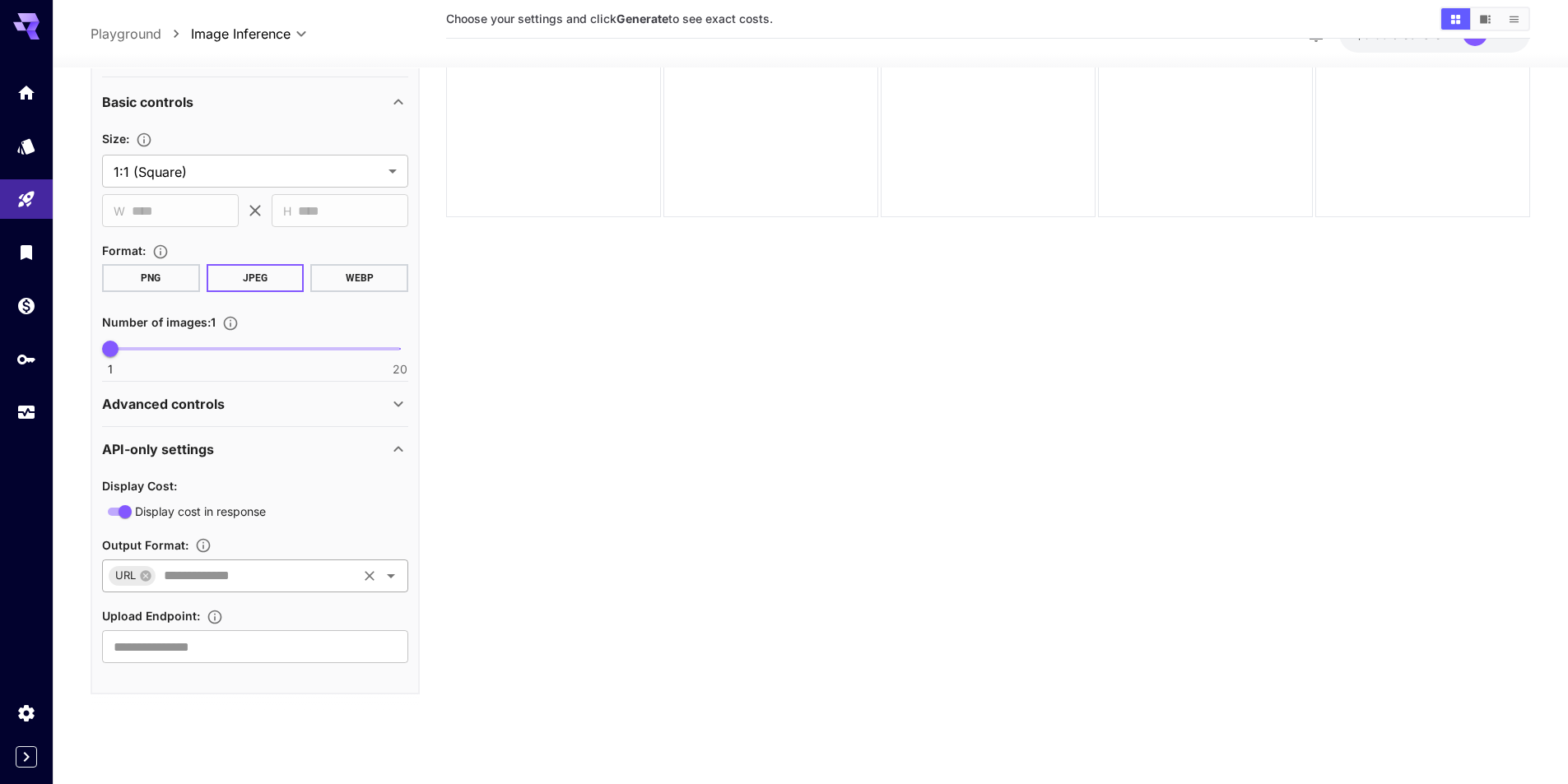
click at [266, 576] on input "text" at bounding box center [256, 575] width 197 height 23
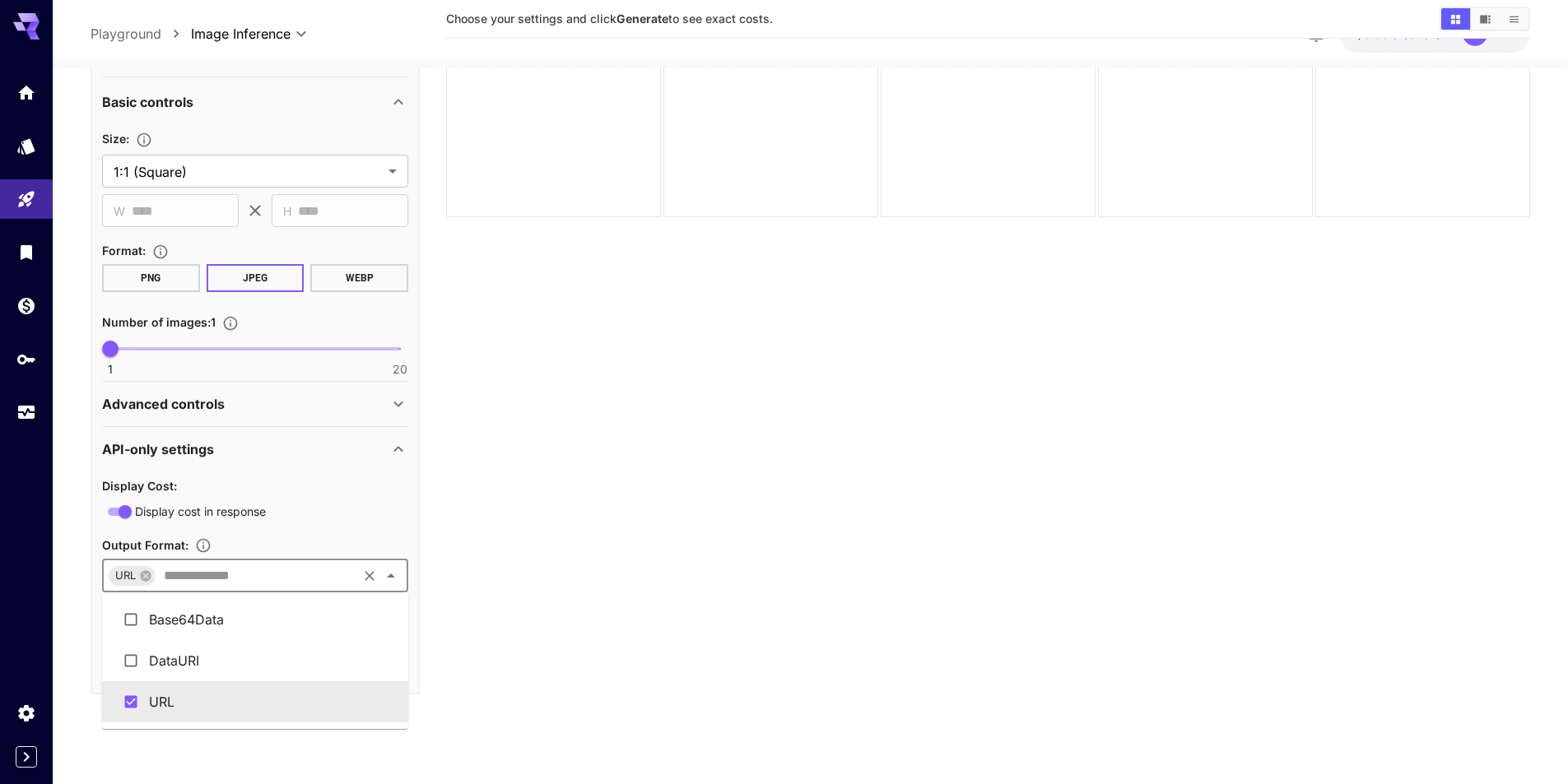
click at [615, 507] on section "Choose your settings and click Generate to see exact costs." at bounding box center [987, 342] width 1084 height 784
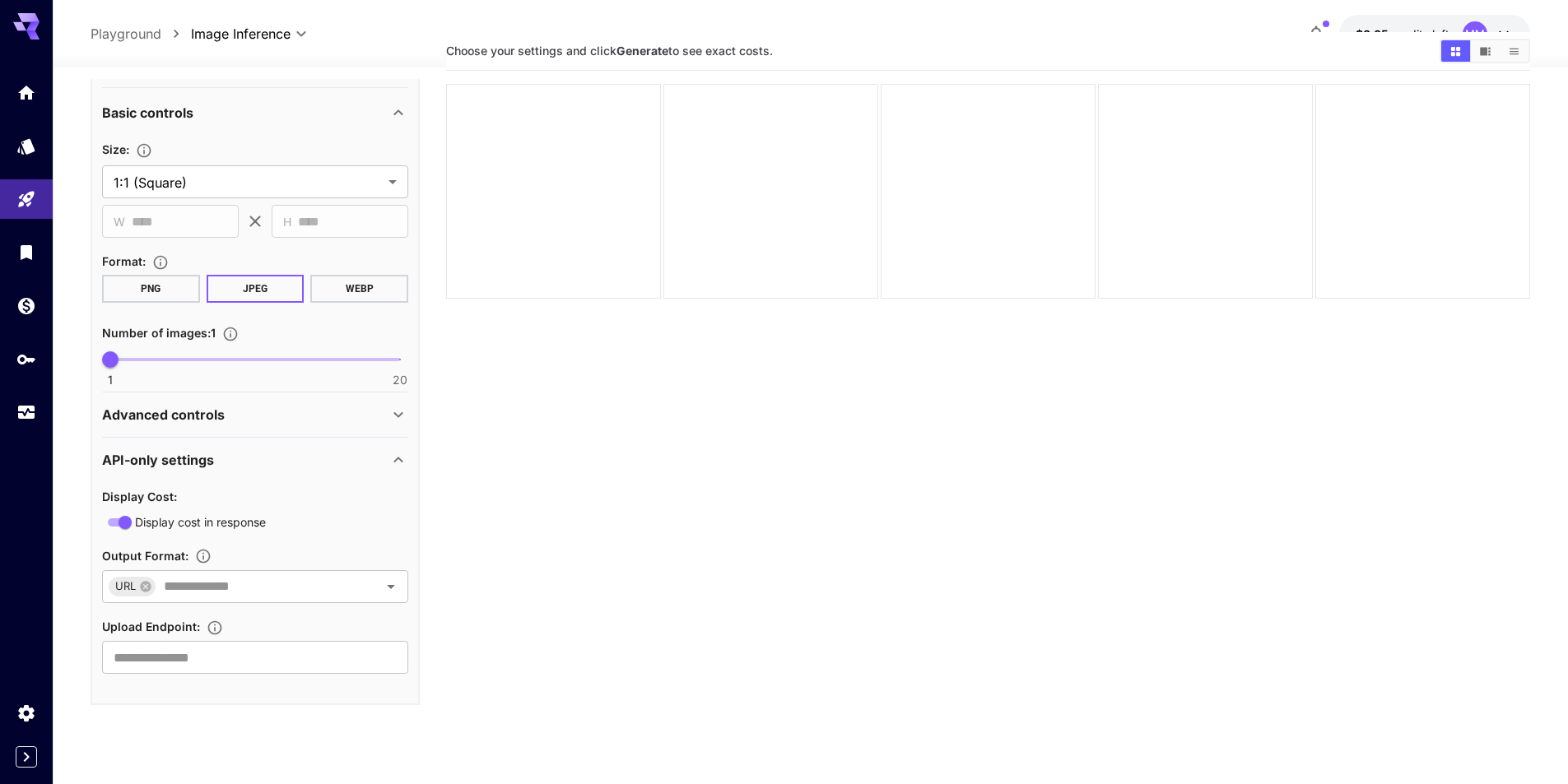
scroll to position [0, 0]
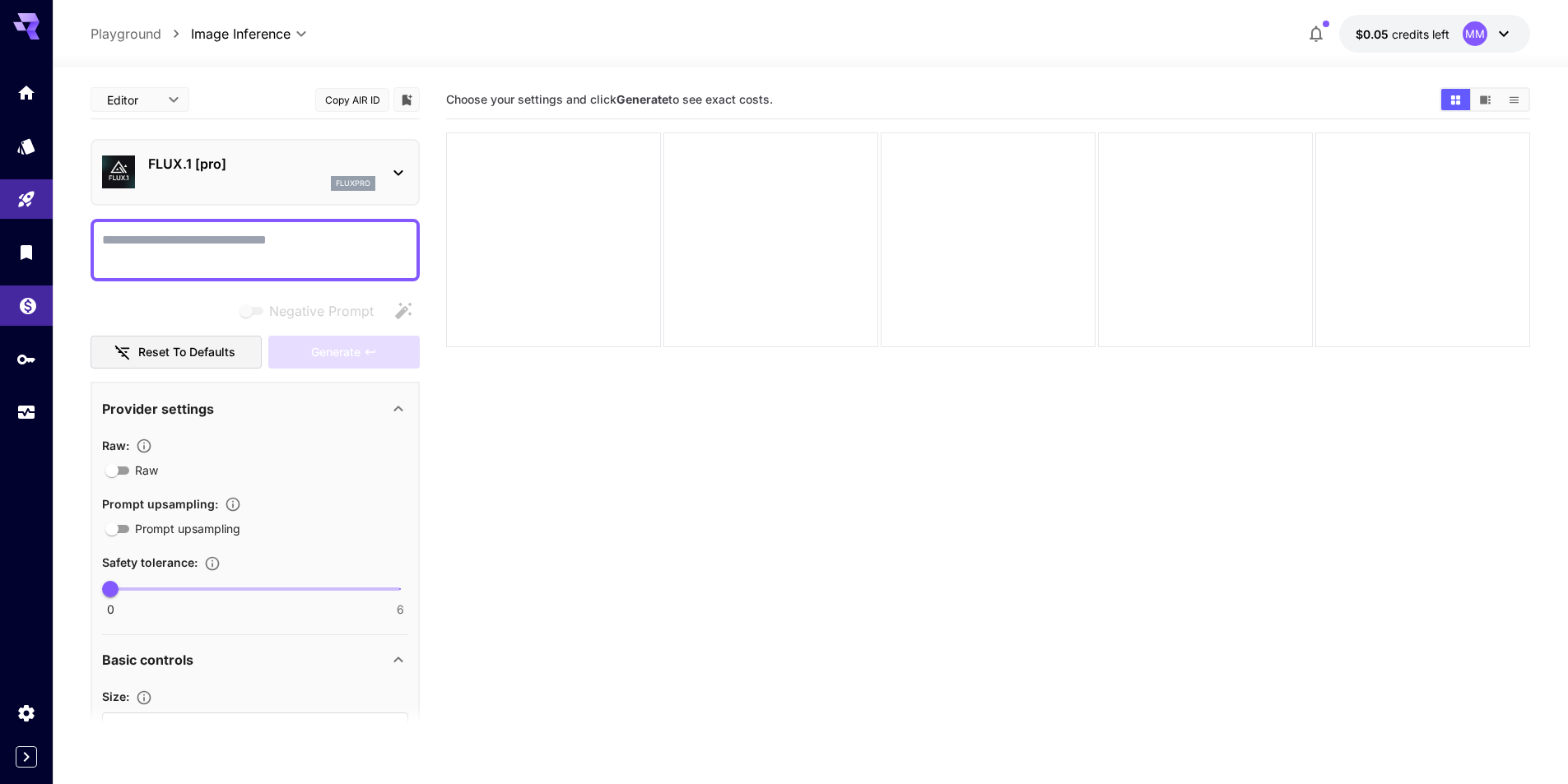
type input "**"
click at [20, 317] on link at bounding box center [27, 305] width 53 height 41
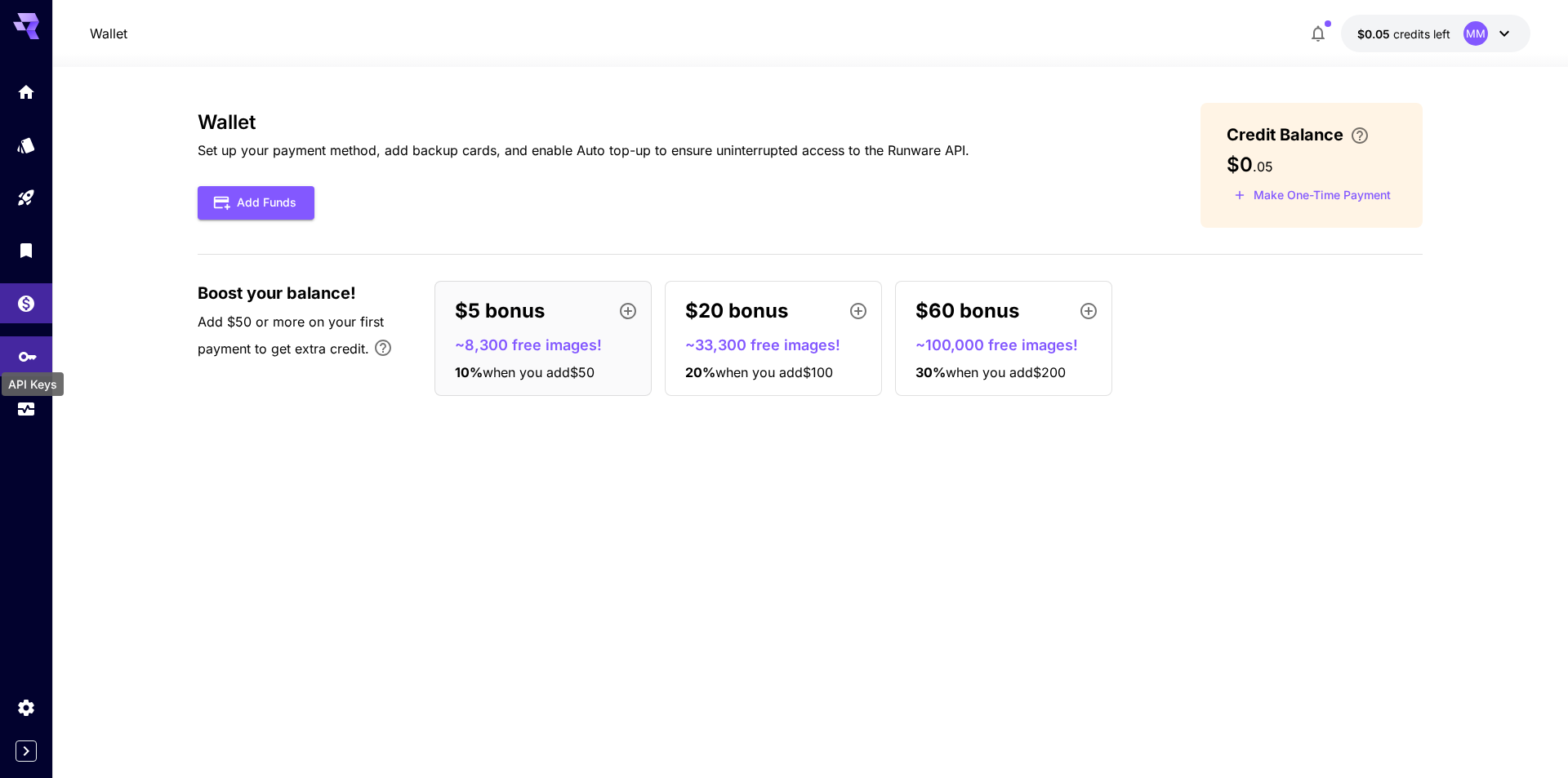
click at [24, 358] on icon "API Keys" at bounding box center [27, 351] width 20 height 20
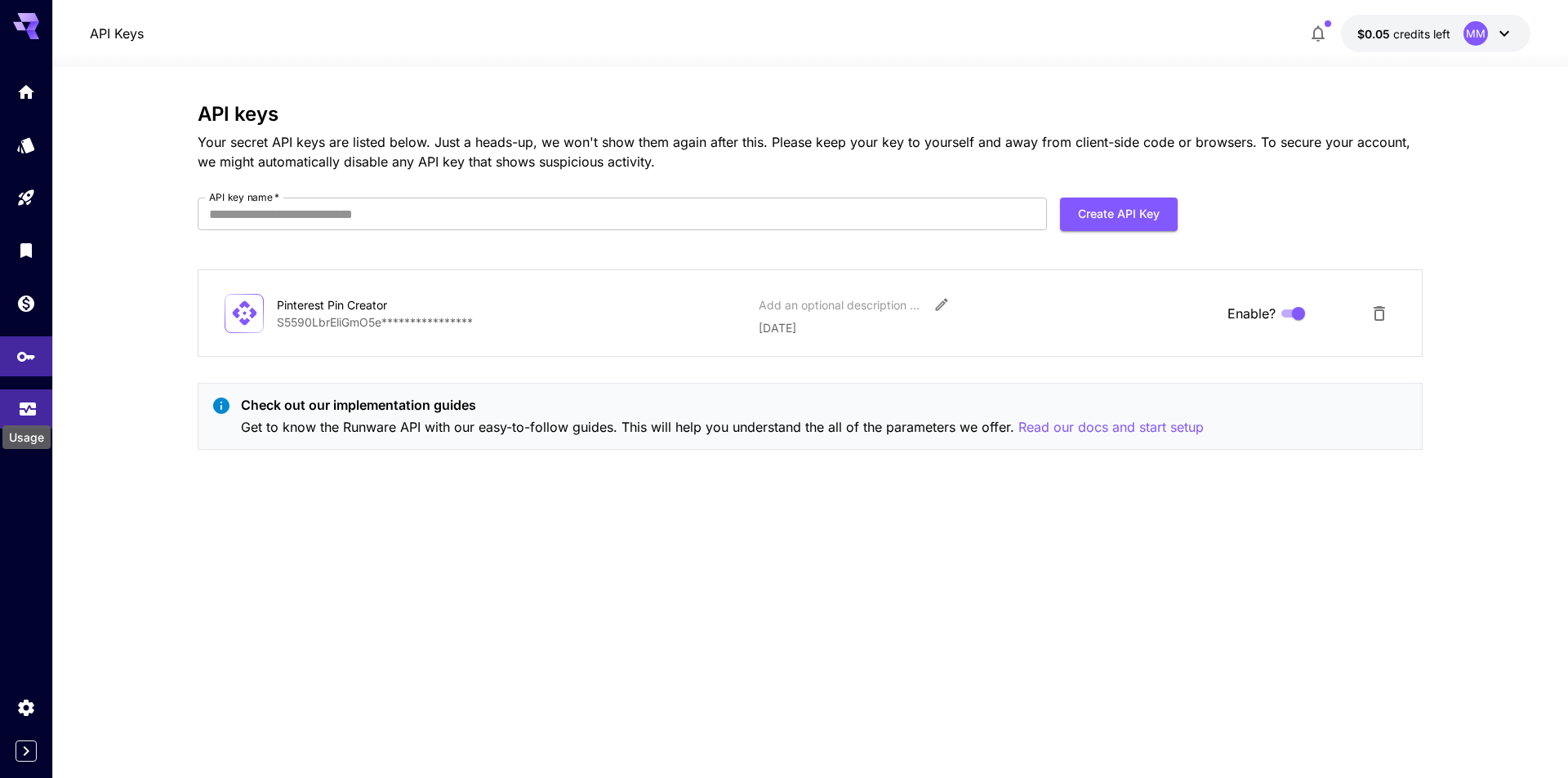
click at [25, 405] on icon "Usage" at bounding box center [27, 402] width 16 height 8
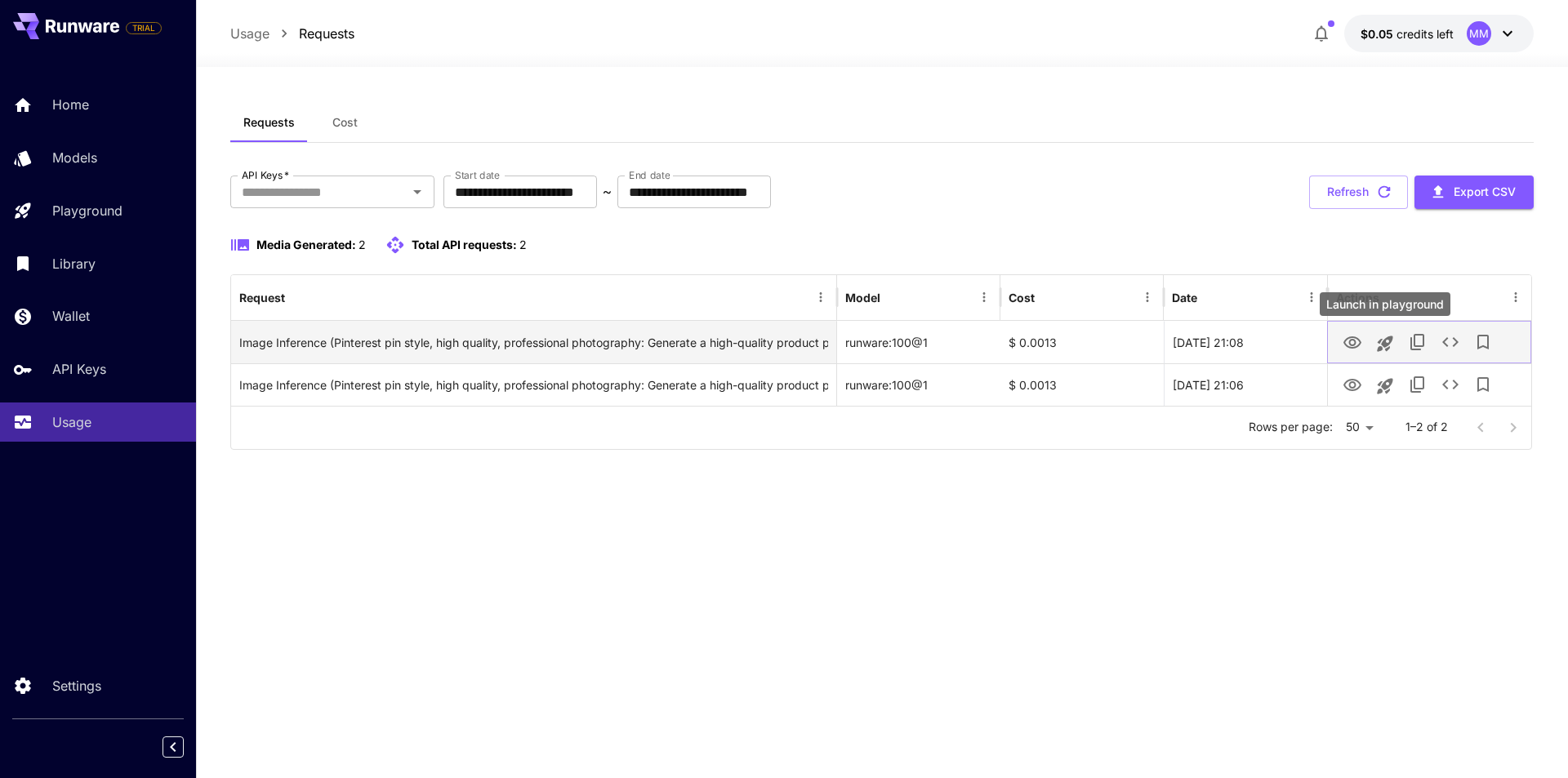
click at [1378, 341] on icon "Launch in playground" at bounding box center [1384, 343] width 20 height 20
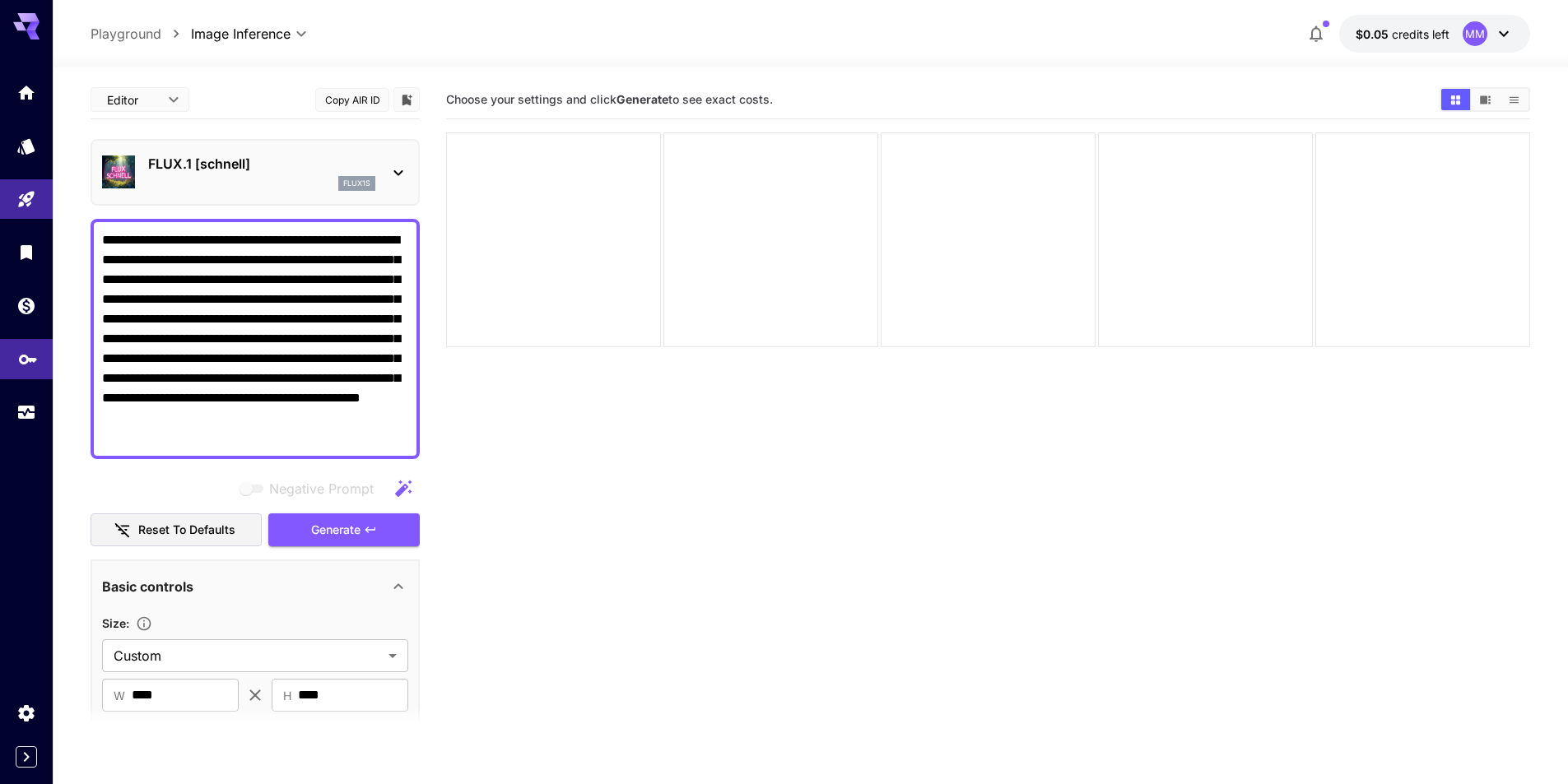
click at [26, 363] on icon "API Keys" at bounding box center [28, 354] width 20 height 20
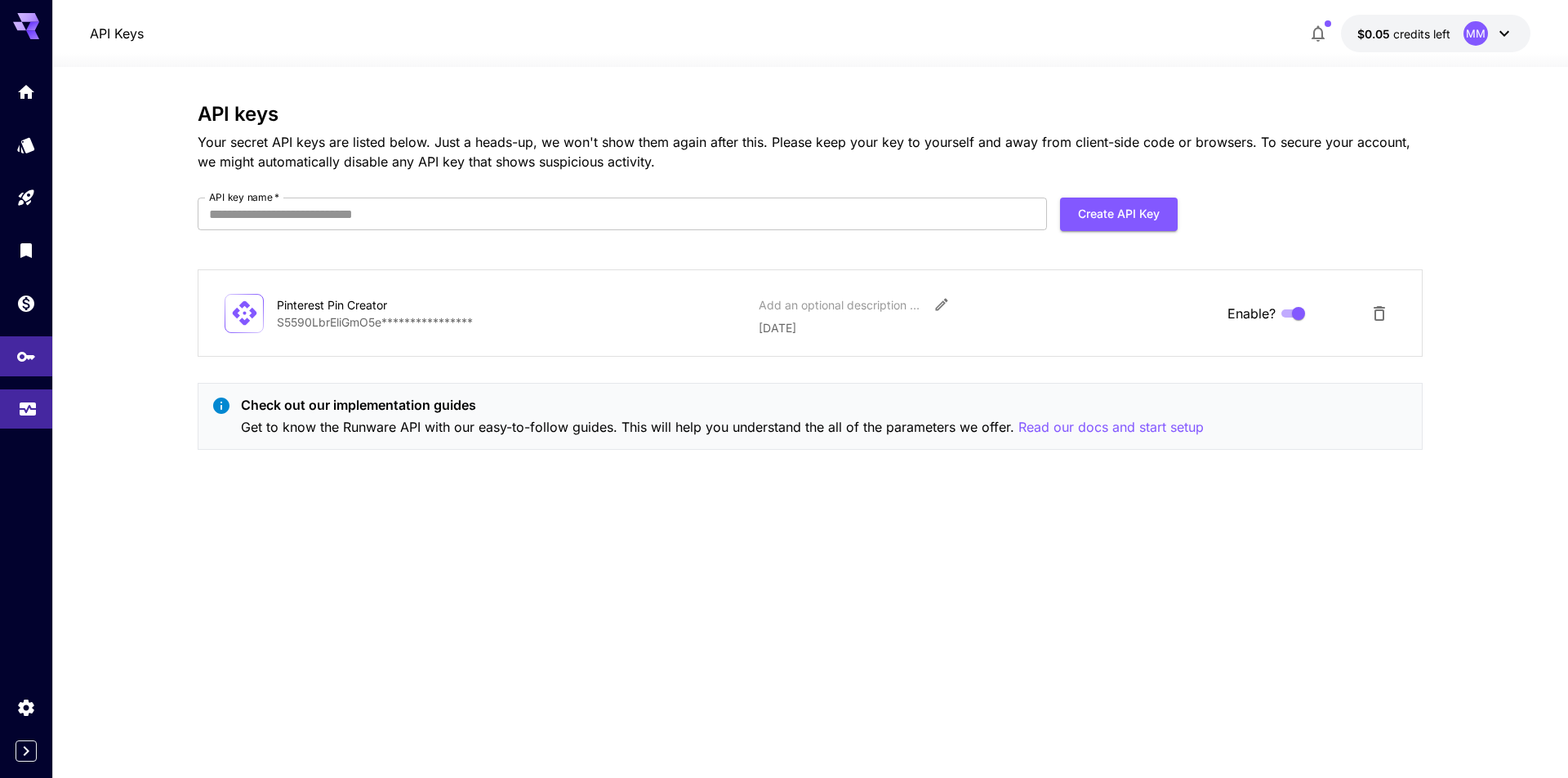
click at [39, 409] on link at bounding box center [26, 409] width 53 height 40
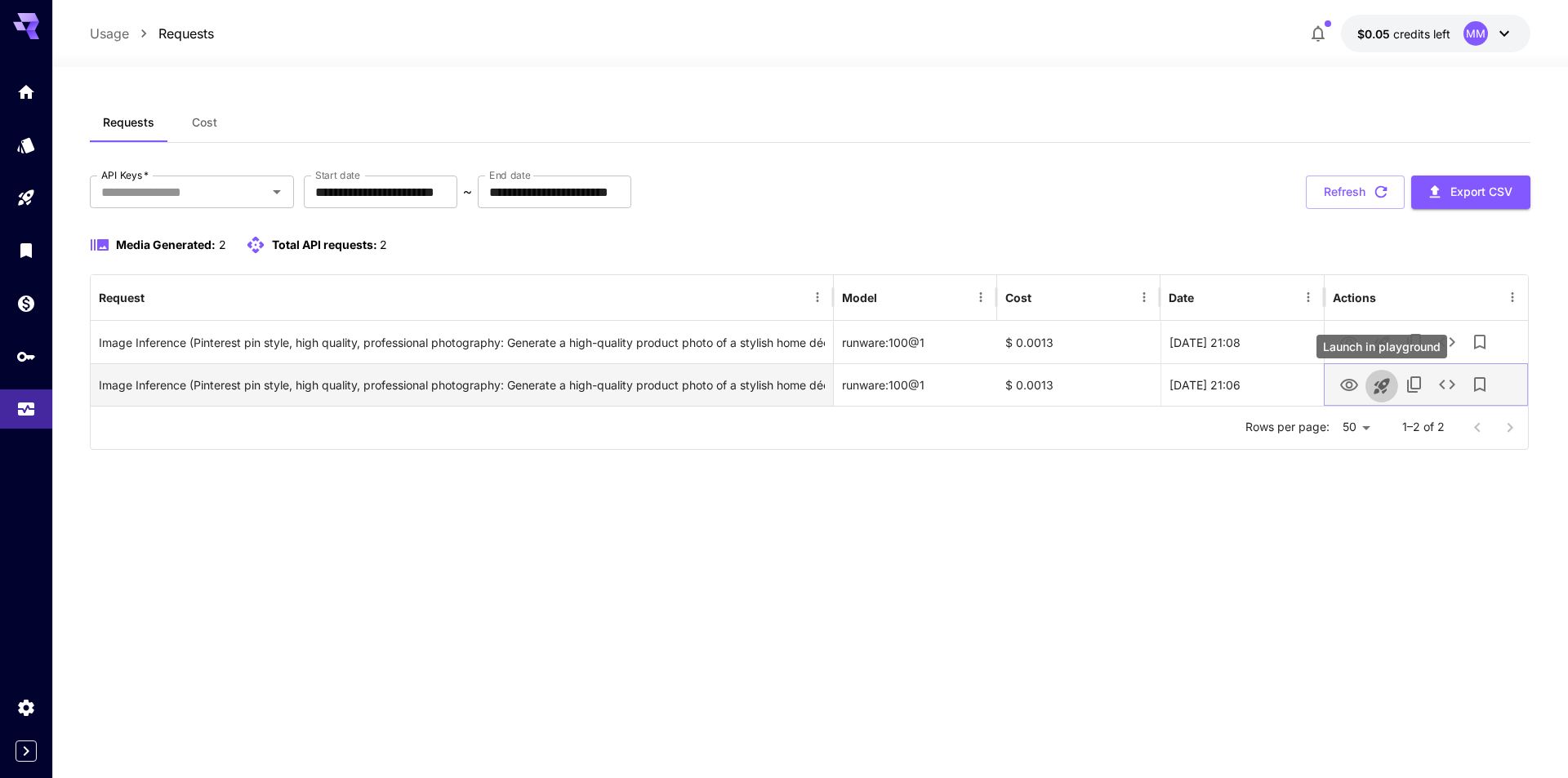
click at [1383, 389] on icon "Launch in playground" at bounding box center [1382, 386] width 20 height 20
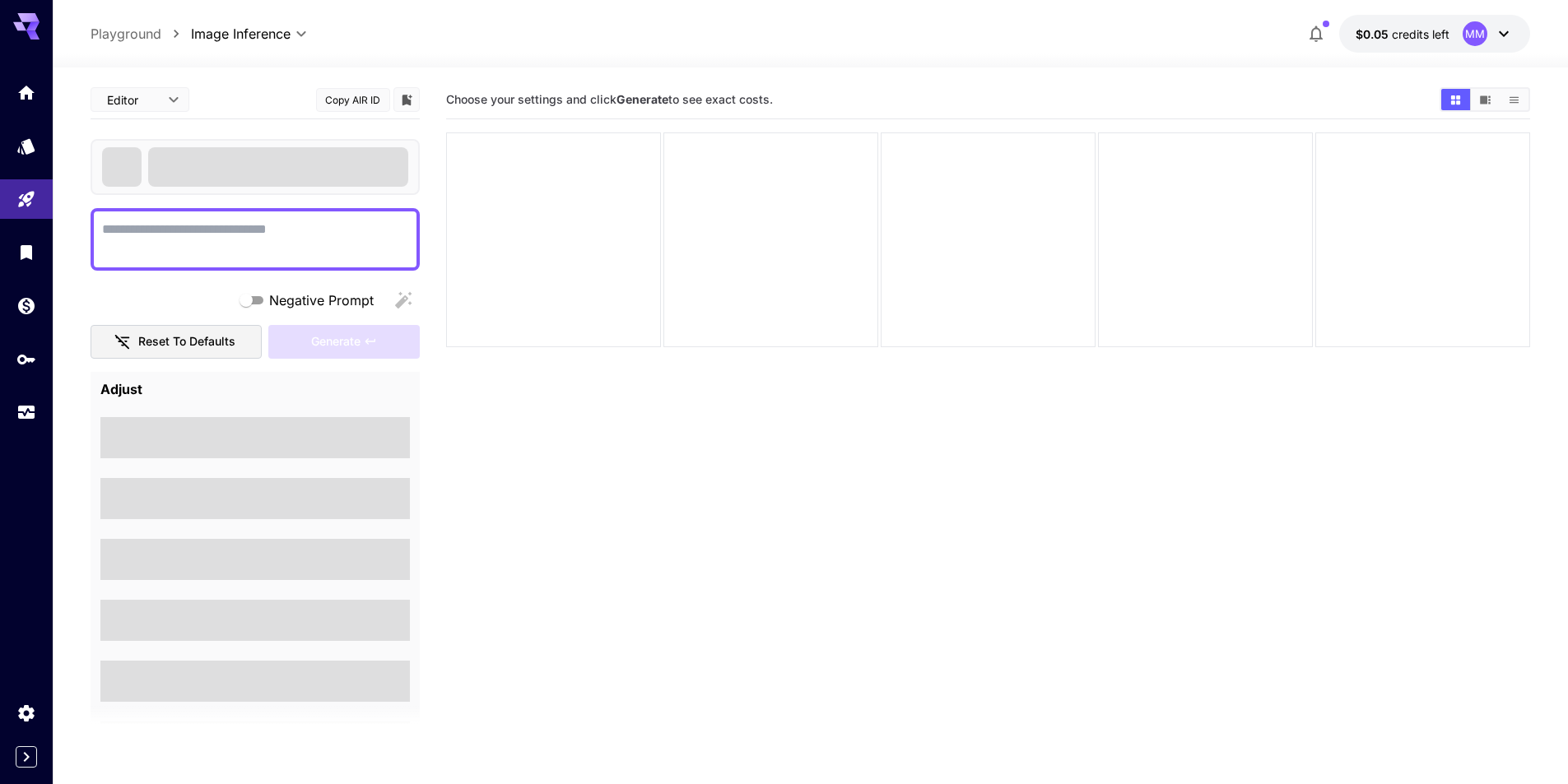
type textarea "**********"
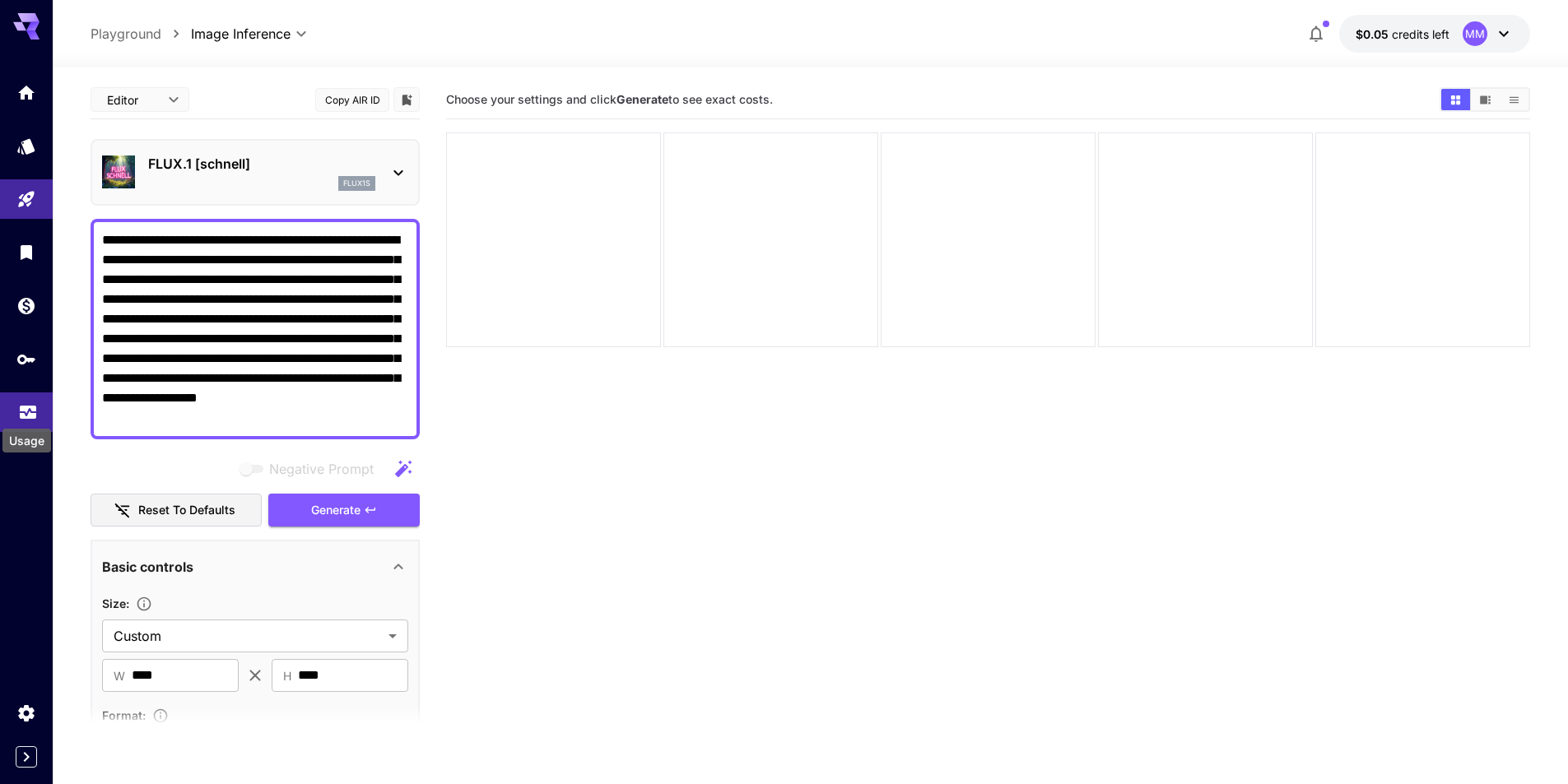
click at [22, 409] on icon "Usage" at bounding box center [28, 407] width 20 height 20
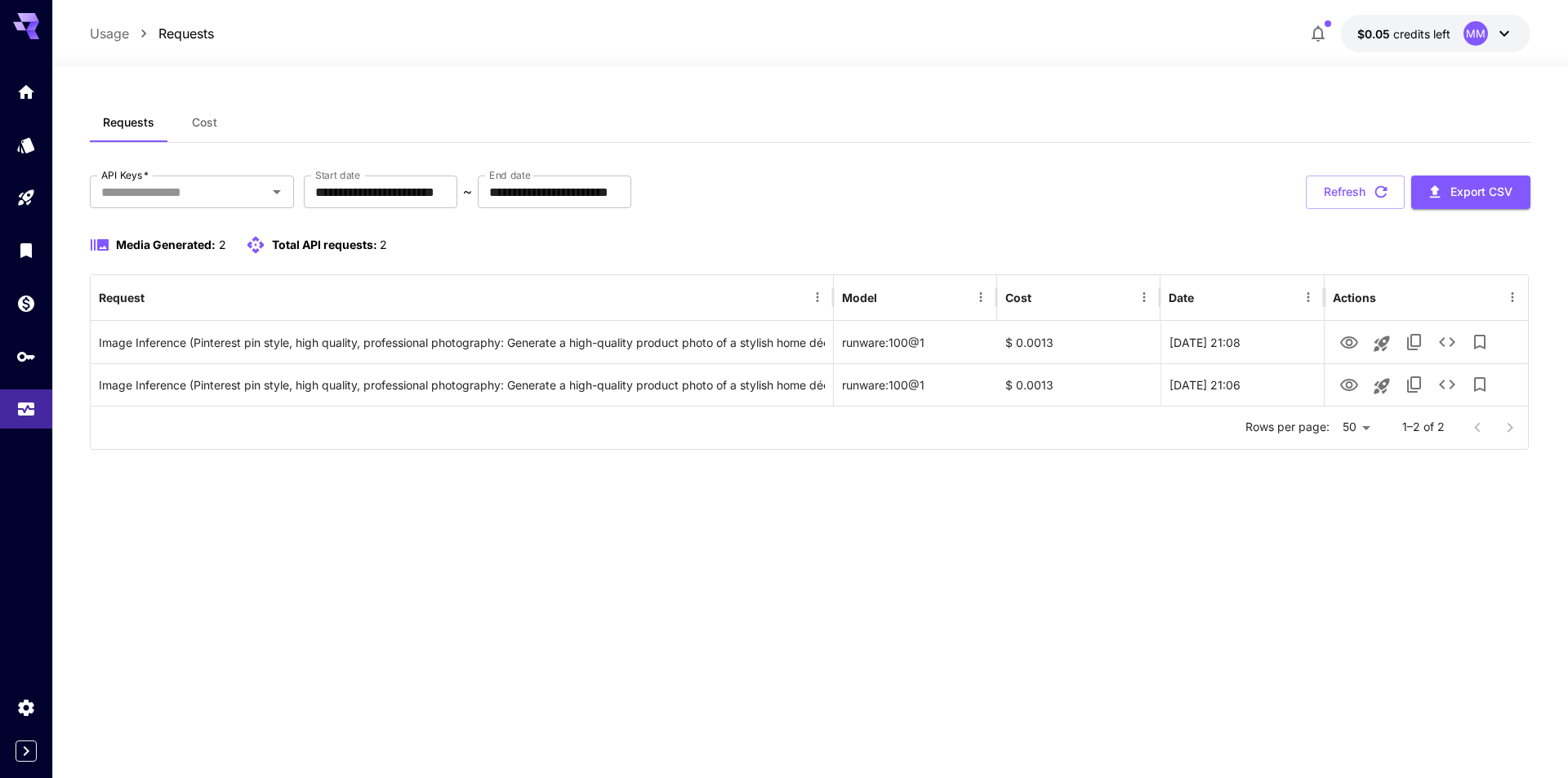
click at [183, 119] on button "Cost" at bounding box center [204, 122] width 73 height 40
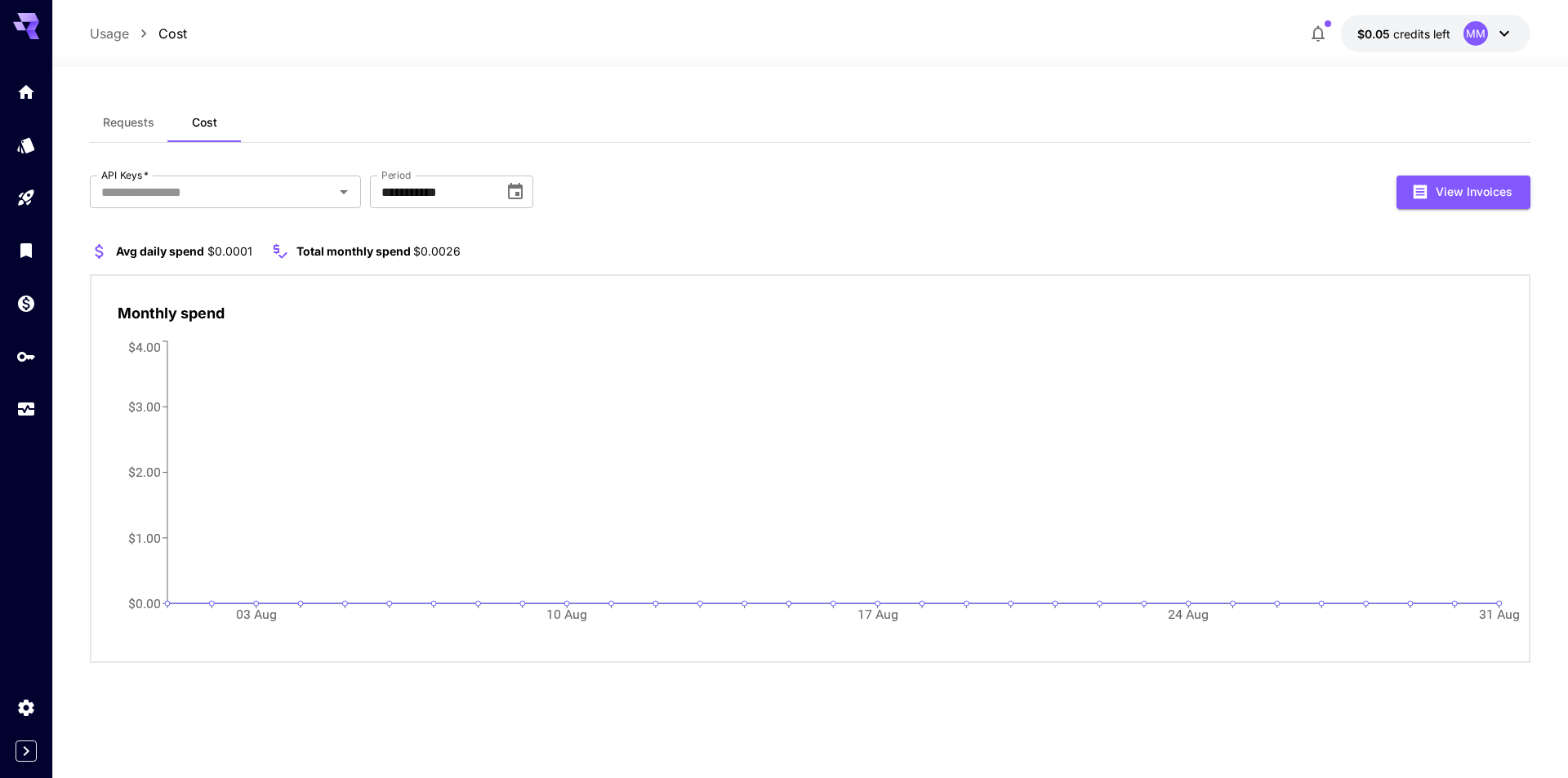
click at [93, 36] on p "Usage" at bounding box center [109, 33] width 40 height 20
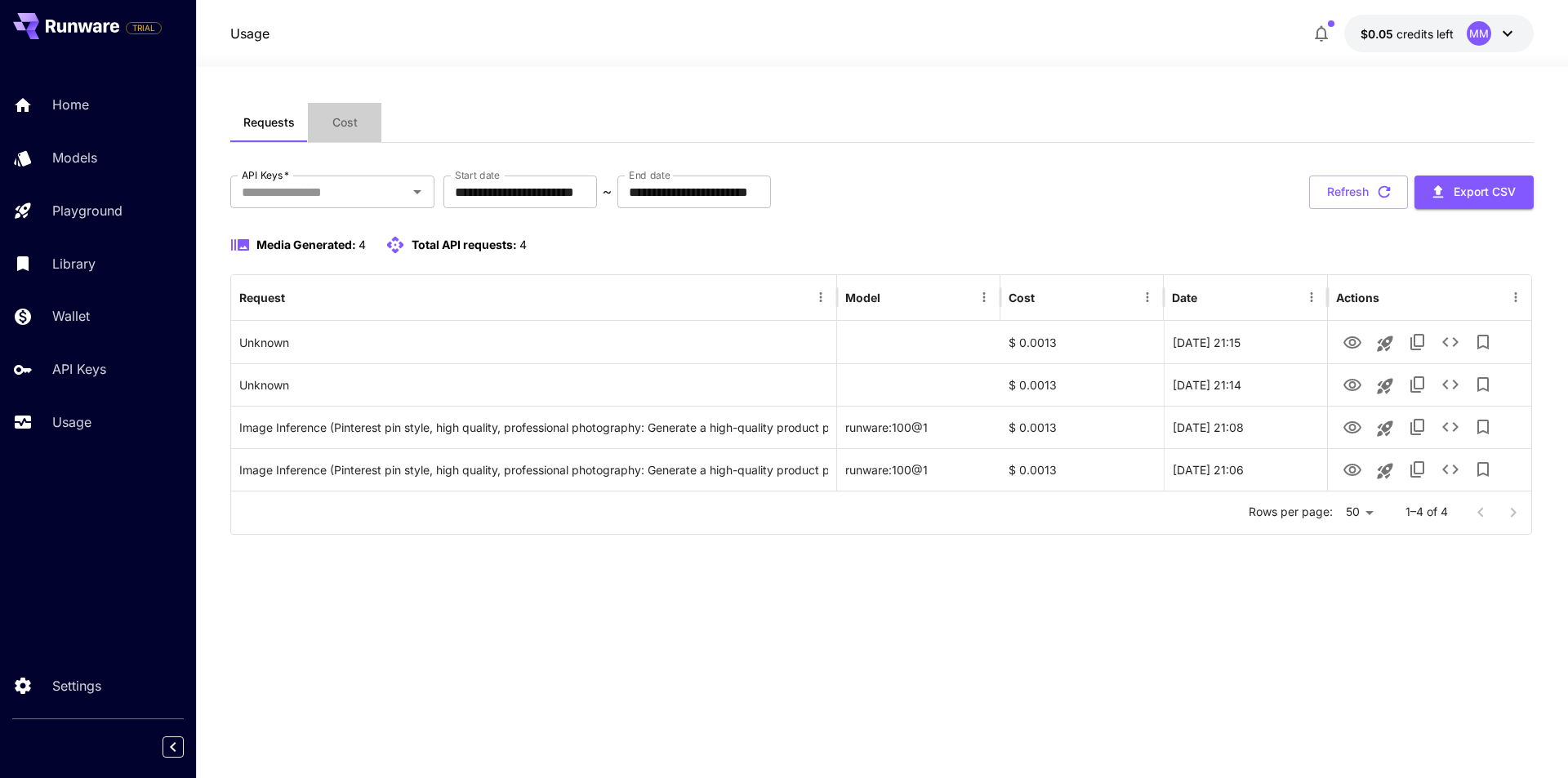
click at [344, 124] on span "Cost" at bounding box center [344, 122] width 25 height 15
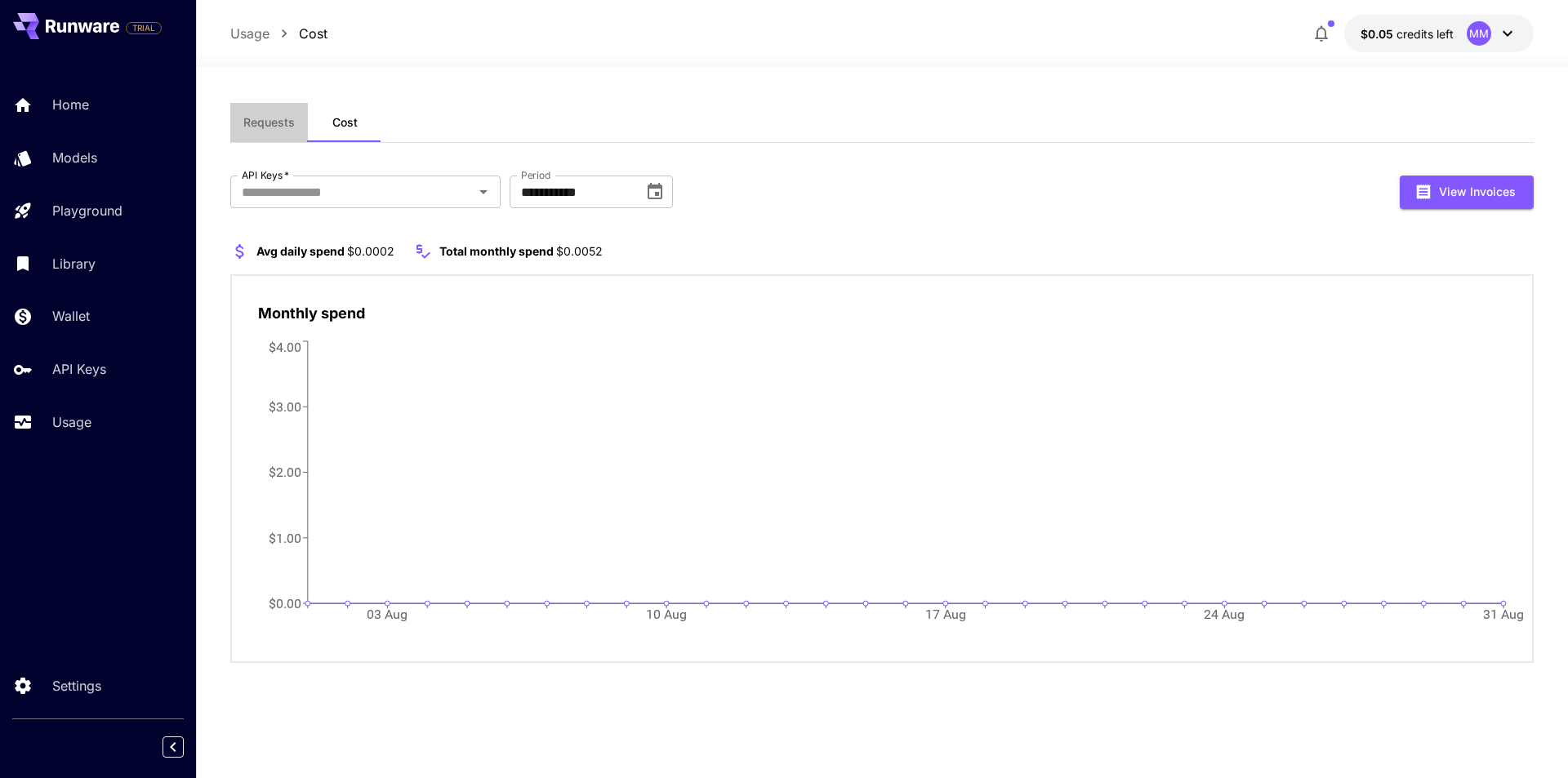
click at [261, 121] on span "Requests" at bounding box center [269, 122] width 52 height 15
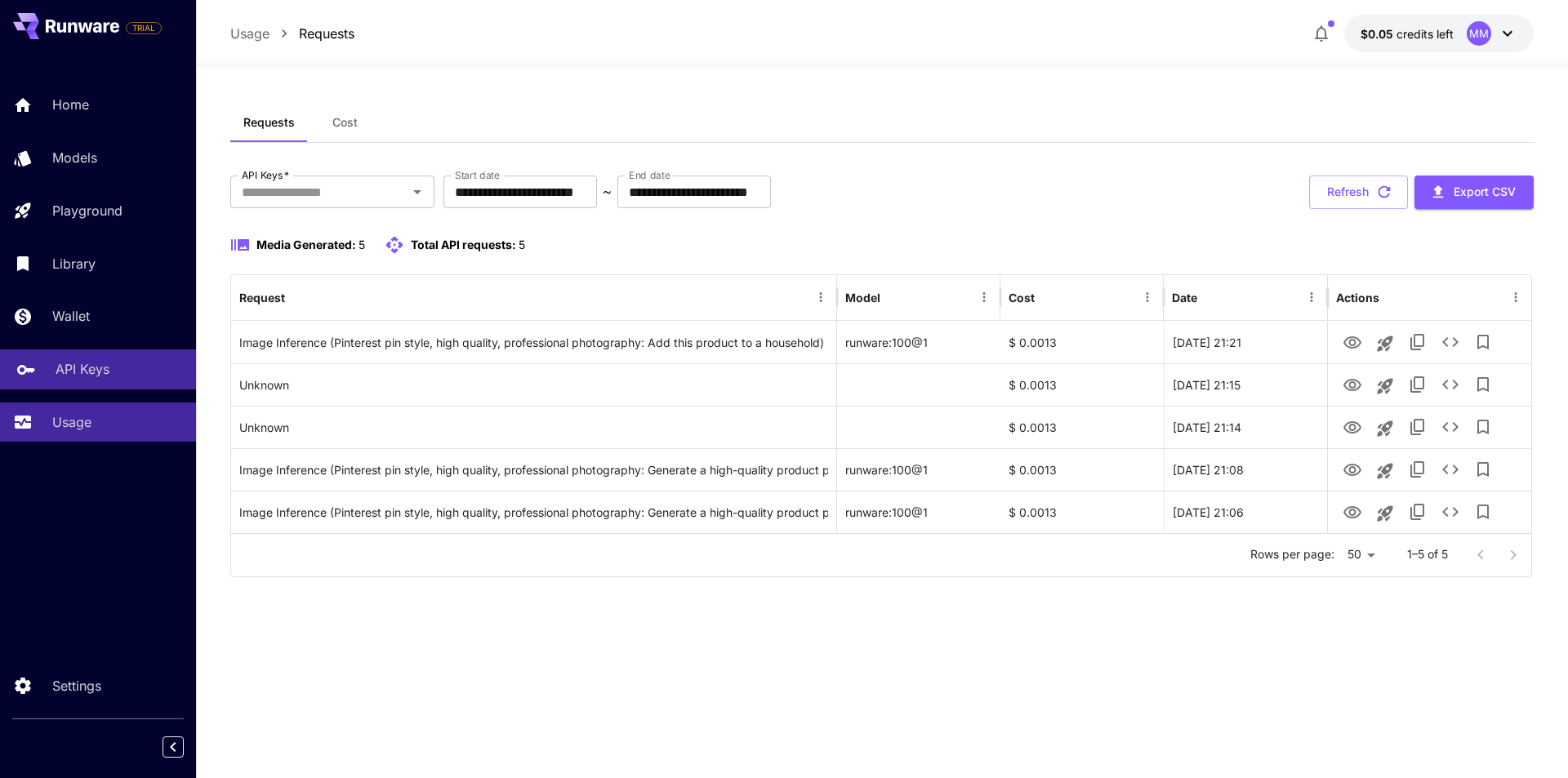
click at [90, 369] on p "API Keys" at bounding box center [82, 369] width 54 height 20
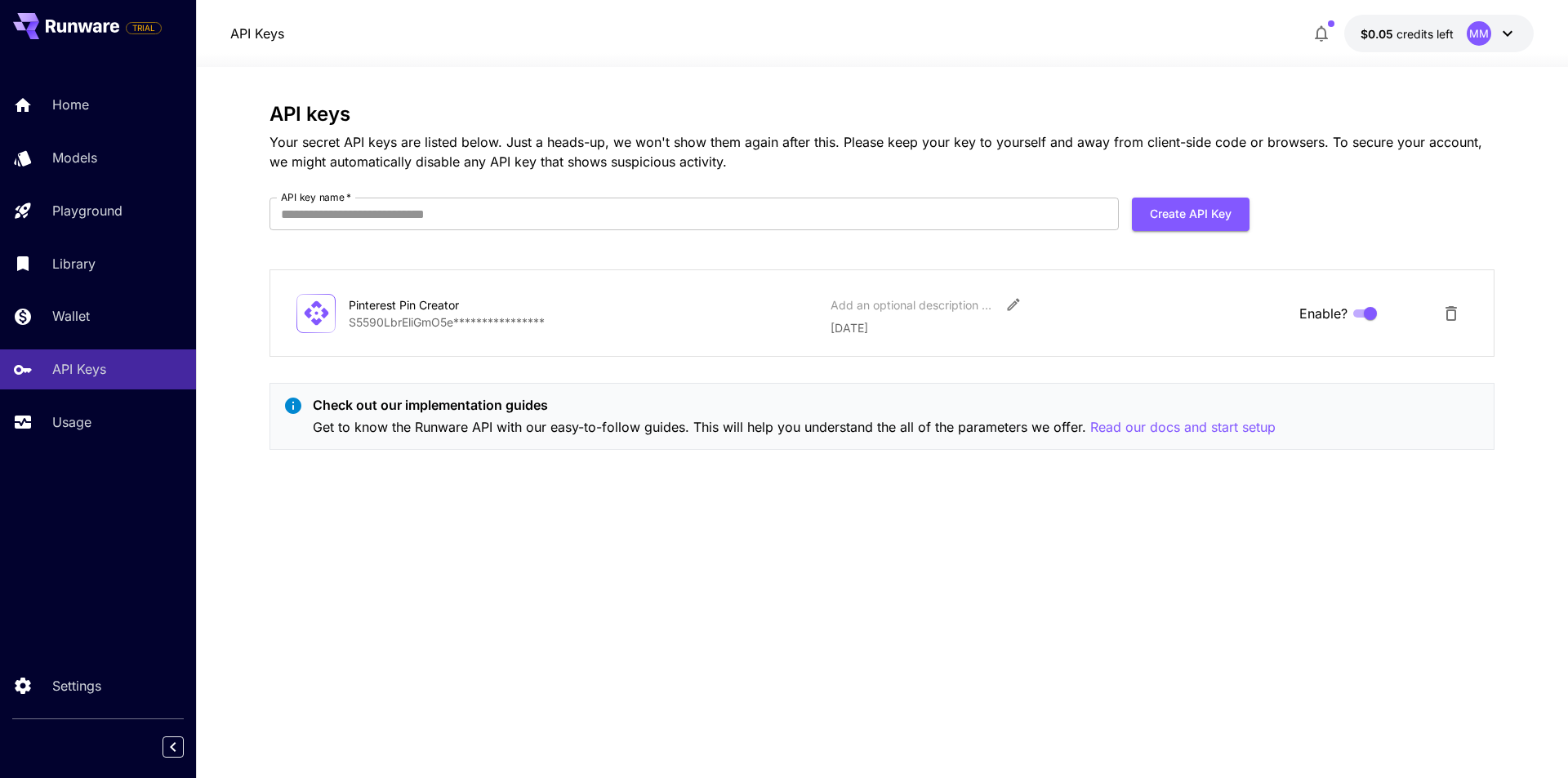
click at [91, 471] on div "Home Models Playground Library Wallet API Keys Usage" at bounding box center [98, 263] width 196 height 422
click at [90, 420] on p "Usage" at bounding box center [75, 421] width 40 height 20
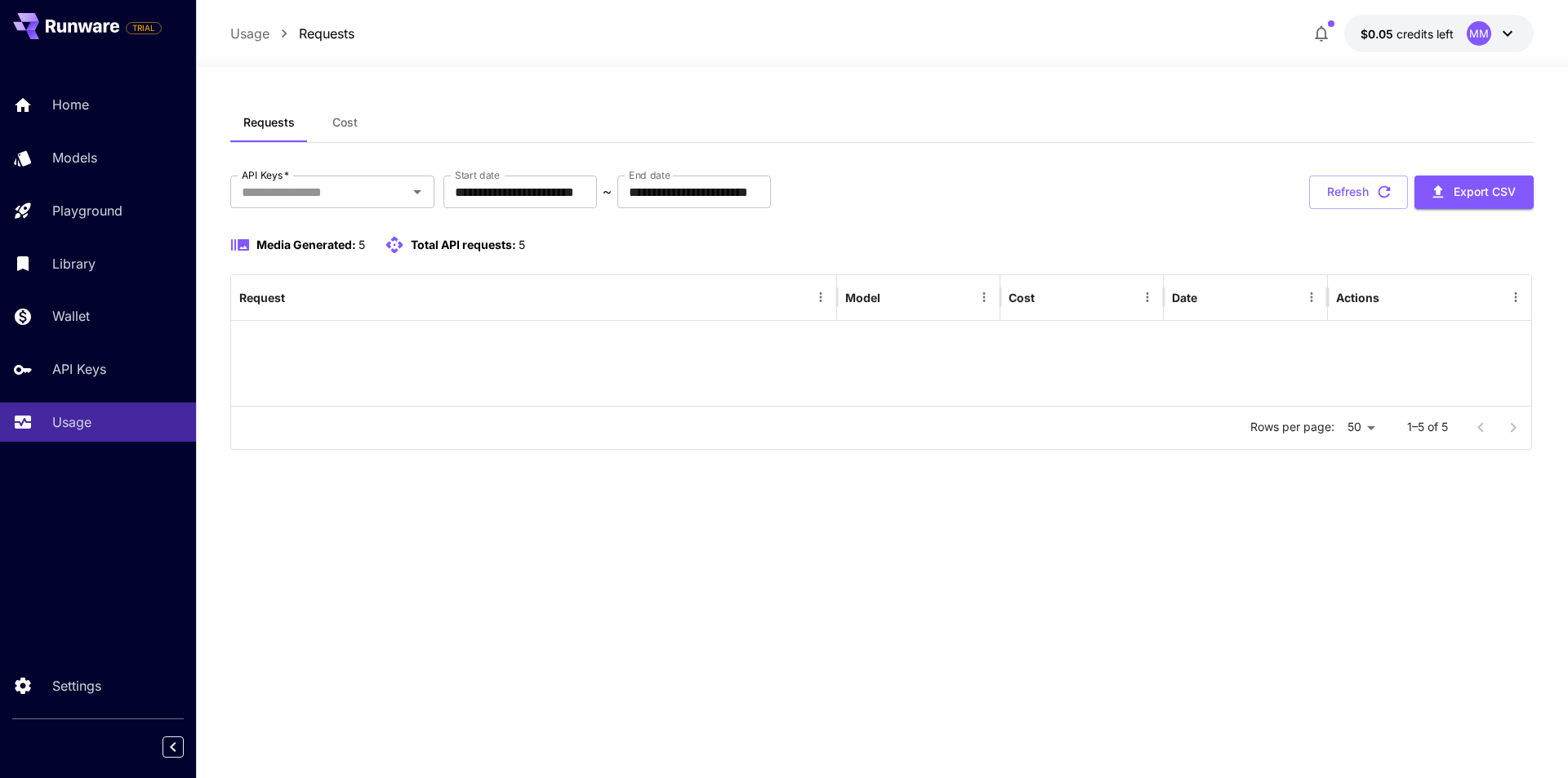
click at [337, 131] on button "Cost" at bounding box center [344, 122] width 73 height 40
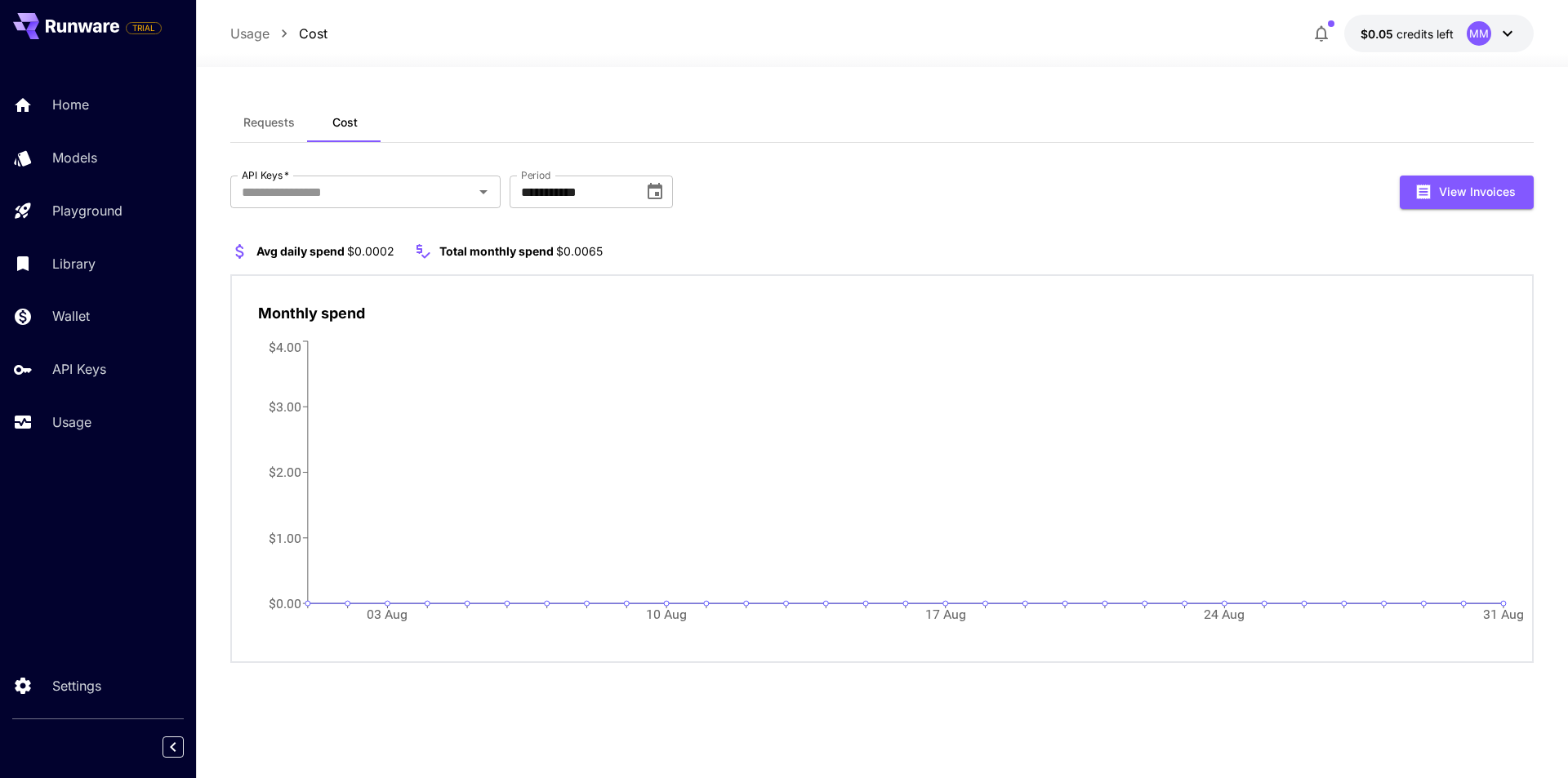
click at [268, 126] on span "Requests" at bounding box center [269, 122] width 52 height 15
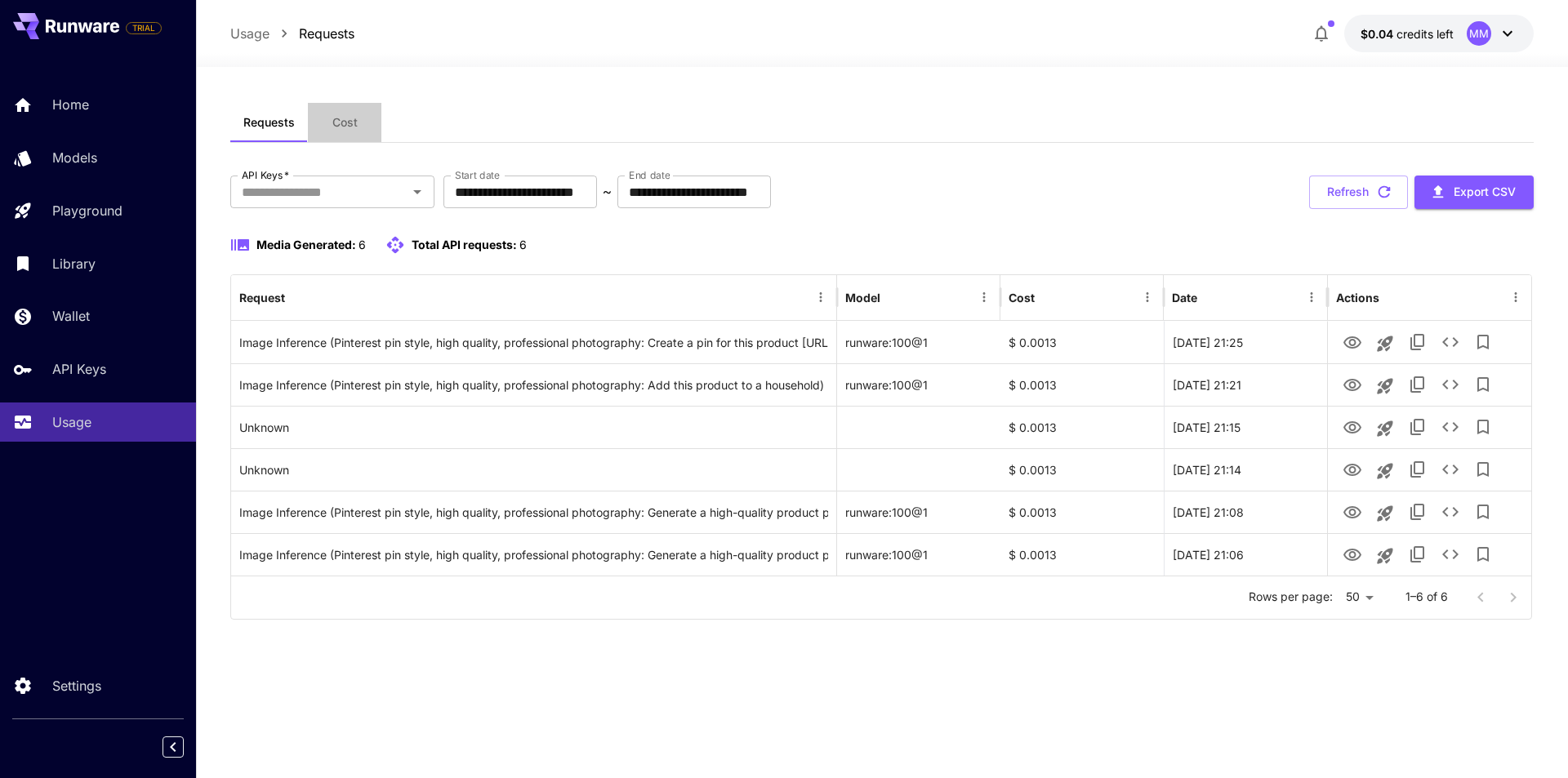
click at [345, 112] on button "Cost" at bounding box center [344, 122] width 73 height 40
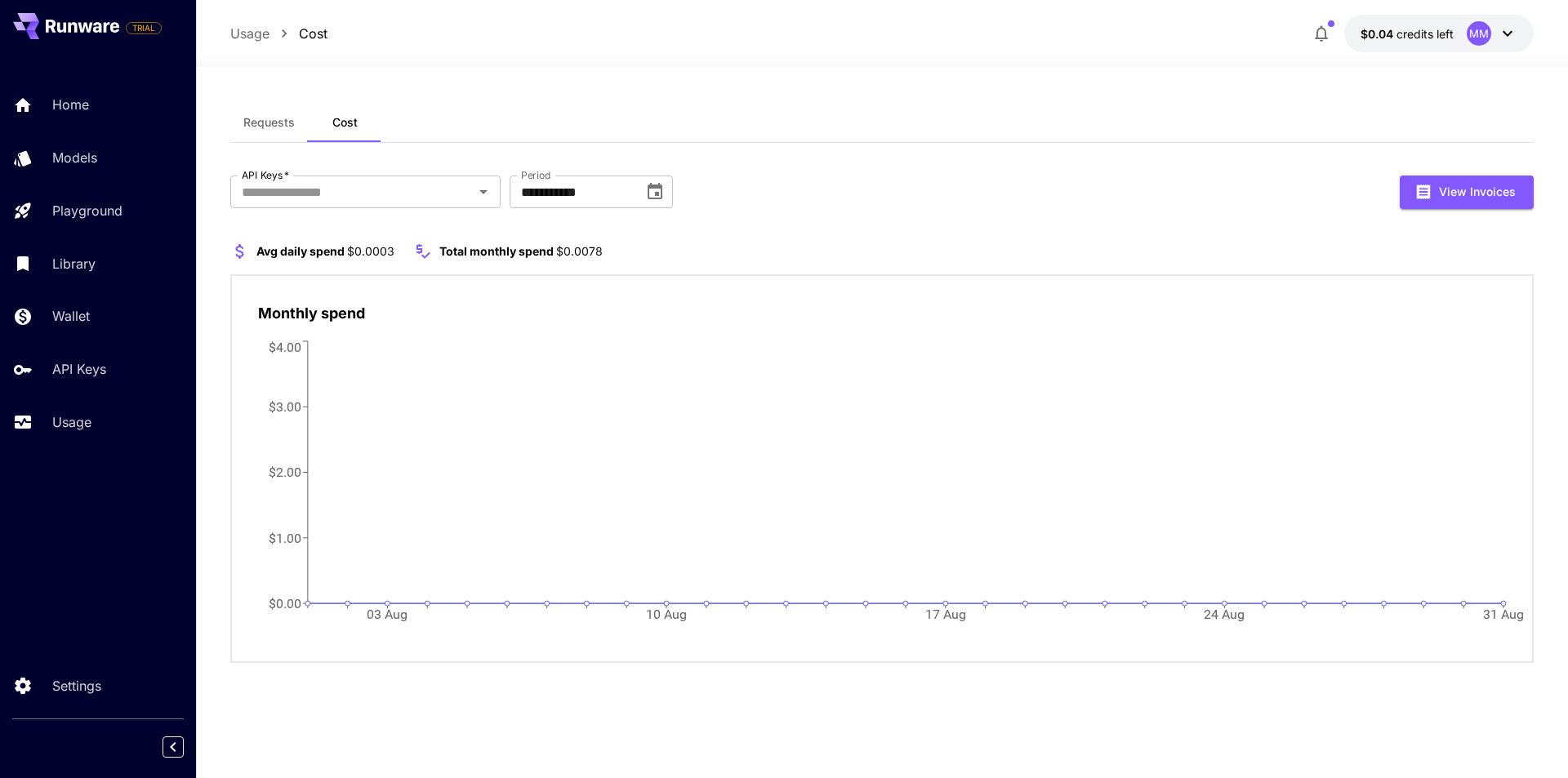
click at [264, 116] on span "Requests" at bounding box center [269, 122] width 52 height 15
